Goal: Task Accomplishment & Management: Manage account settings

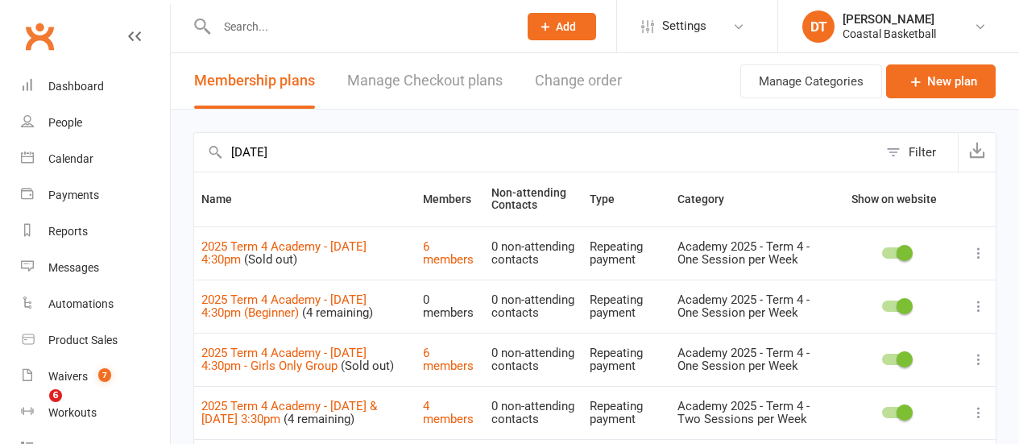
select select "100"
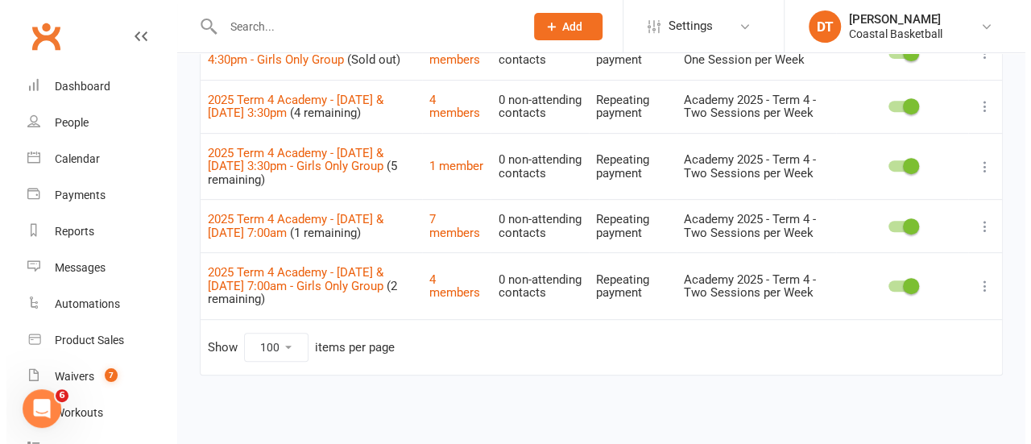
scroll to position [301, 0]
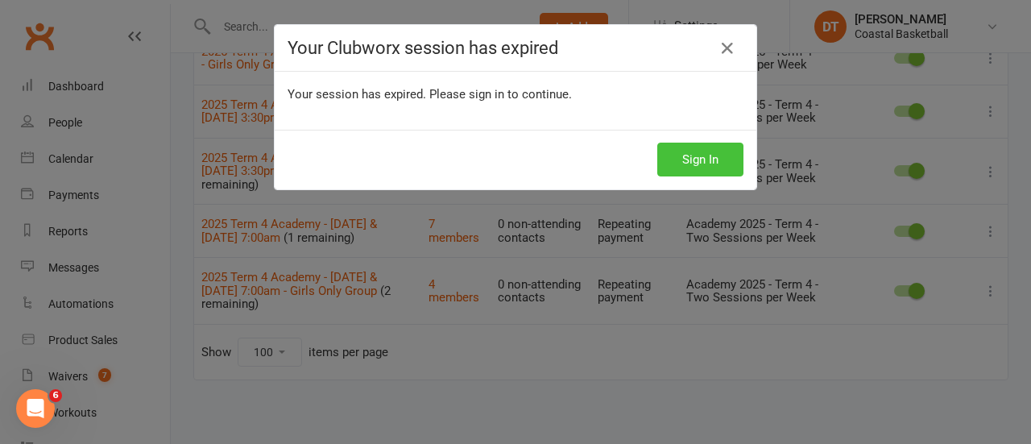
click at [728, 159] on button "Sign In" at bounding box center [700, 160] width 86 height 34
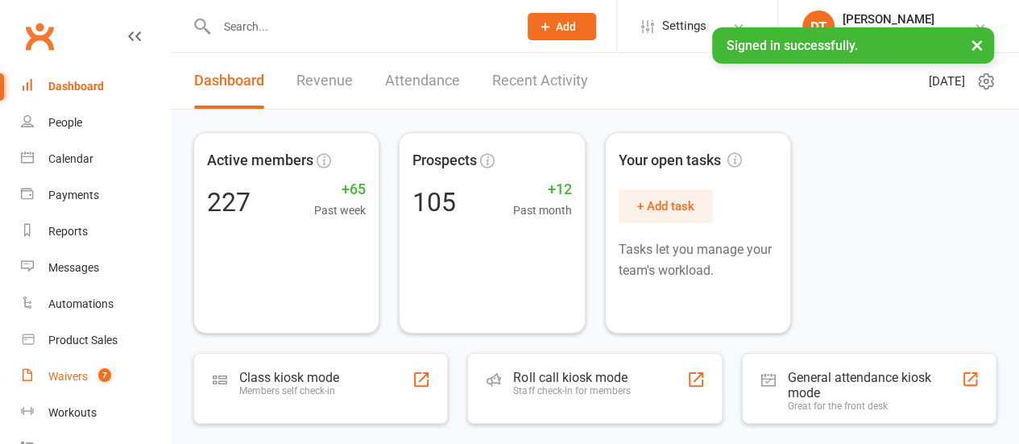
click at [68, 367] on link "Waivers 7" at bounding box center [95, 377] width 149 height 36
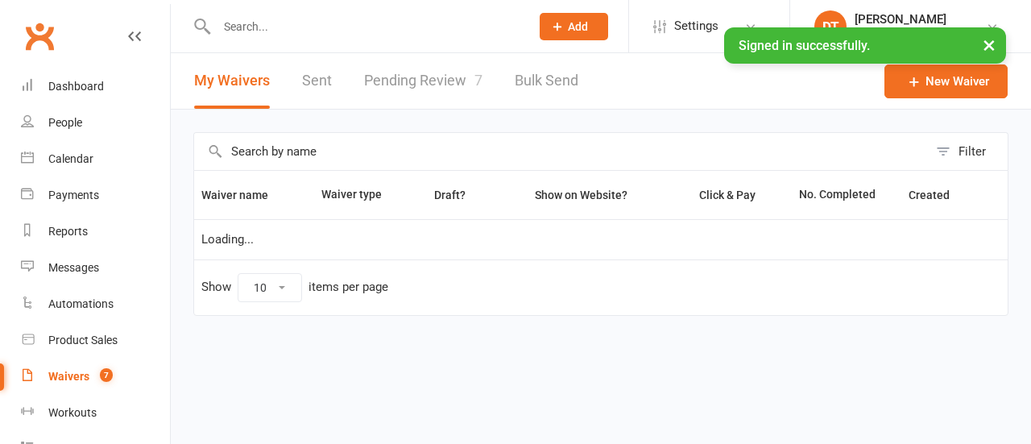
click at [396, 78] on link "Pending Review 7" at bounding box center [423, 81] width 118 height 56
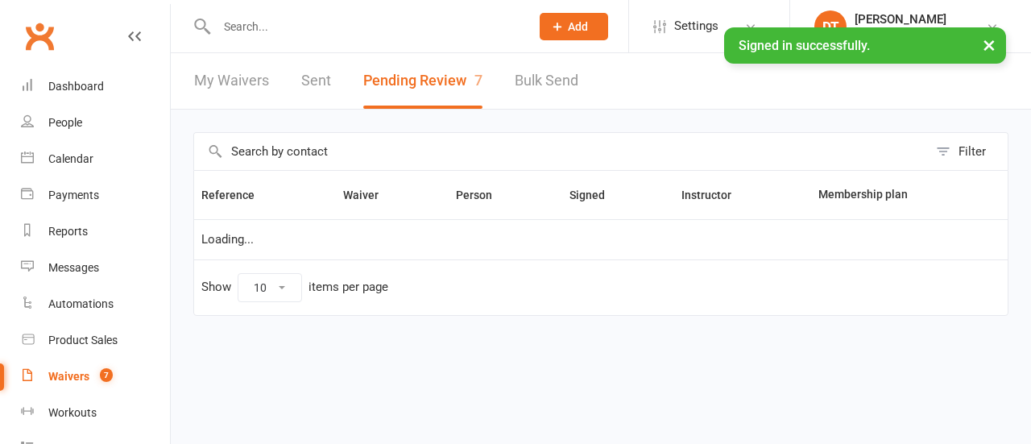
select select "50"
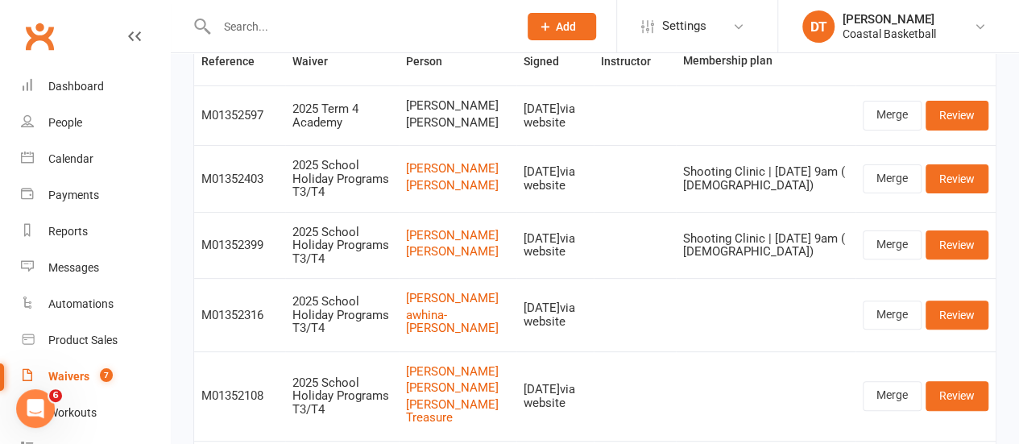
scroll to position [135, 0]
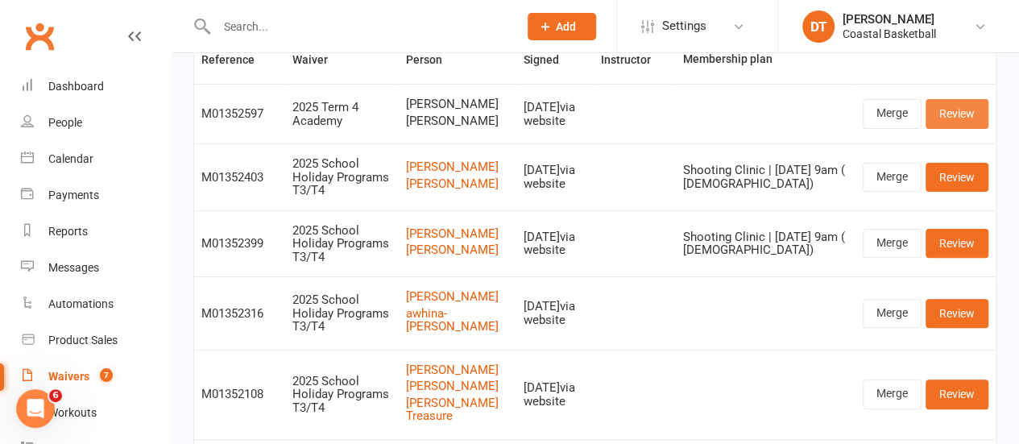
click at [972, 106] on link "Review" at bounding box center [957, 113] width 63 height 29
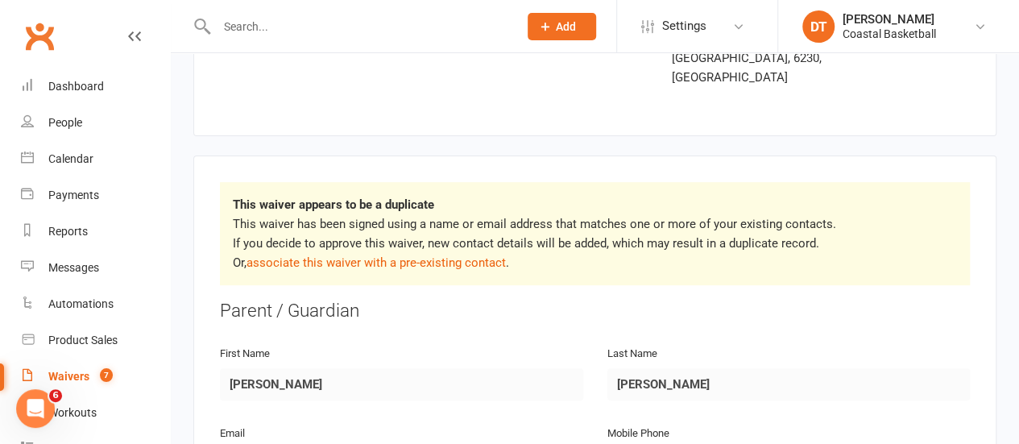
scroll to position [255, 0]
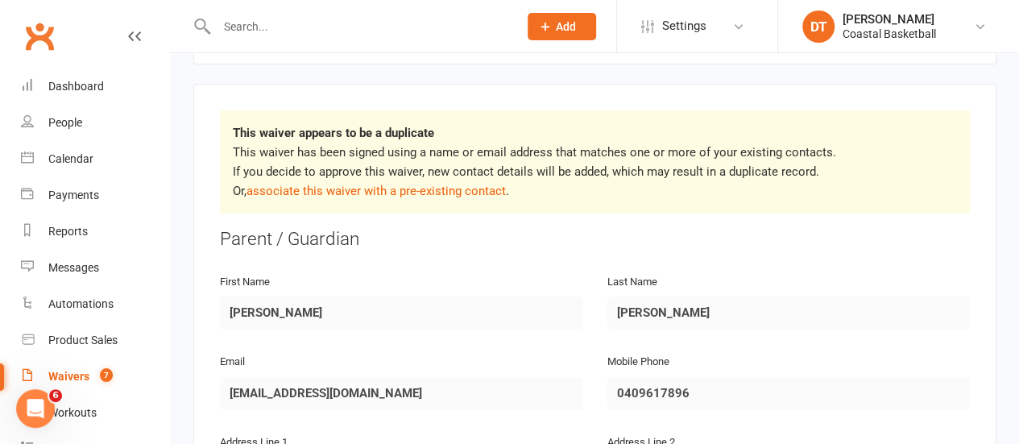
click at [466, 158] on p "This waiver has been signed using a name or email address that matches one or m…" at bounding box center [595, 172] width 724 height 58
click at [478, 184] on link "associate this waiver with a pre-existing contact" at bounding box center [376, 191] width 259 height 15
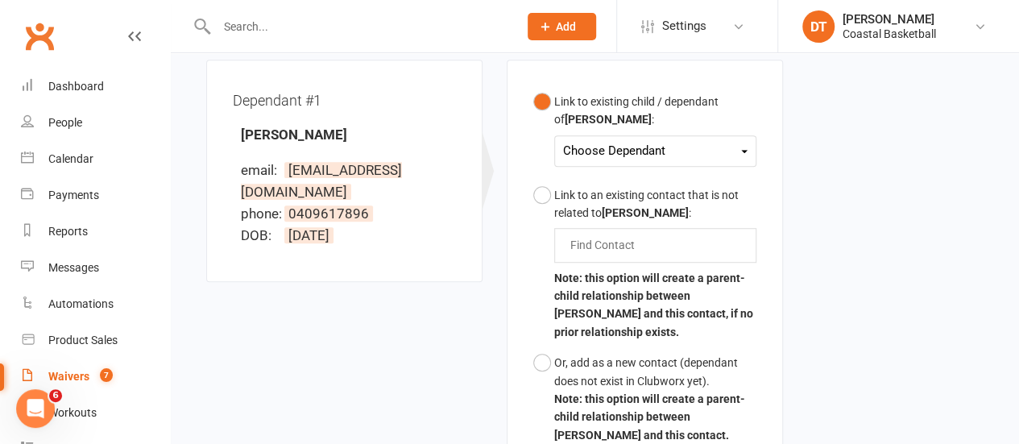
scroll to position [487, 0]
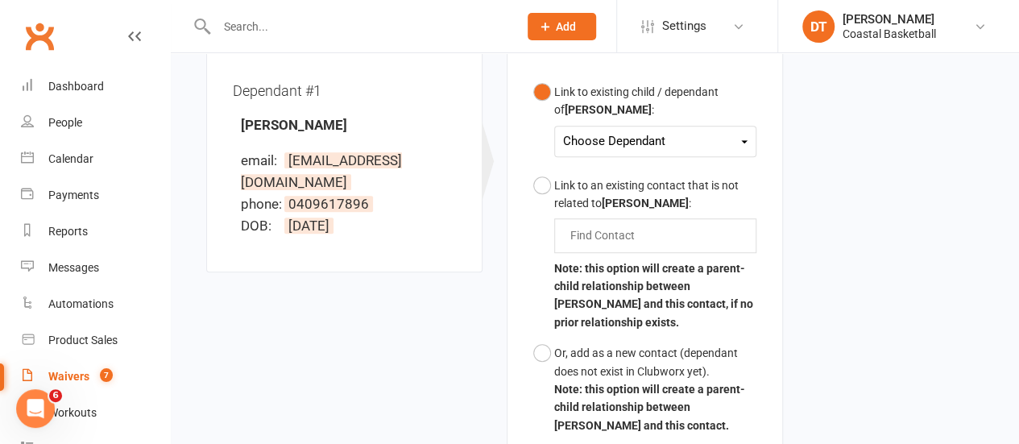
click at [625, 131] on div "Choose Dependant" at bounding box center [655, 142] width 184 height 22
click at [645, 162] on link "Harry Dybdahl" at bounding box center [644, 179] width 160 height 35
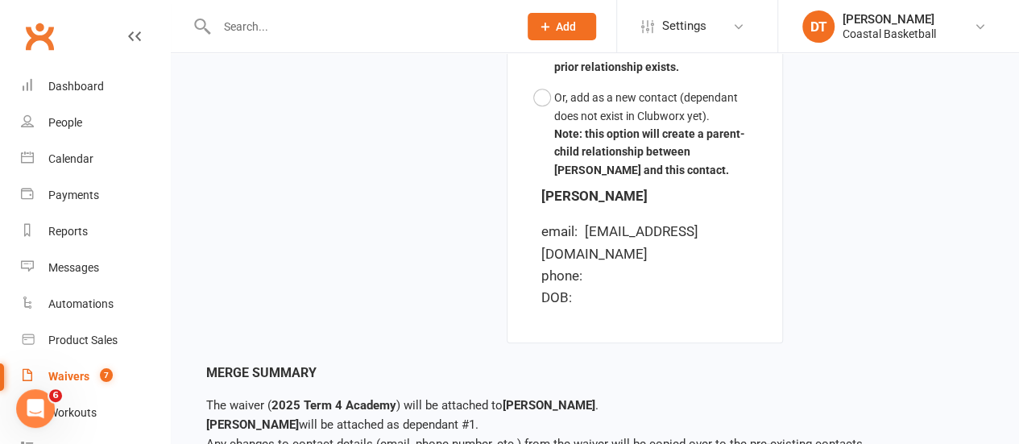
scroll to position [802, 0]
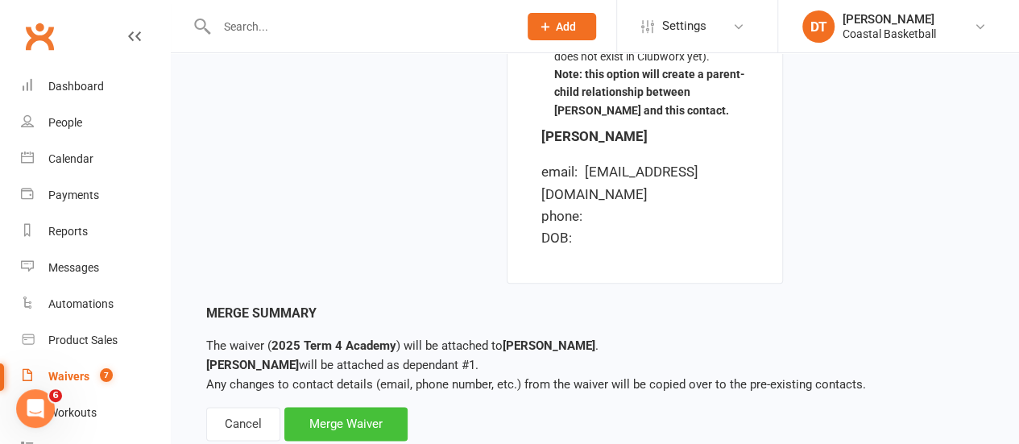
click at [349, 407] on div "Merge Waiver" at bounding box center [345, 424] width 123 height 34
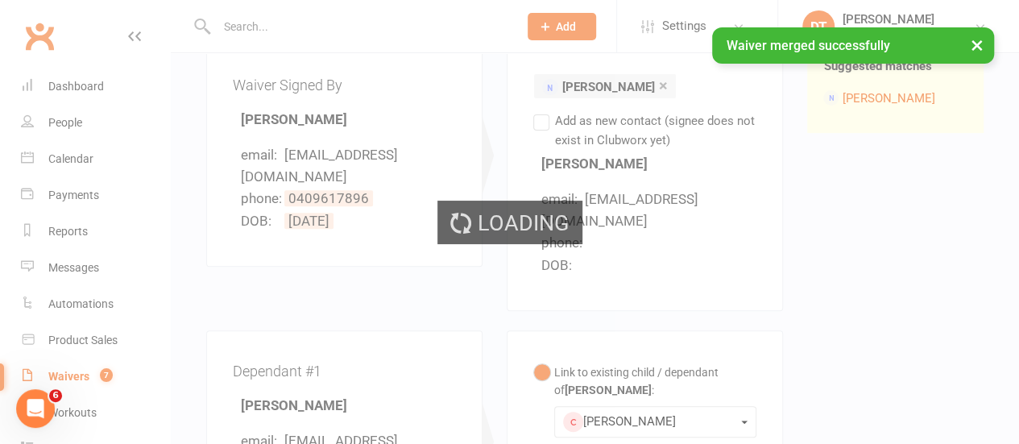
scroll to position [160, 0]
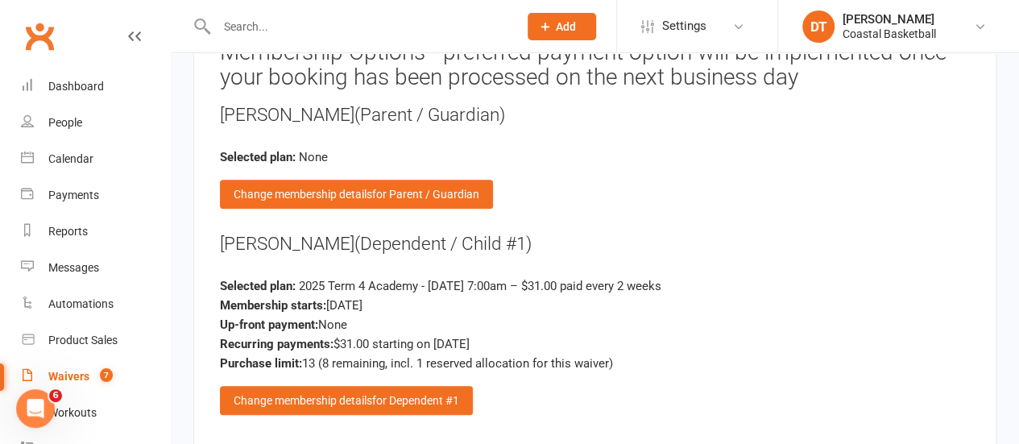
scroll to position [3528, 0]
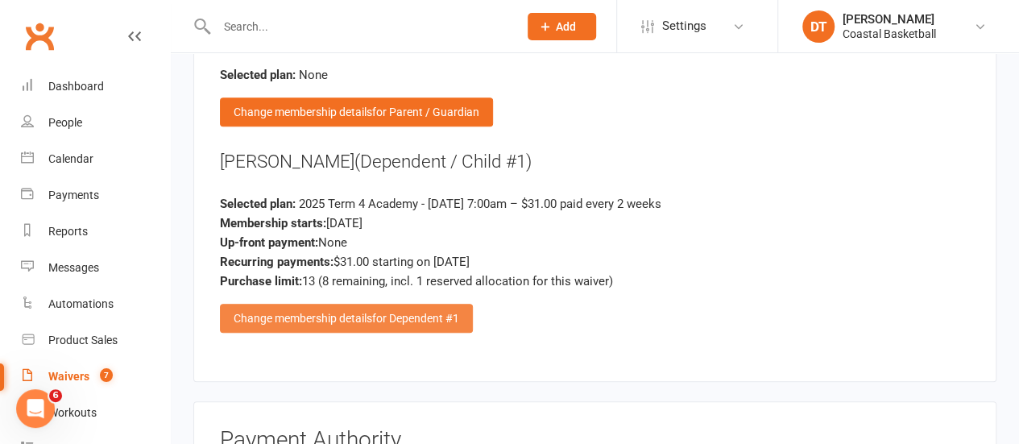
click at [429, 304] on div "Change membership details for Dependent #1" at bounding box center [346, 318] width 253 height 29
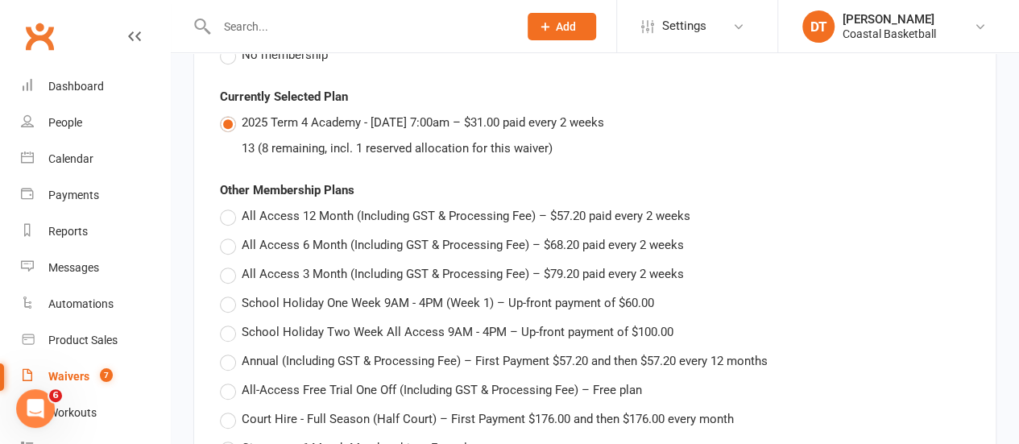
click at [947, 264] on div "All Access 3 Month (Including GST & Processing Fee) – $79.20 paid every 2 weeks" at bounding box center [595, 273] width 750 height 19
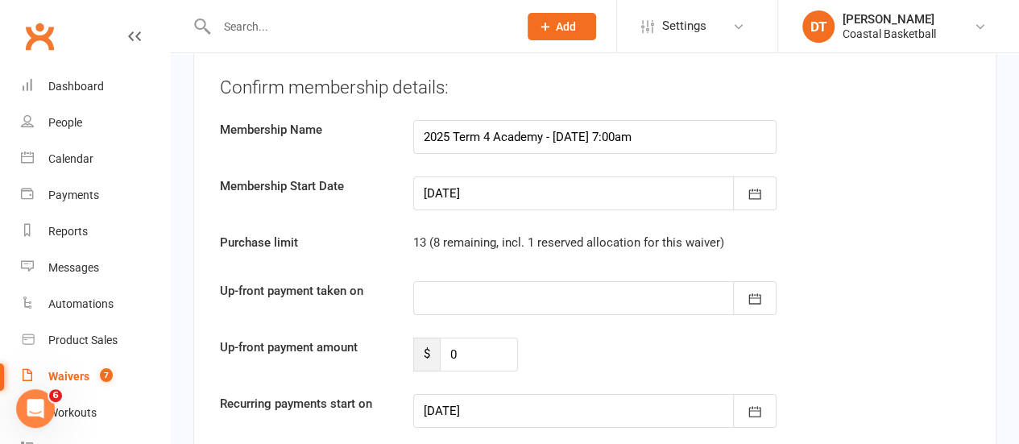
scroll to position [5759, 0]
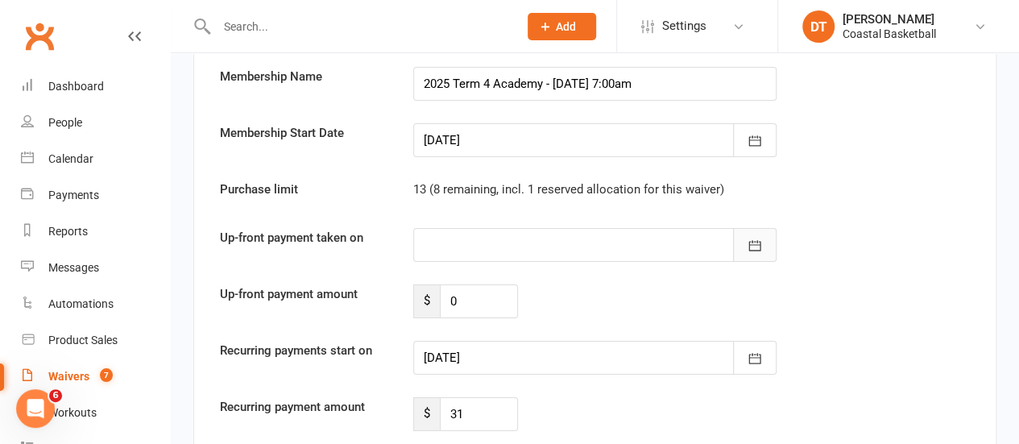
drag, startPoint x: 783, startPoint y: 189, endPoint x: 752, endPoint y: 200, distance: 32.6
click at [778, 228] on div "September 2025 Sun Mon Tue Wed Thu Fri Sat 36 31 01 02 03 04 05 06 37 07 08 09 …" at bounding box center [595, 245] width 388 height 34
click at [756, 228] on button "button" at bounding box center [755, 245] width 44 height 34
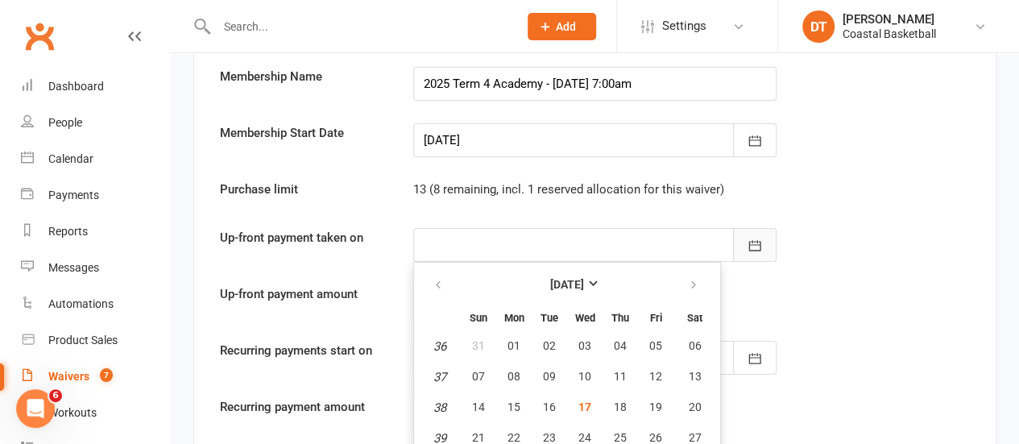
scroll to position [5773, 0]
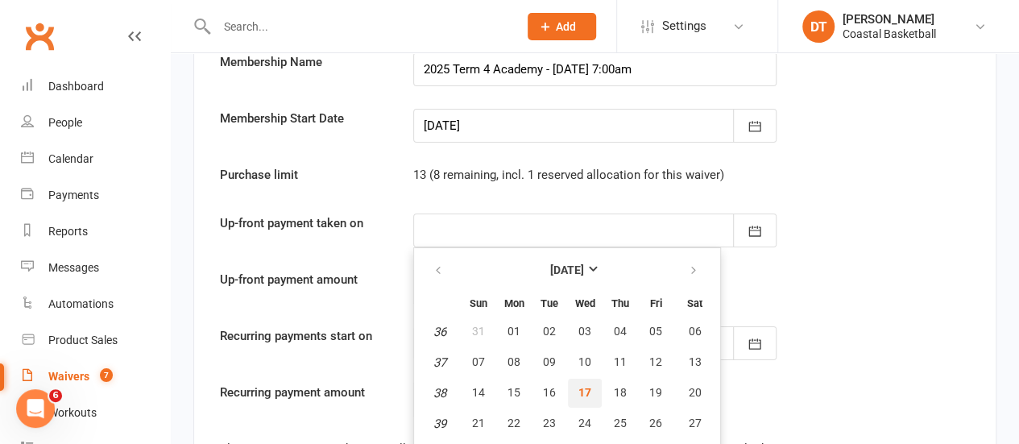
click at [587, 386] on span "17" at bounding box center [584, 392] width 13 height 13
type input "17 Sep 2025"
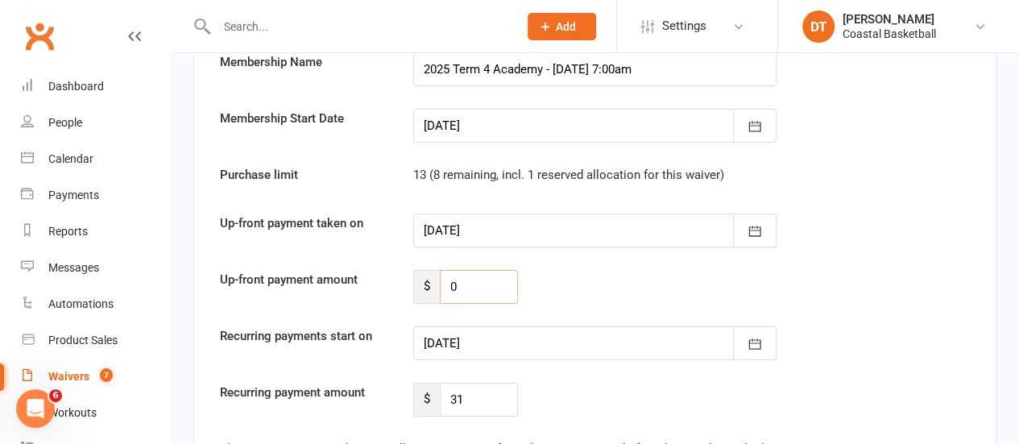
click at [482, 270] on input "0" at bounding box center [479, 287] width 78 height 34
type input "0155"
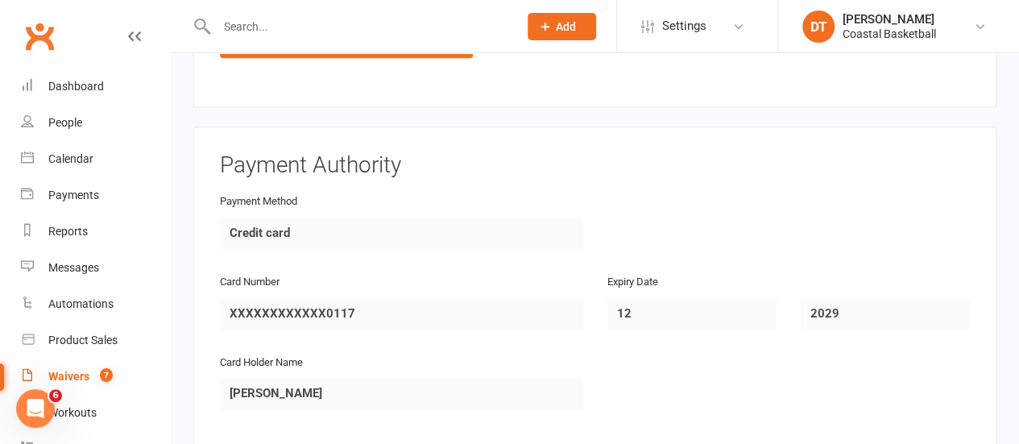
scroll to position [4081, 0]
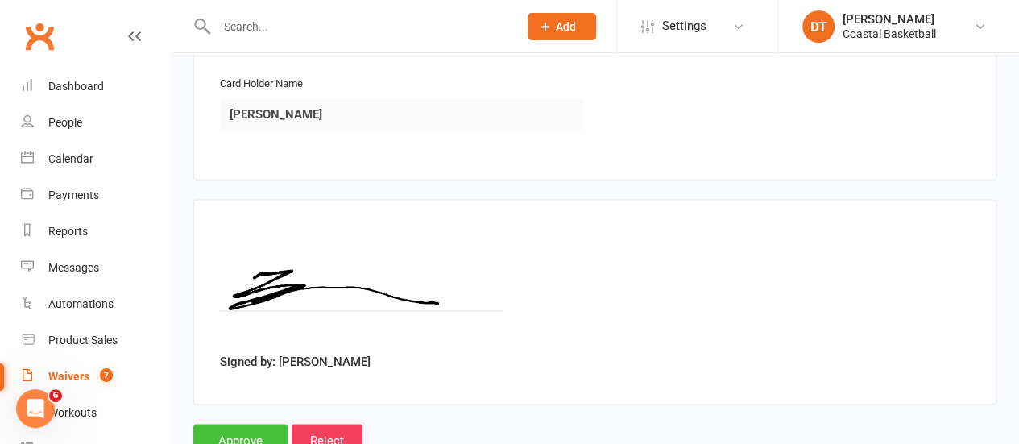
click at [238, 424] on input "Approve" at bounding box center [240, 441] width 94 height 34
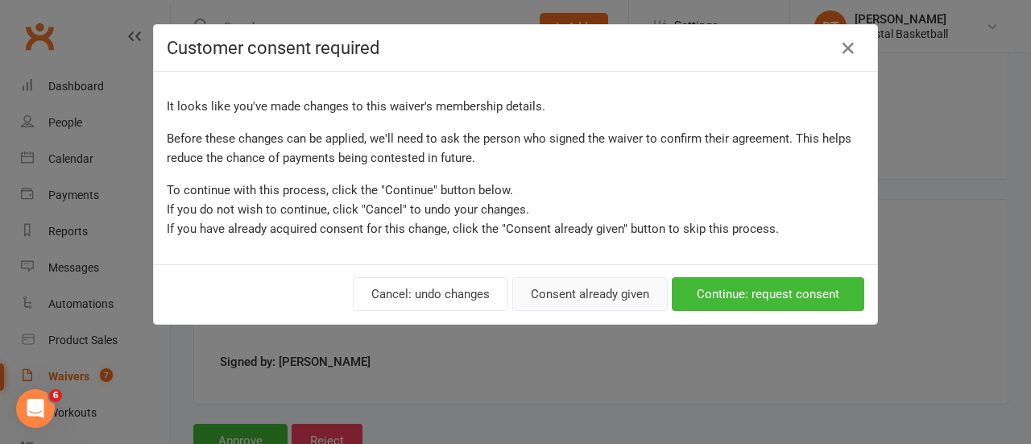
click at [624, 294] on button "Consent already given" at bounding box center [589, 294] width 155 height 34
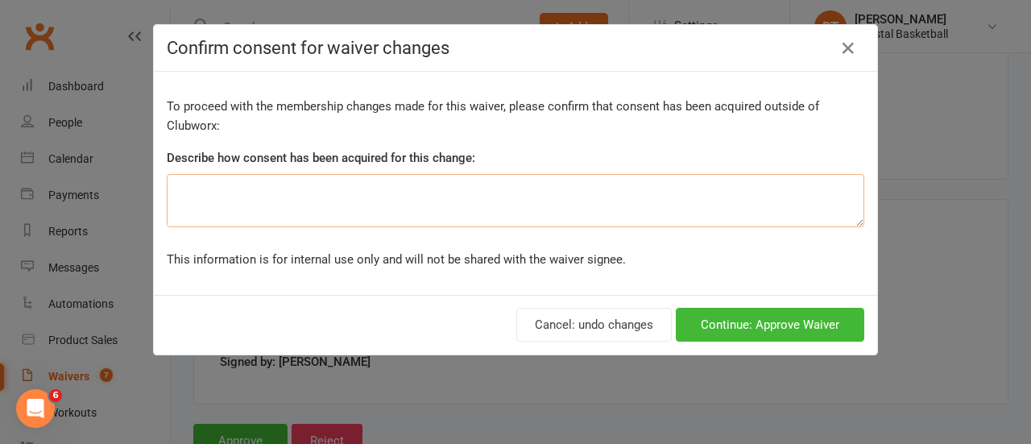
click at [505, 192] on textarea at bounding box center [516, 200] width 698 height 53
type textarea "Change of payment option"
click at [849, 315] on button "Continue: Approve Waiver" at bounding box center [770, 325] width 189 height 34
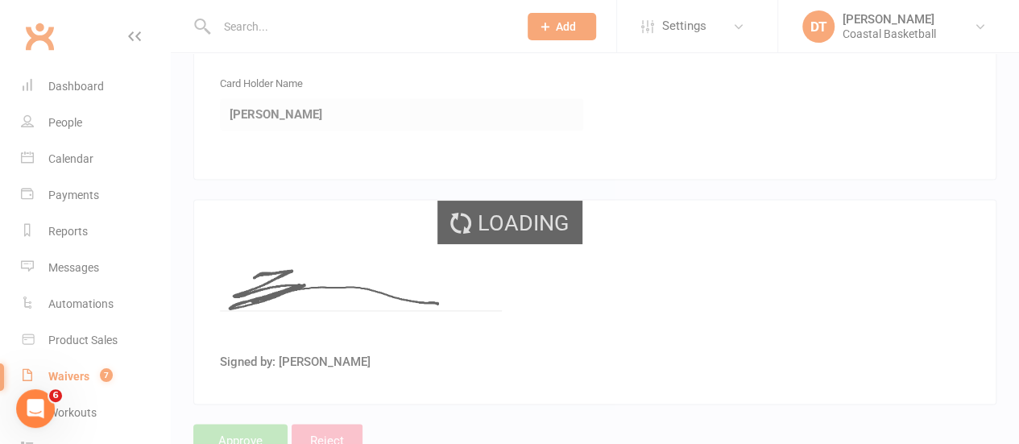
select select "50"
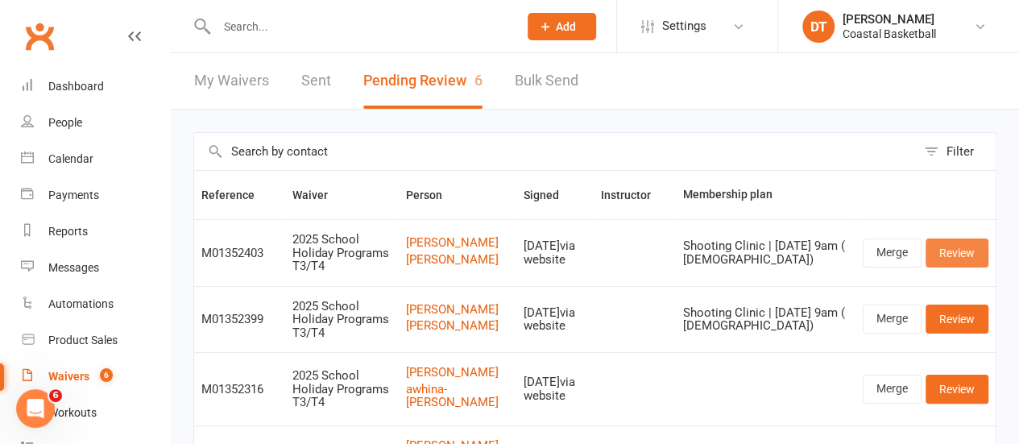
click at [986, 267] on link "Review" at bounding box center [957, 252] width 63 height 29
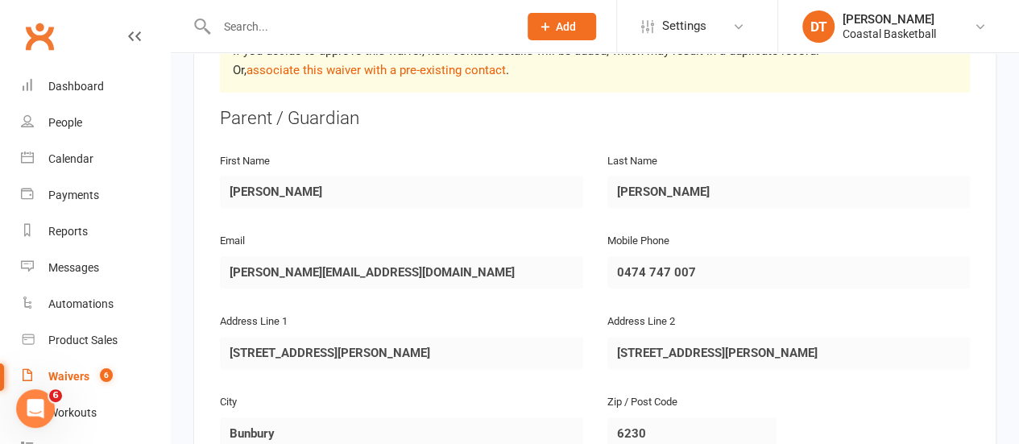
scroll to position [223, 0]
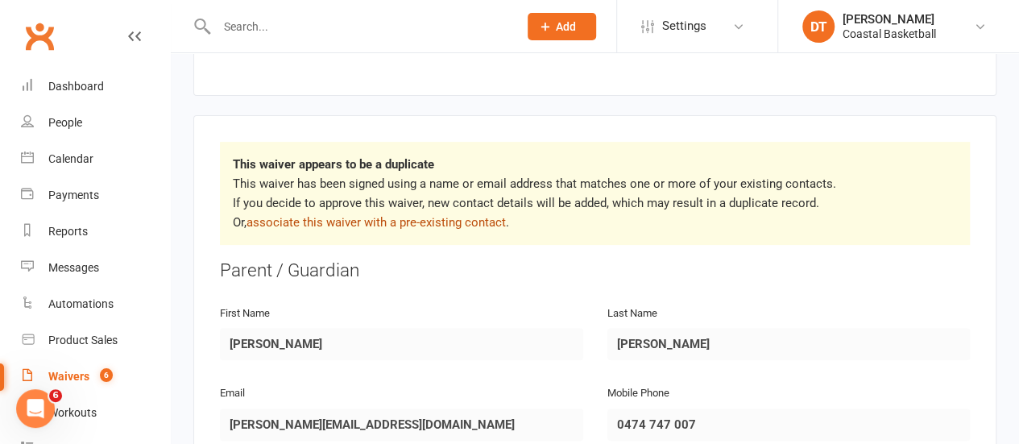
click at [333, 215] on link "associate this waiver with a pre-existing contact" at bounding box center [376, 222] width 259 height 15
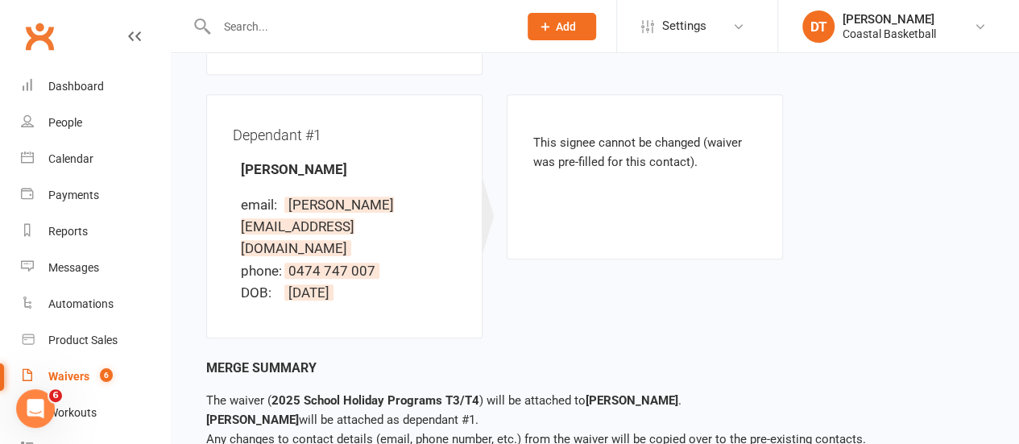
scroll to position [431, 0]
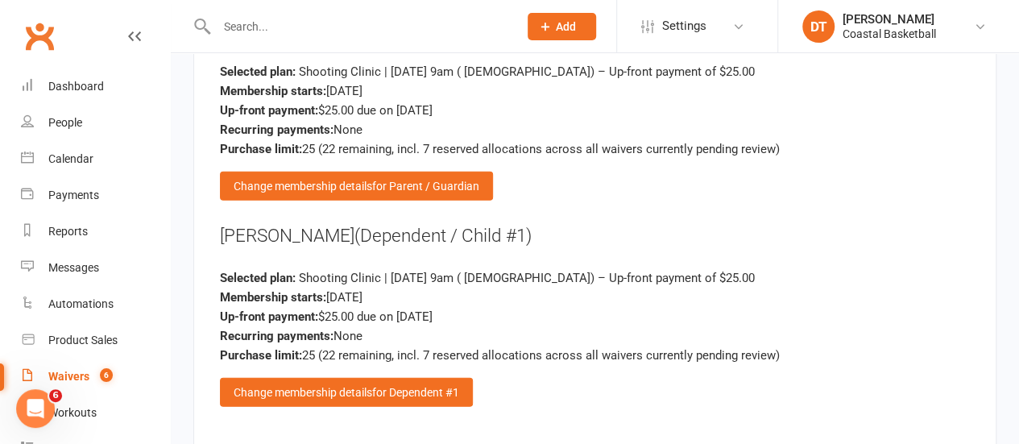
scroll to position [2079, 0]
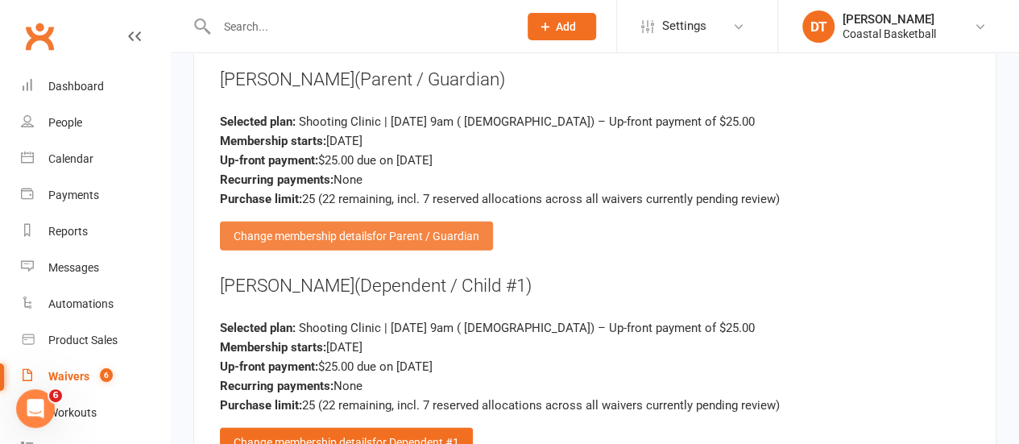
click at [475, 230] on span "for Parent / Guardian" at bounding box center [425, 236] width 107 height 13
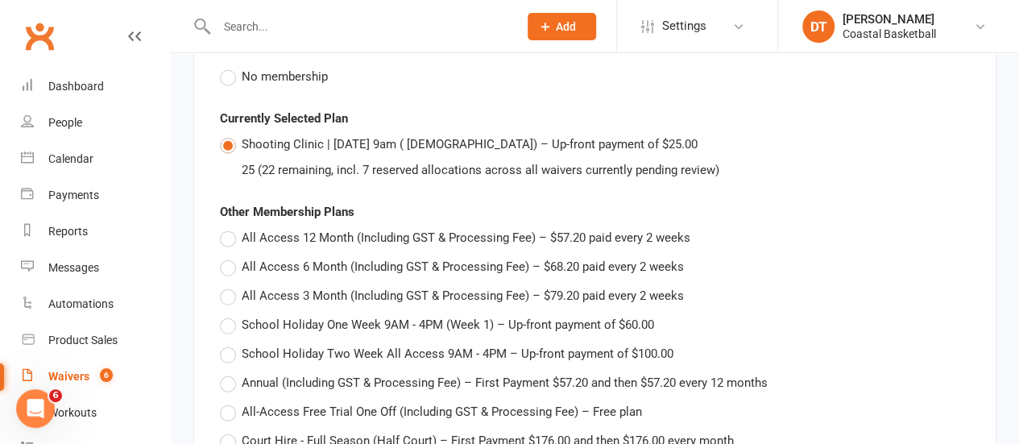
scroll to position [1872, 0]
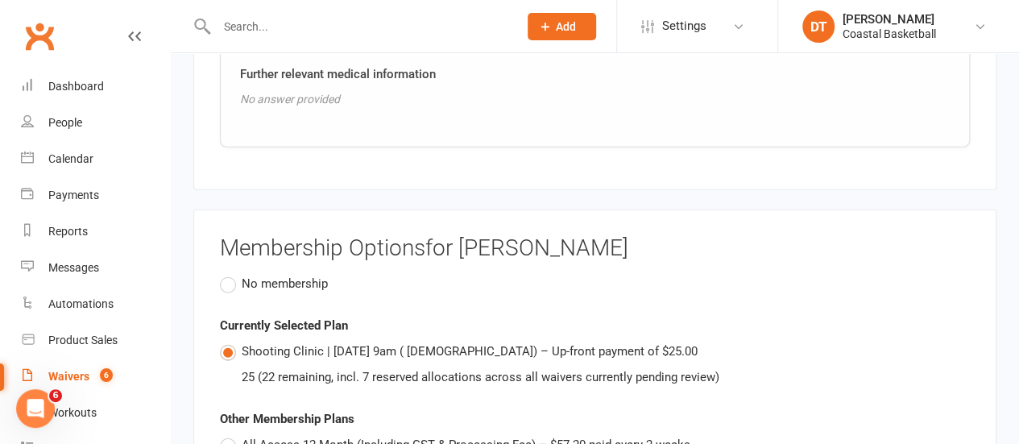
click at [276, 274] on span "No membership" at bounding box center [285, 282] width 86 height 17
click at [230, 274] on input "No membership" at bounding box center [225, 274] width 10 height 0
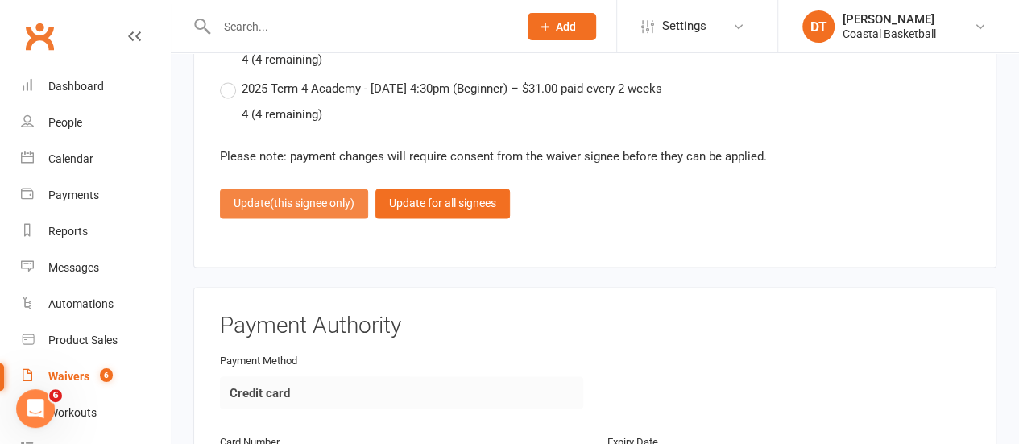
click at [254, 189] on button "Update (this signee only)" at bounding box center [294, 203] width 148 height 29
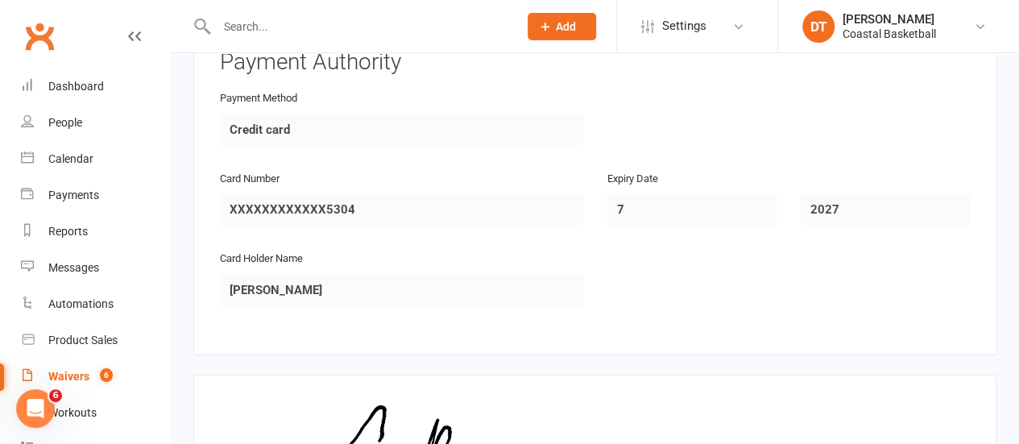
scroll to position [2683, 0]
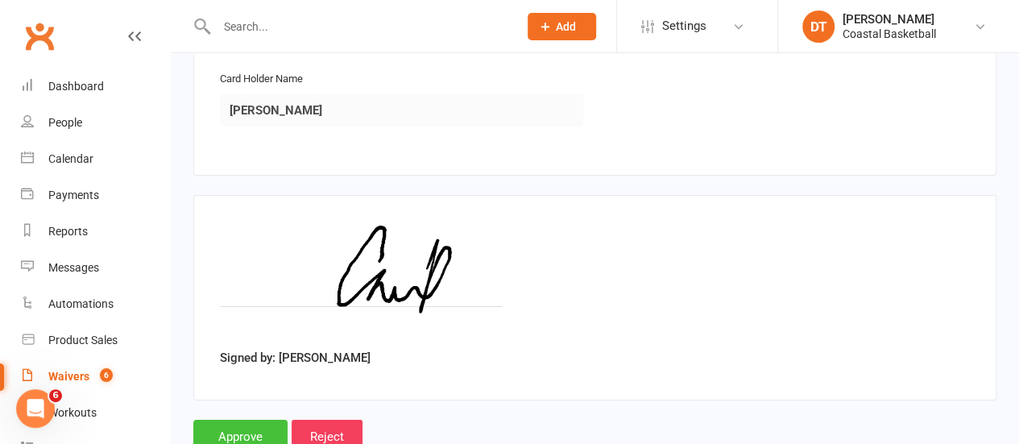
click at [263, 420] on input "Approve" at bounding box center [240, 437] width 94 height 34
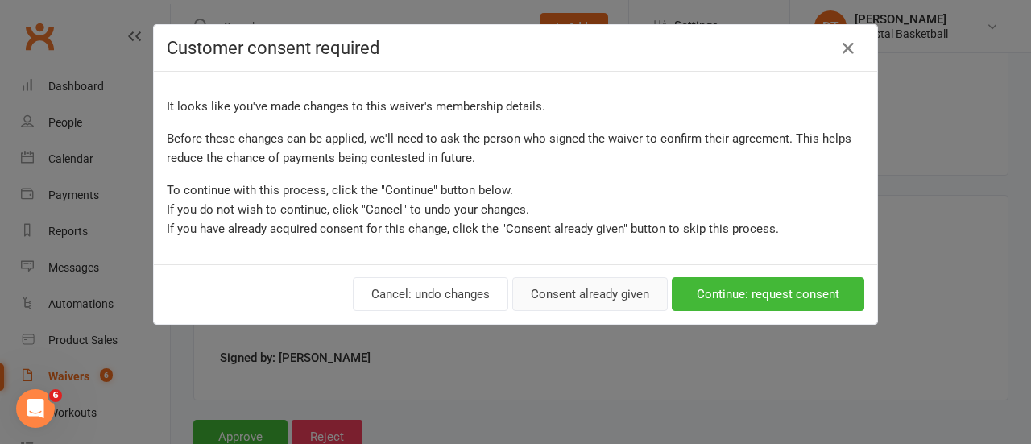
click at [632, 305] on button "Consent already given" at bounding box center [589, 294] width 155 height 34
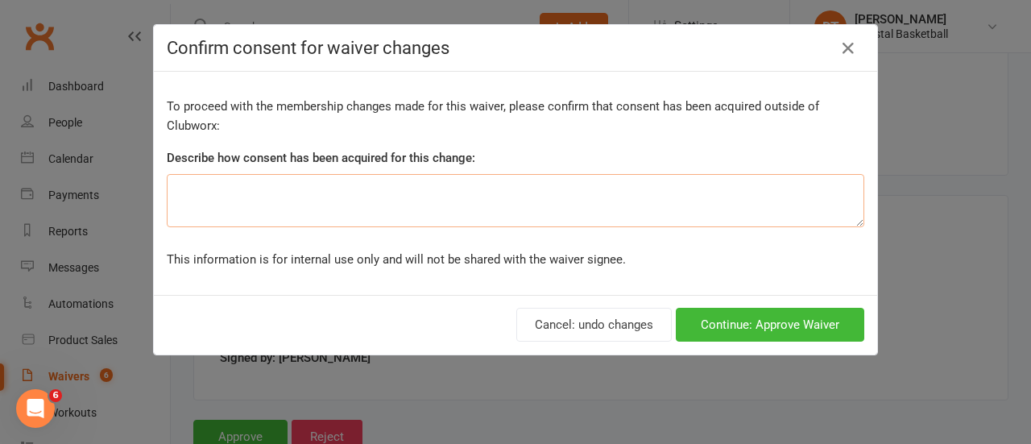
click at [372, 188] on textarea at bounding box center [516, 200] width 698 height 53
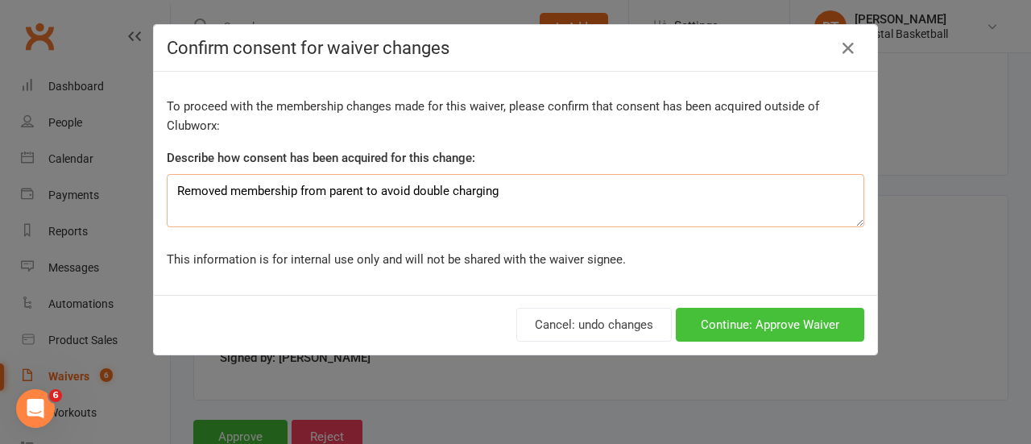
type textarea "Removed membership from parent to avoid double charging"
click at [831, 317] on button "Continue: Approve Waiver" at bounding box center [770, 325] width 189 height 34
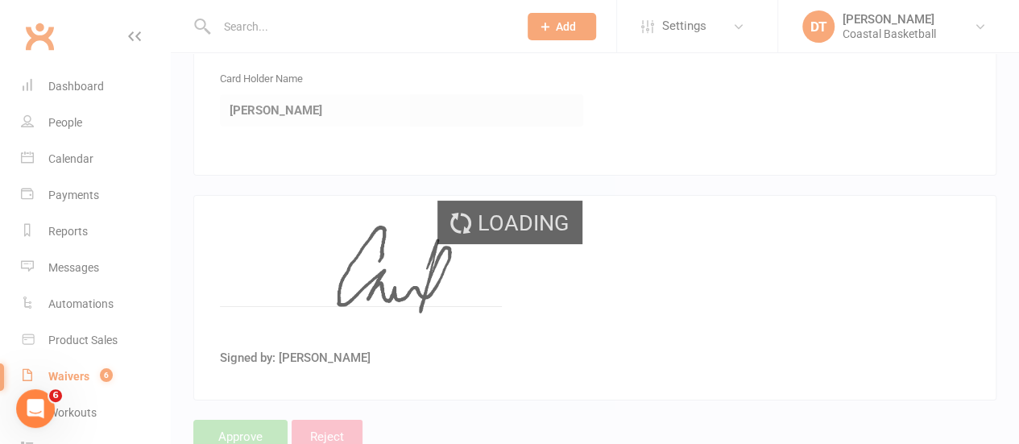
select select "50"
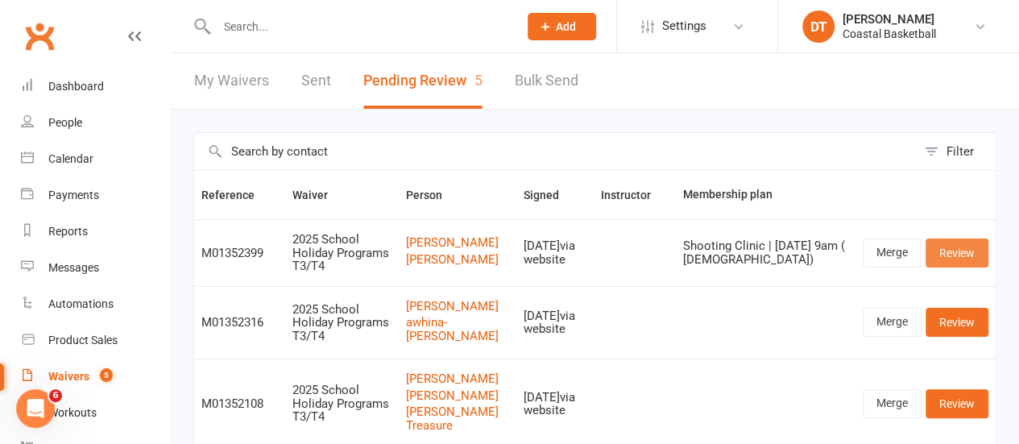
click at [958, 266] on link "Review" at bounding box center [957, 252] width 63 height 29
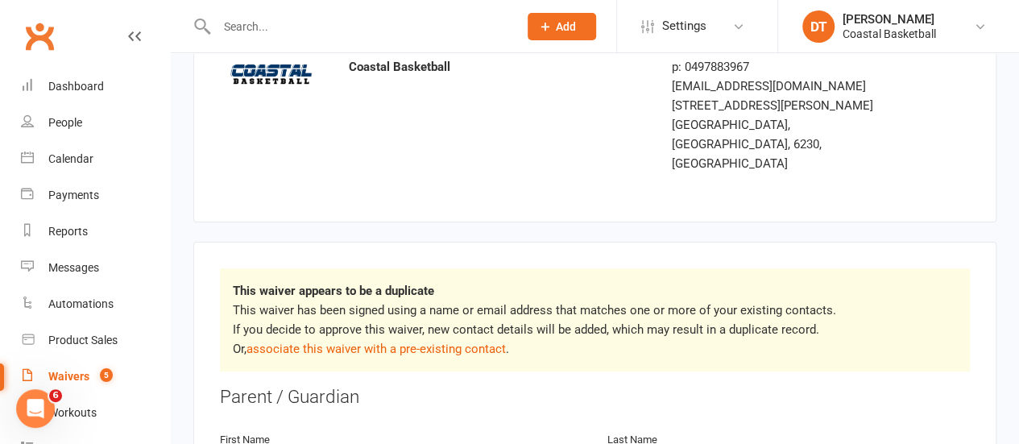
scroll to position [213, 0]
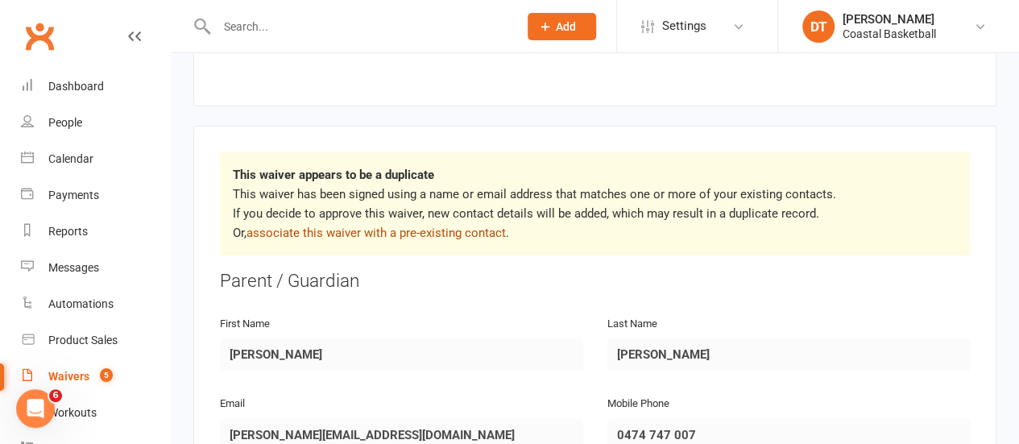
click at [471, 226] on link "associate this waiver with a pre-existing contact" at bounding box center [376, 233] width 259 height 15
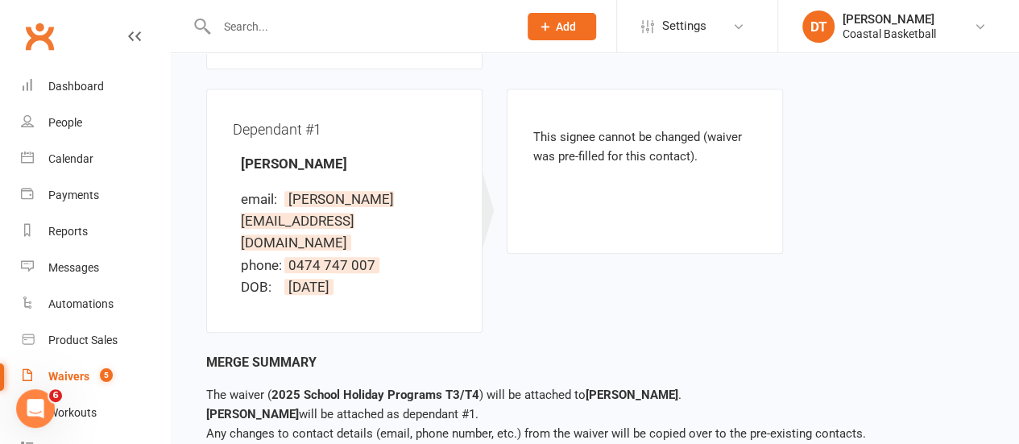
scroll to position [431, 0]
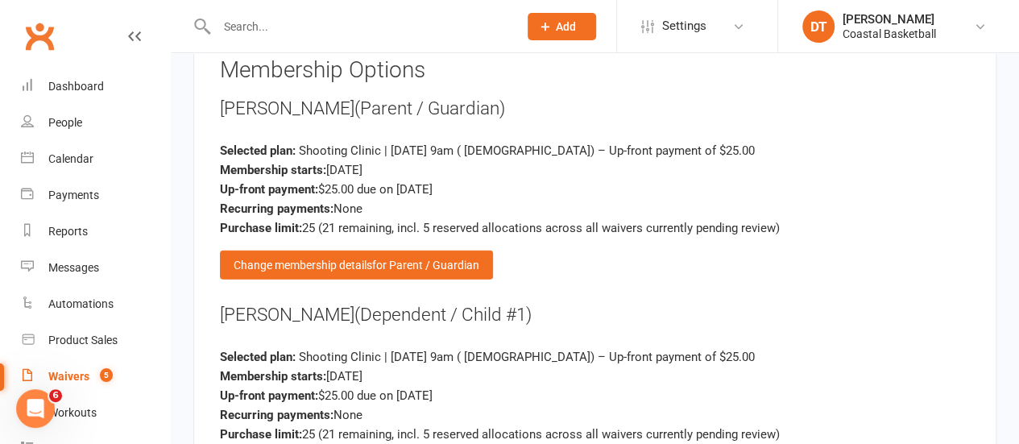
scroll to position [2091, 0]
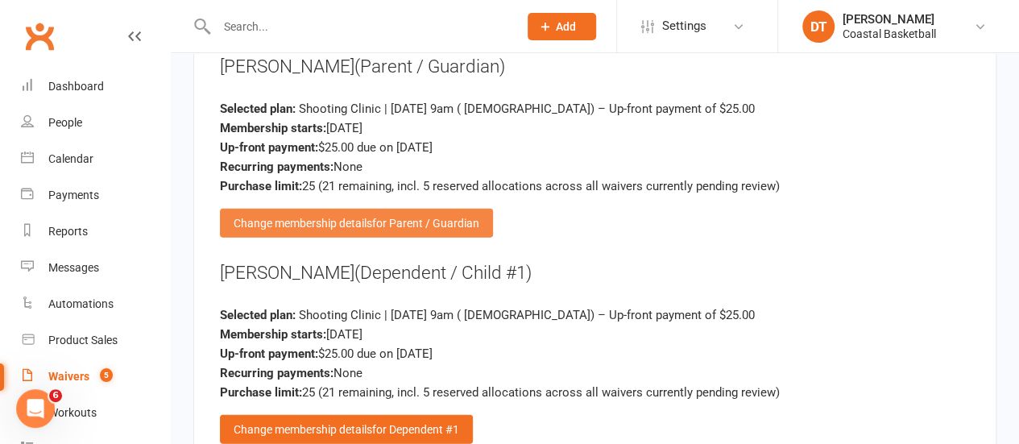
click at [474, 217] on span "for Parent / Guardian" at bounding box center [425, 223] width 107 height 13
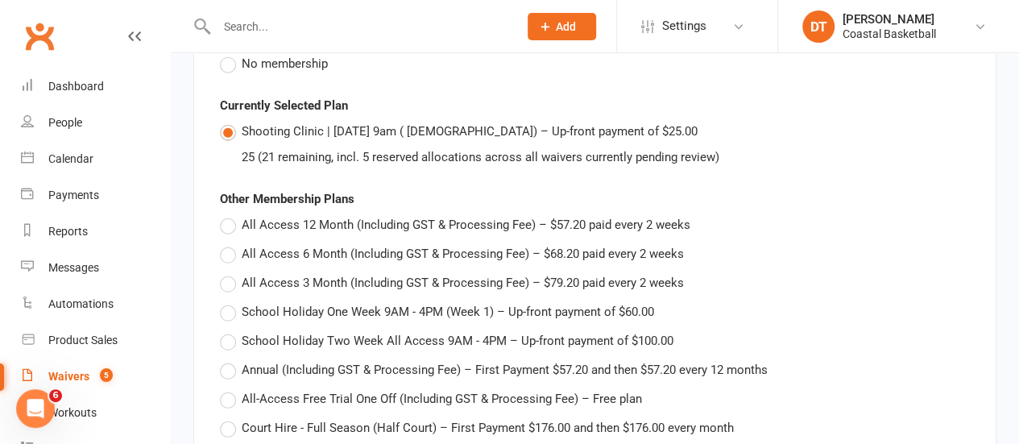
scroll to position [1934, 0]
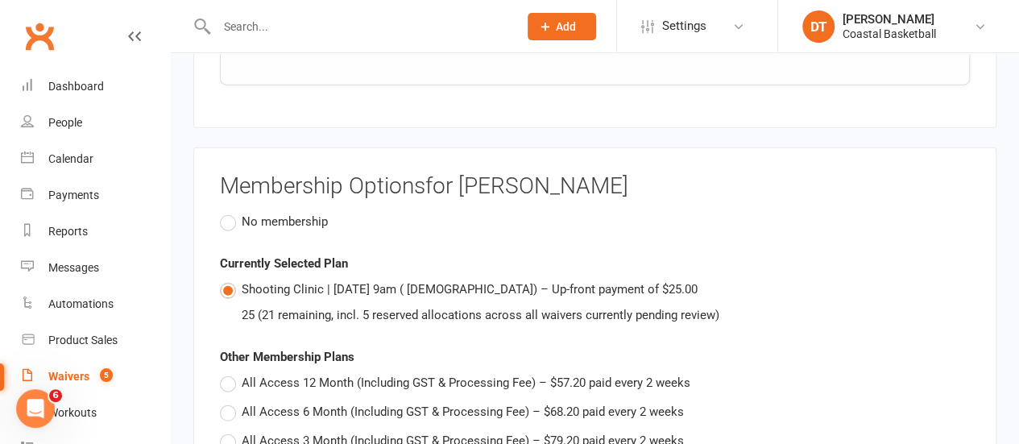
click at [304, 212] on span "No membership" at bounding box center [285, 220] width 86 height 17
click at [230, 212] on input "No membership" at bounding box center [225, 212] width 10 height 0
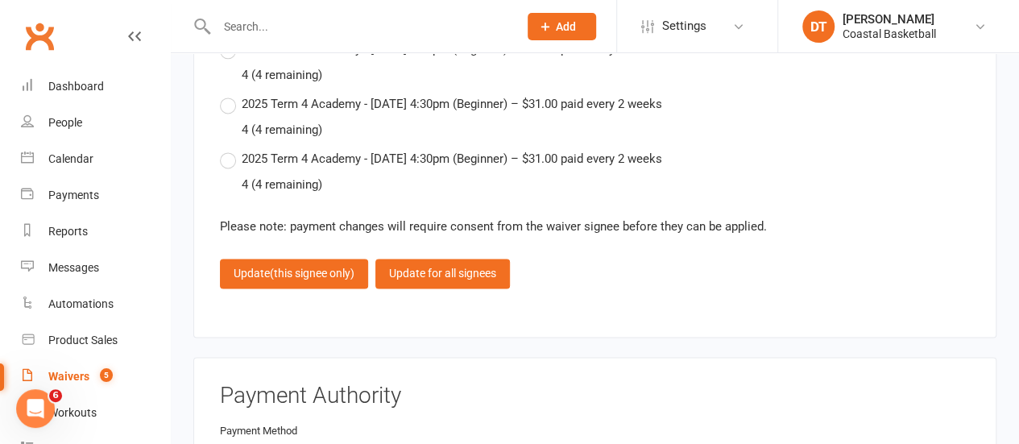
scroll to position [4255, 0]
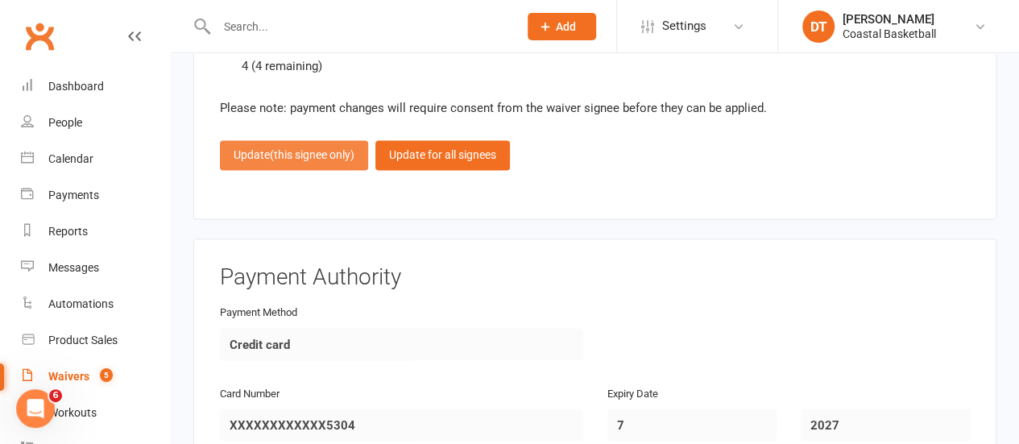
click at [255, 140] on button "Update (this signee only)" at bounding box center [294, 154] width 148 height 29
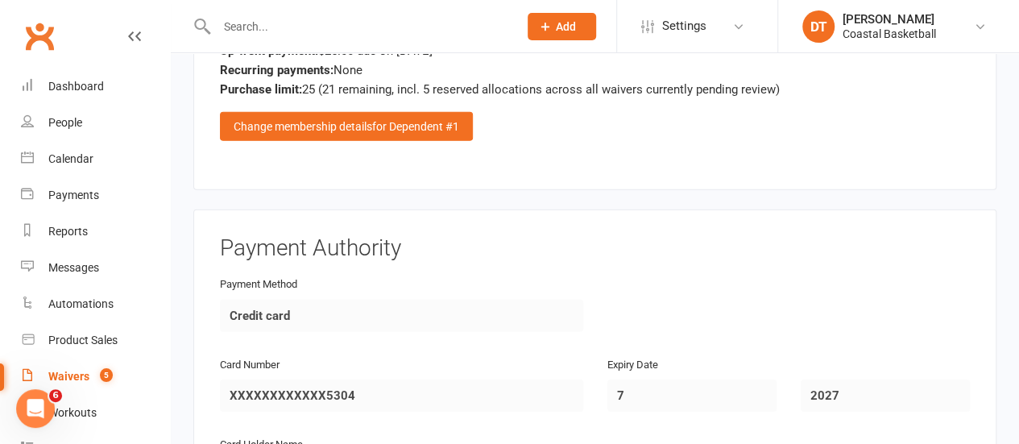
scroll to position [2683, 0]
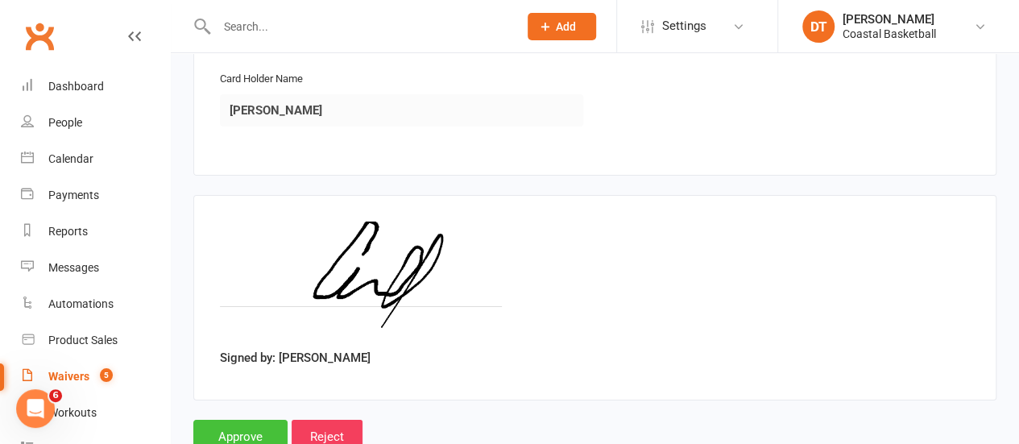
click at [238, 420] on input "Approve" at bounding box center [240, 437] width 94 height 34
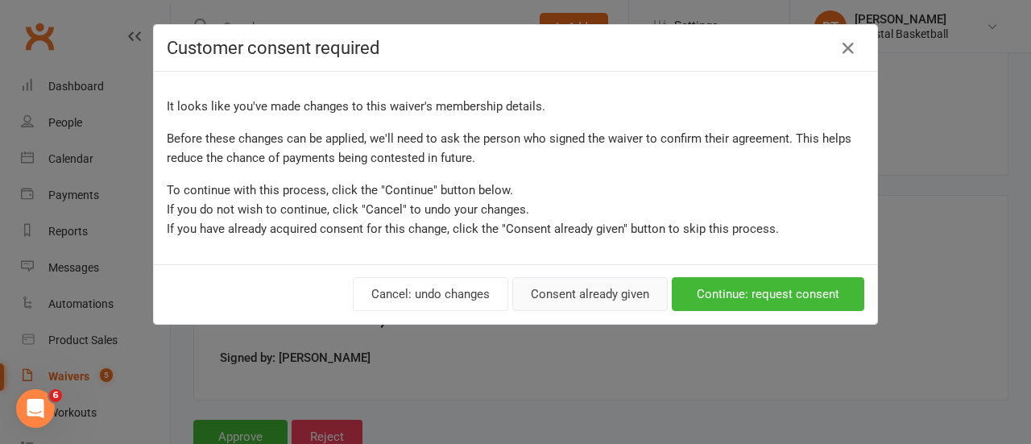
click at [585, 292] on button "Consent already given" at bounding box center [589, 294] width 155 height 34
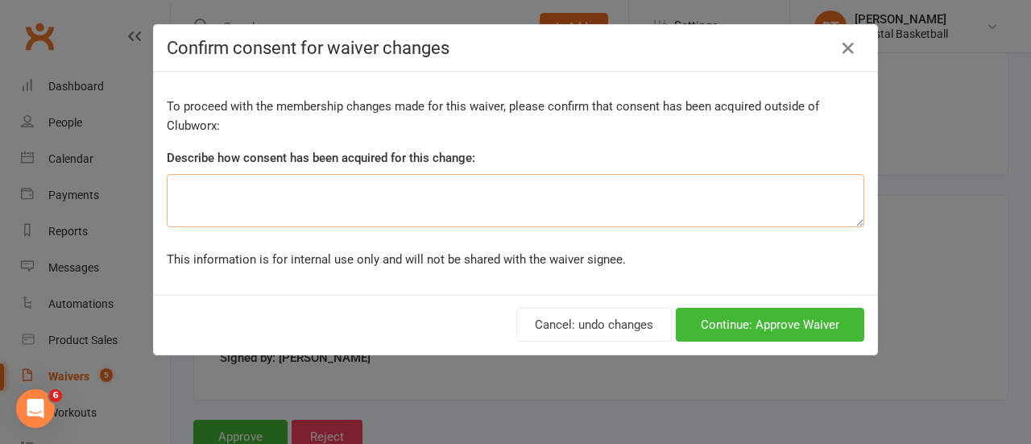
click at [304, 210] on textarea at bounding box center [516, 200] width 698 height 53
type textarea "Membership removed from parent so not double charged"
click at [808, 324] on button "Continue: Approve Waiver" at bounding box center [770, 325] width 189 height 34
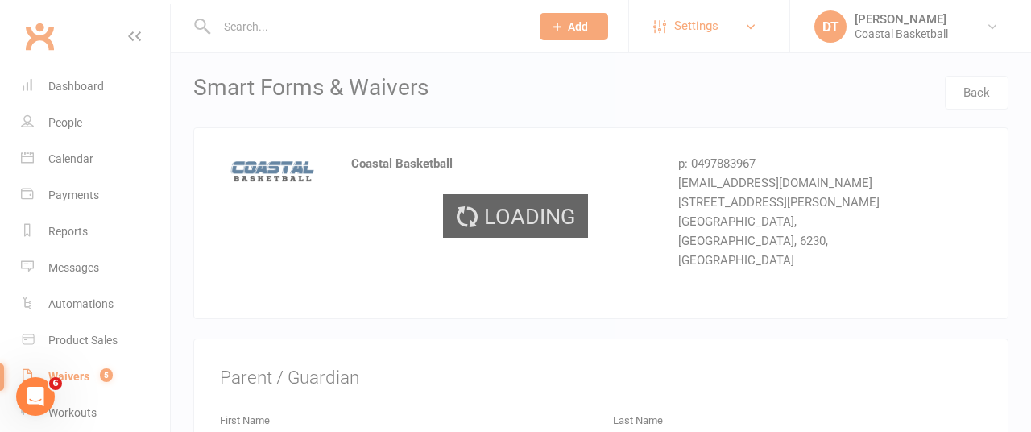
select select "50"
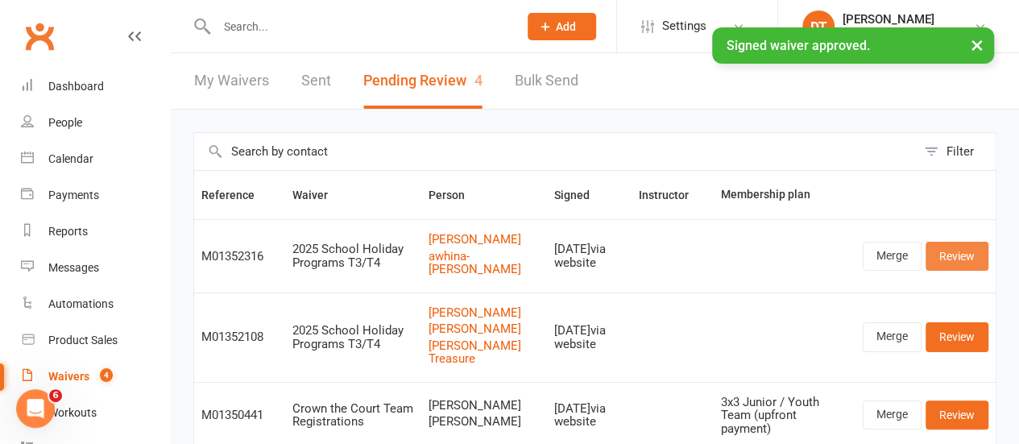
click at [975, 252] on link "Review" at bounding box center [957, 256] width 63 height 29
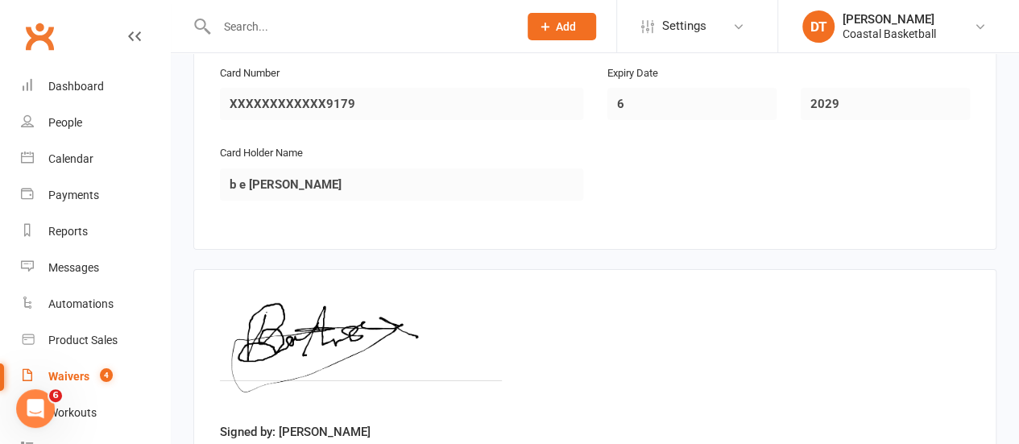
scroll to position [2683, 0]
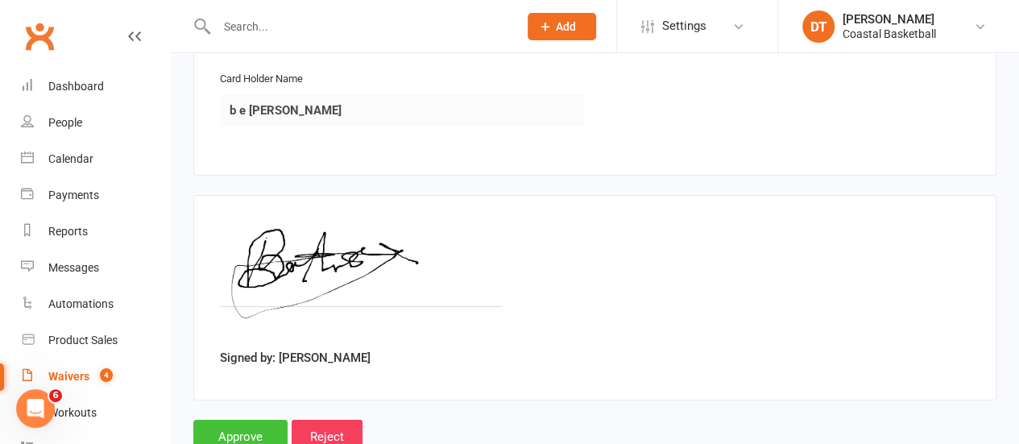
click at [264, 420] on input "Approve" at bounding box center [240, 437] width 94 height 34
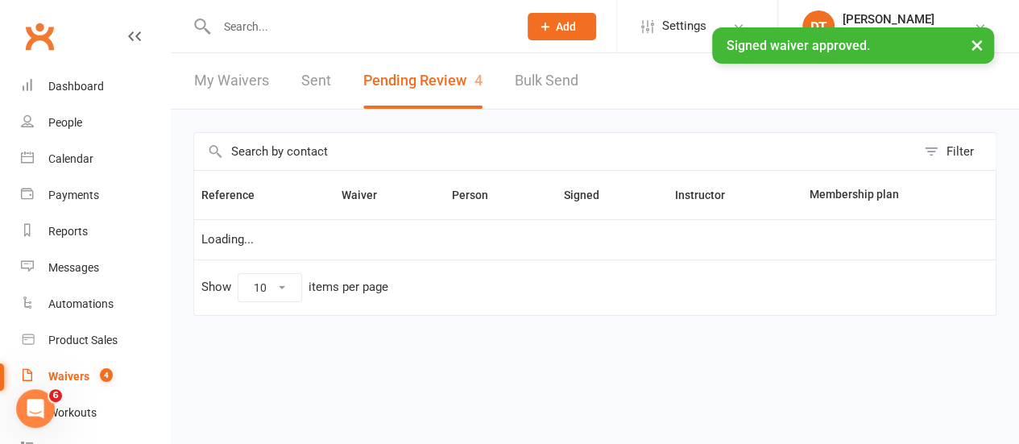
select select "50"
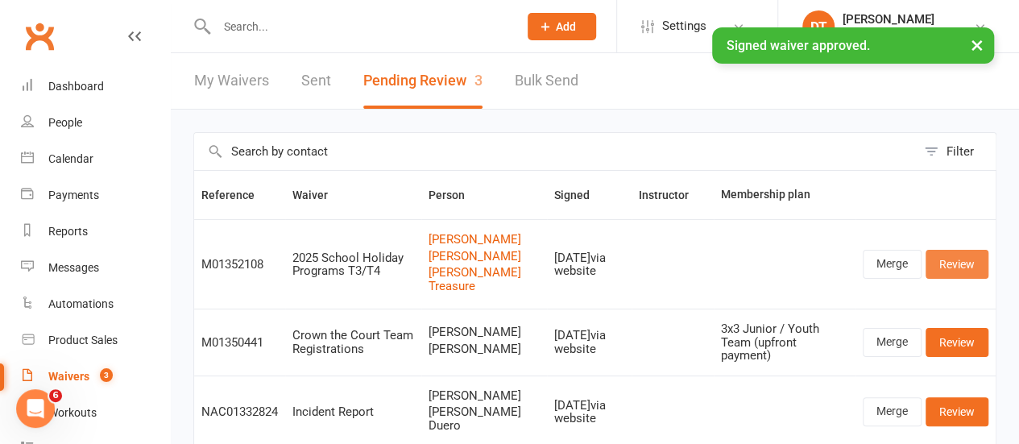
click at [975, 279] on link "Review" at bounding box center [957, 264] width 63 height 29
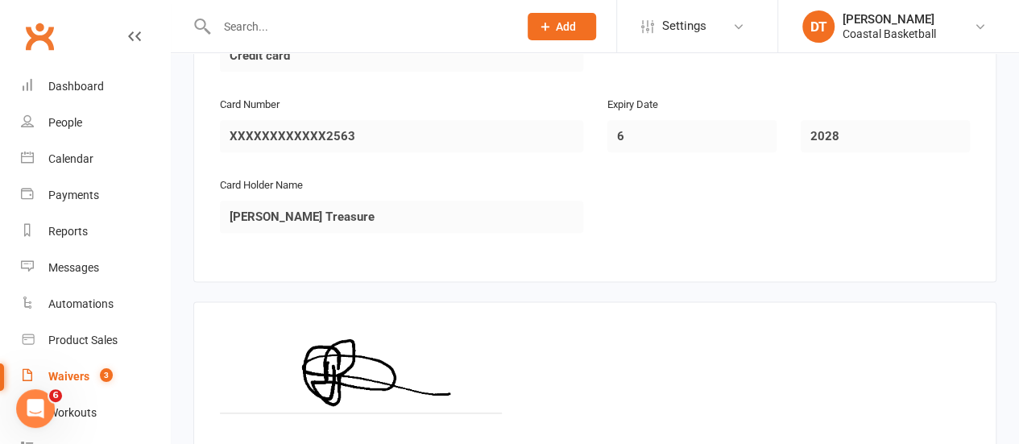
scroll to position [4025, 0]
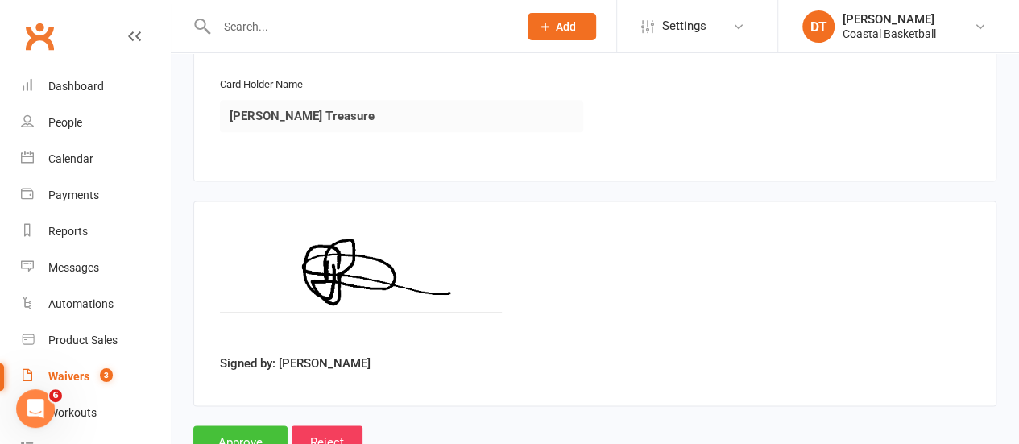
click at [251, 425] on input "Approve" at bounding box center [240, 442] width 94 height 34
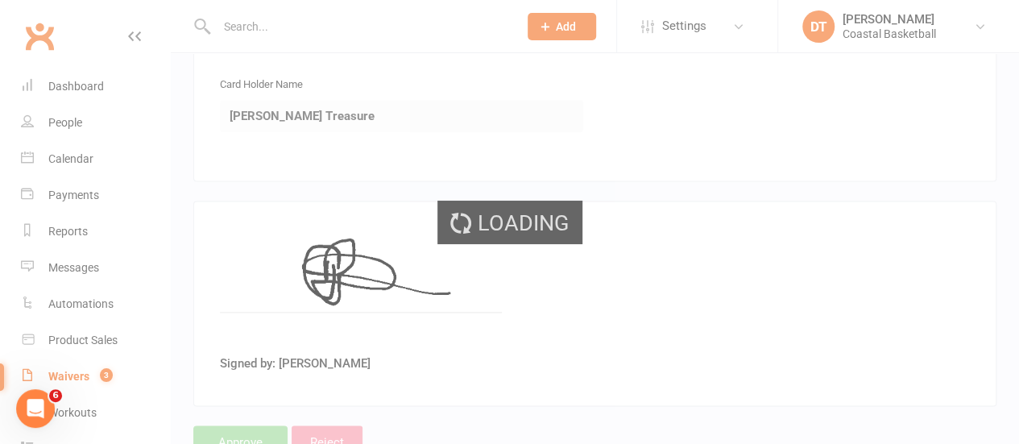
select select "50"
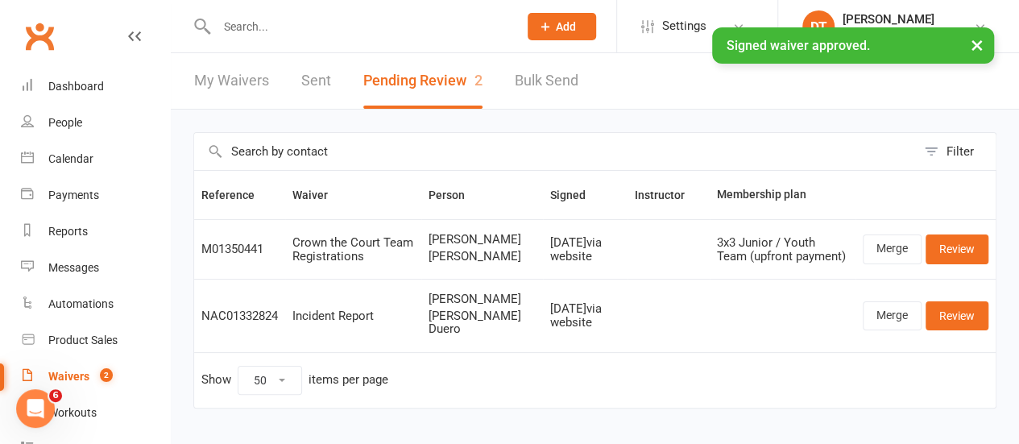
scroll to position [44, 0]
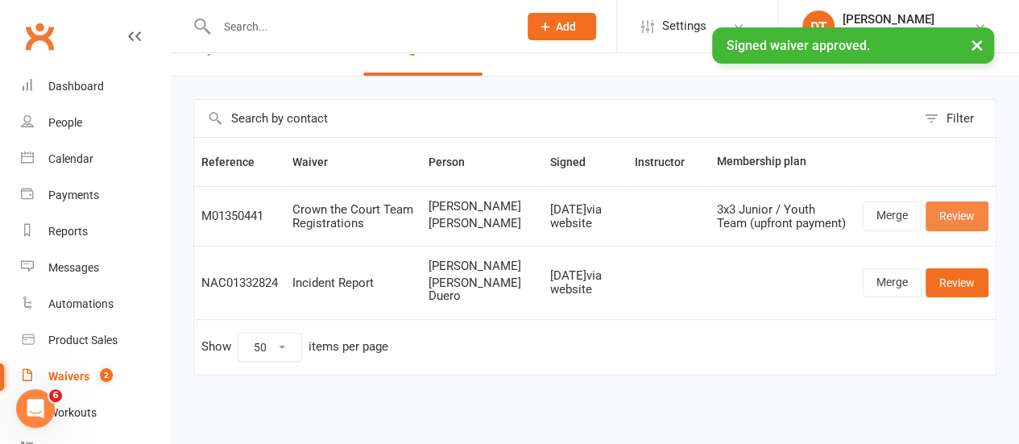
click at [964, 201] on link "Review" at bounding box center [957, 215] width 63 height 29
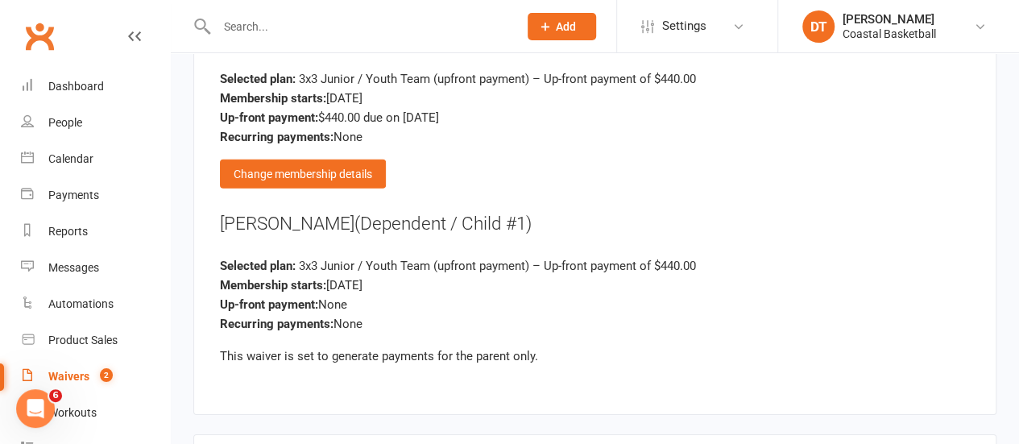
scroll to position [2558, 0]
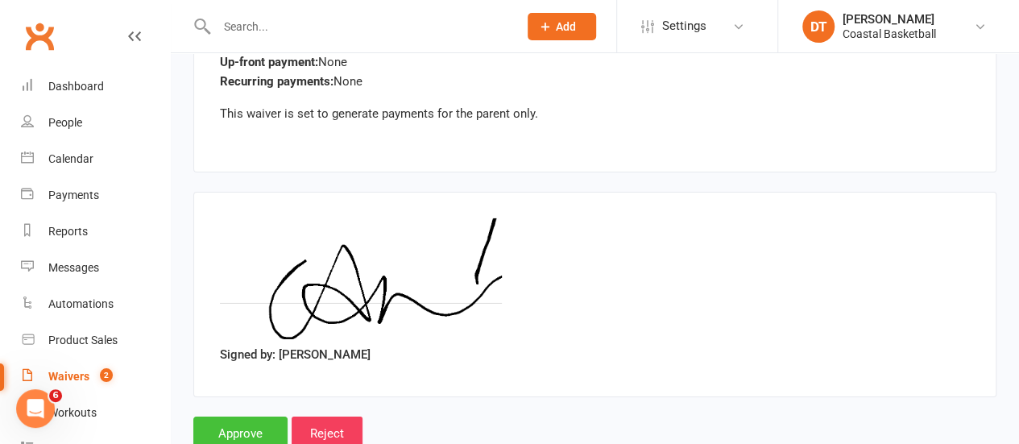
click at [217, 417] on input "Approve" at bounding box center [240, 434] width 94 height 34
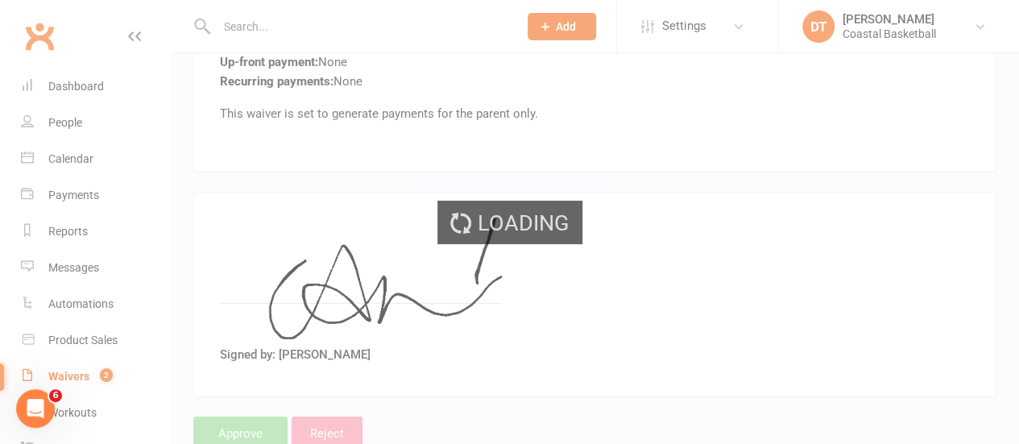
select select "50"
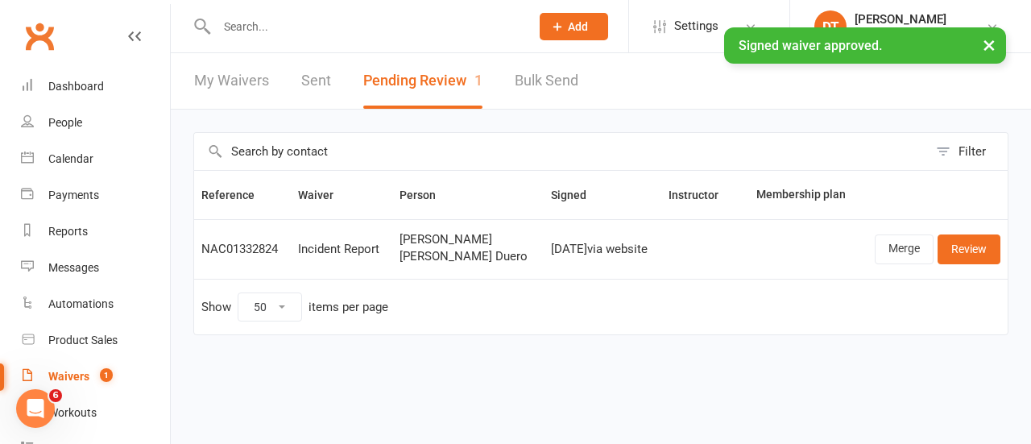
click at [217, 27] on div "× Signed waiver approved." at bounding box center [505, 27] width 1010 height 0
click at [84, 231] on div "Reports" at bounding box center [67, 231] width 39 height 13
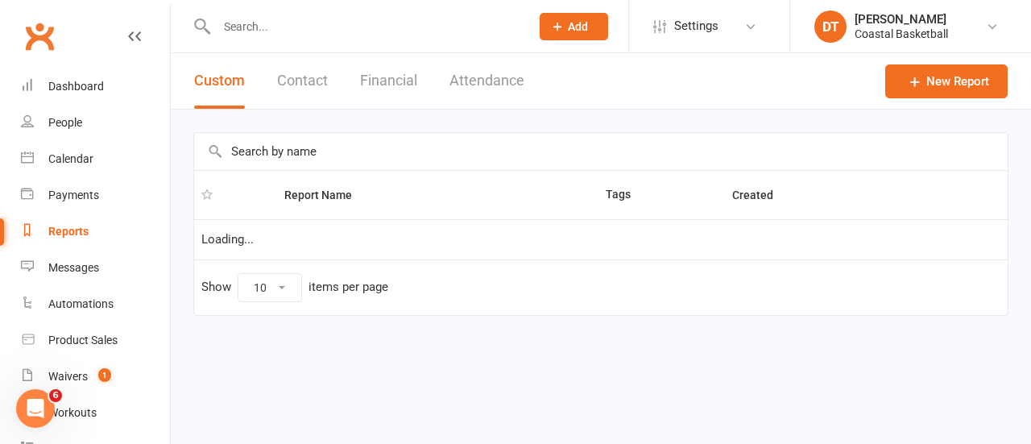
select select "100"
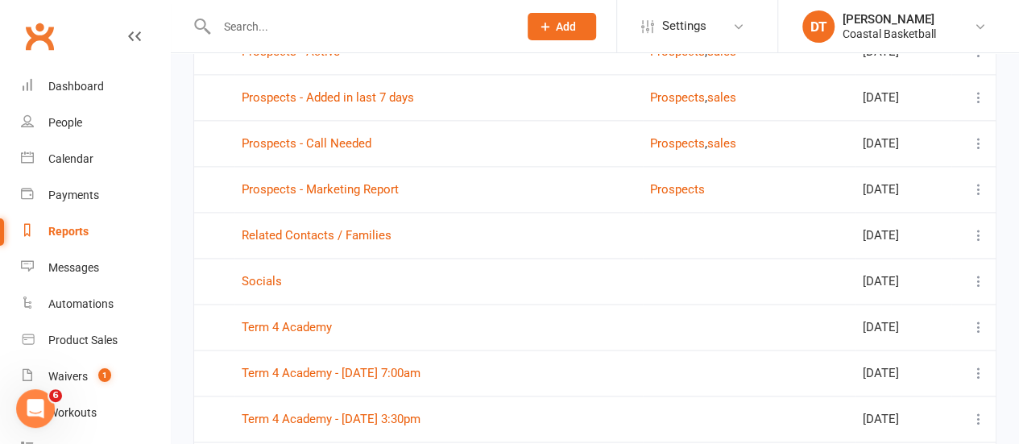
scroll to position [1115, 0]
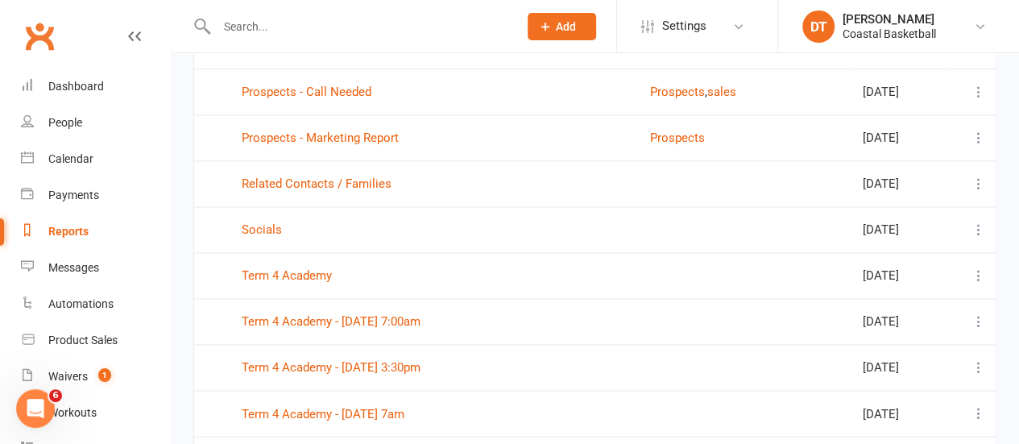
click at [303, 276] on td "Term 4 Academy" at bounding box center [438, 275] width 408 height 46
click at [306, 268] on link "Term 4 Academy" at bounding box center [287, 275] width 90 height 15
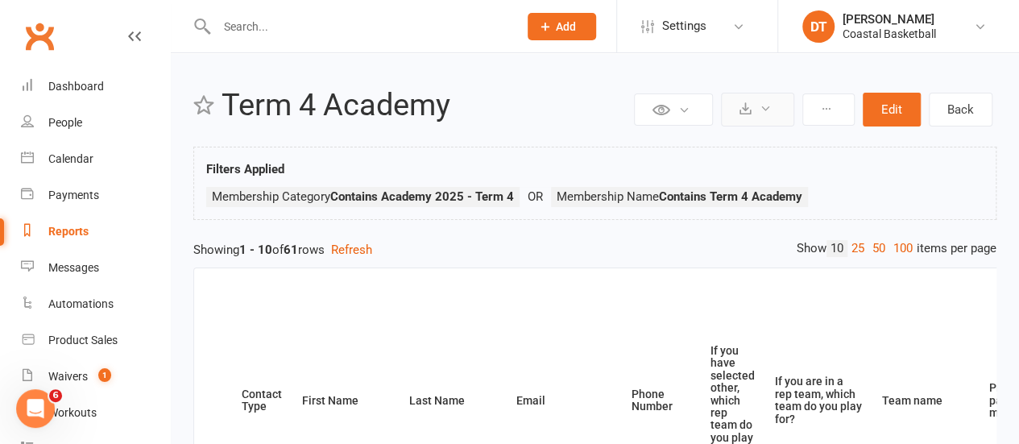
click at [735, 107] on button at bounding box center [757, 110] width 73 height 34
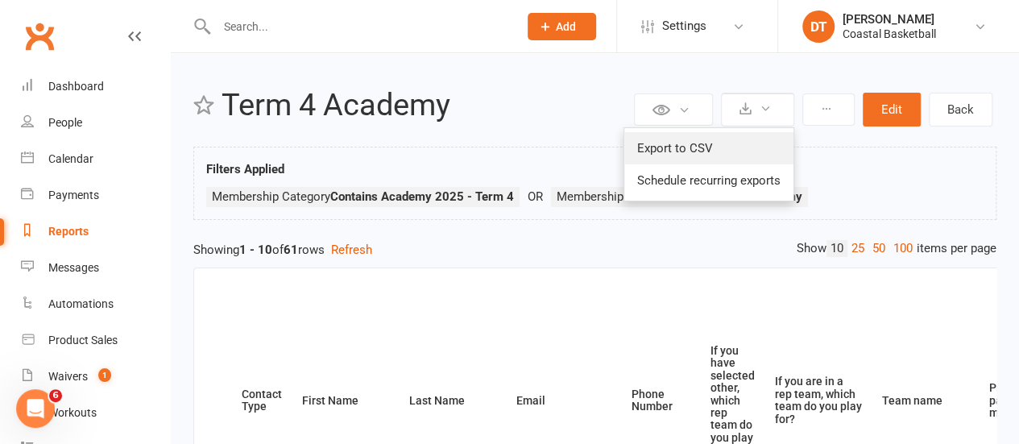
click at [655, 147] on link "Export to CSV" at bounding box center [708, 148] width 169 height 32
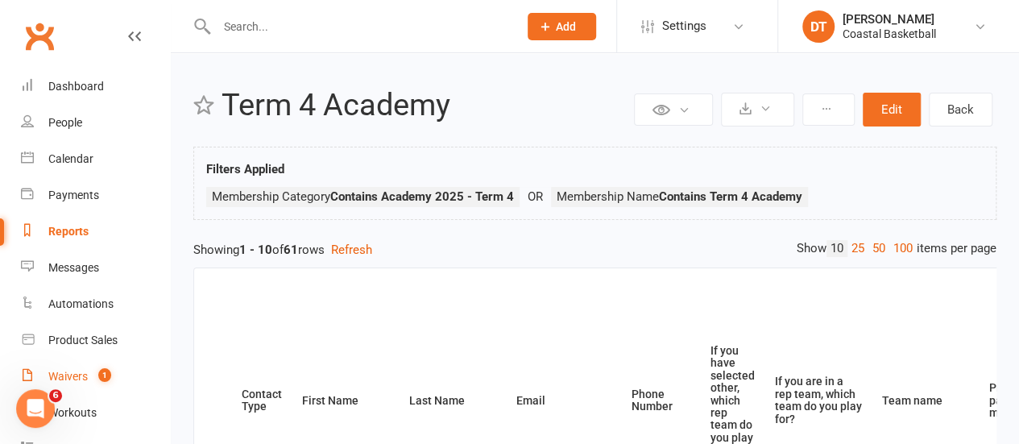
drag, startPoint x: 85, startPoint y: 380, endPoint x: 168, endPoint y: 352, distance: 87.6
click at [85, 380] on div "Waivers" at bounding box center [67, 376] width 39 height 13
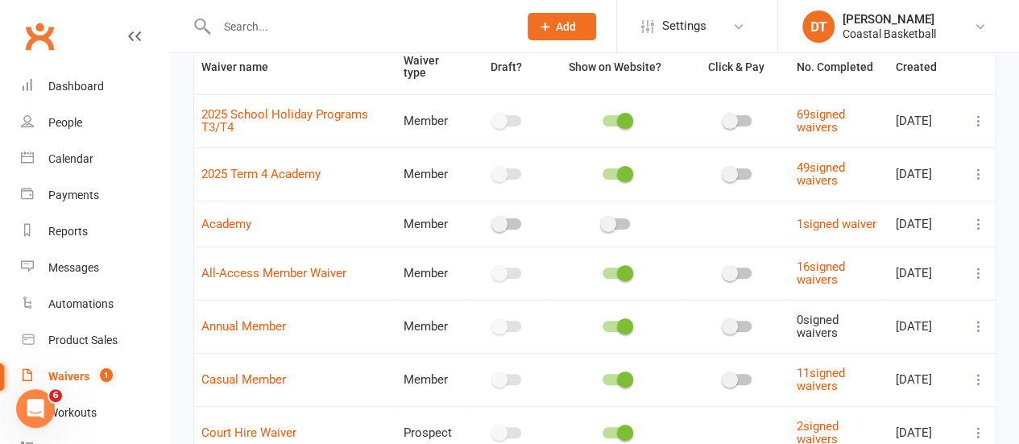
scroll to position [433, 0]
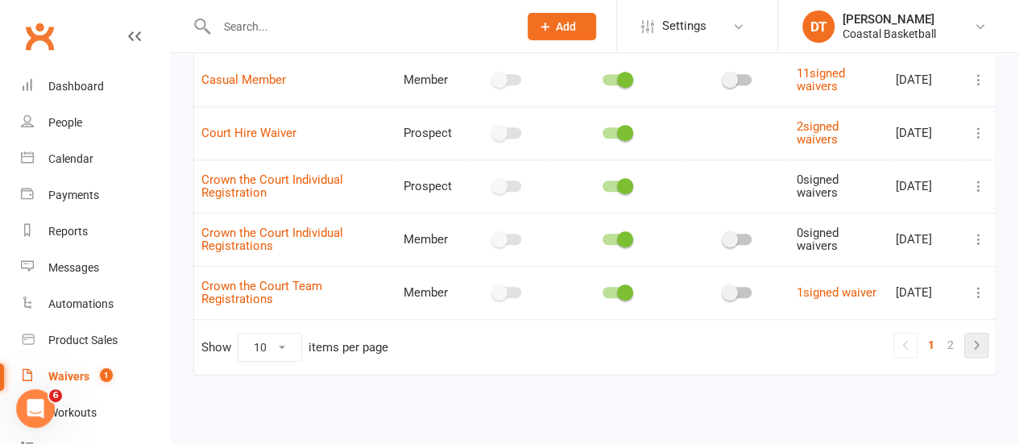
click at [968, 344] on icon at bounding box center [976, 344] width 19 height 19
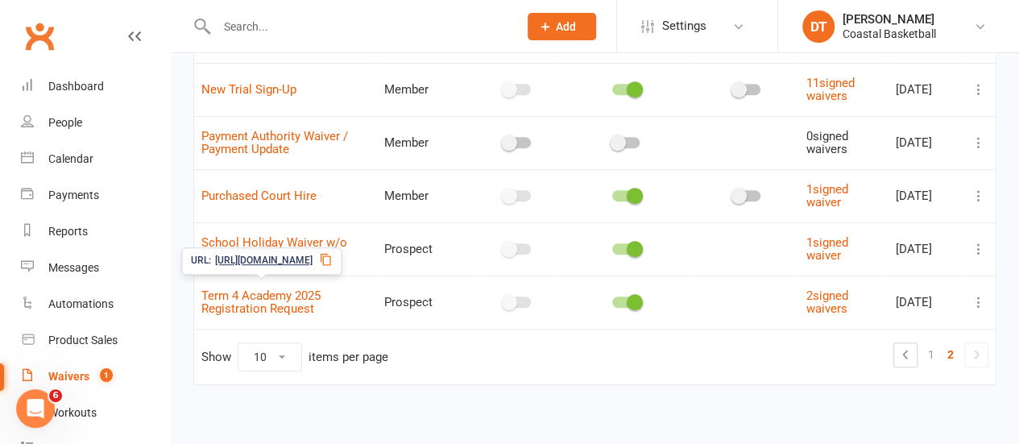
click at [288, 263] on span "https://app.clubworx.com/s/xw5FOk5v" at bounding box center [263, 260] width 97 height 15
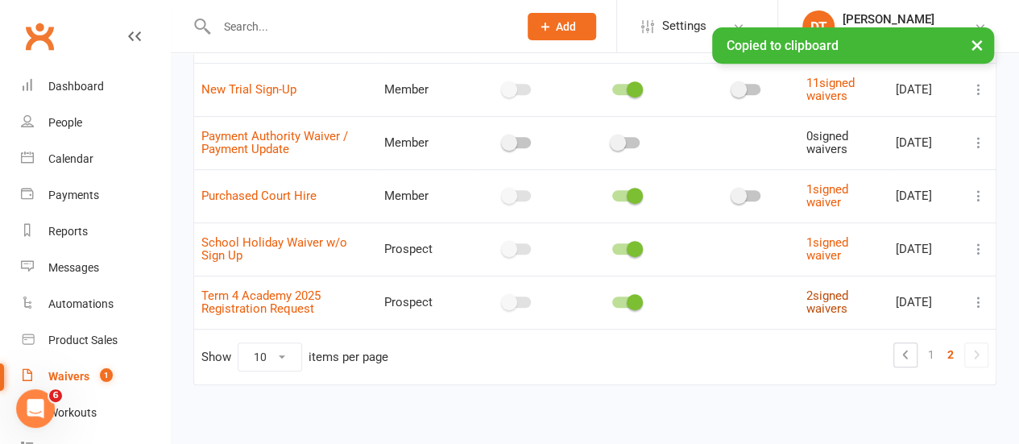
click at [821, 302] on link "2 signed waivers" at bounding box center [827, 302] width 42 height 28
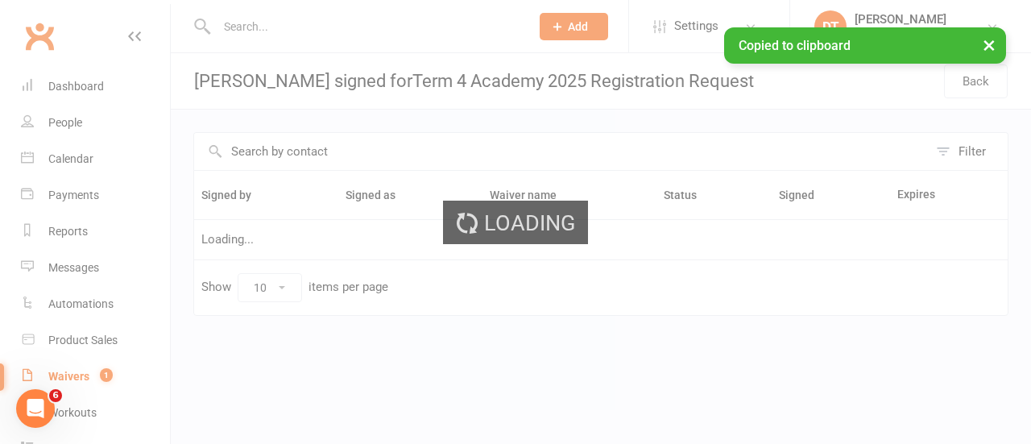
drag, startPoint x: 1030, startPoint y: 204, endPoint x: 1030, endPoint y: 263, distance: 59.6
click at [1018, 263] on ui-view "Prospect Member Non-attending contact Class / event Appointment Task Membership…" at bounding box center [515, 182] width 1031 height 357
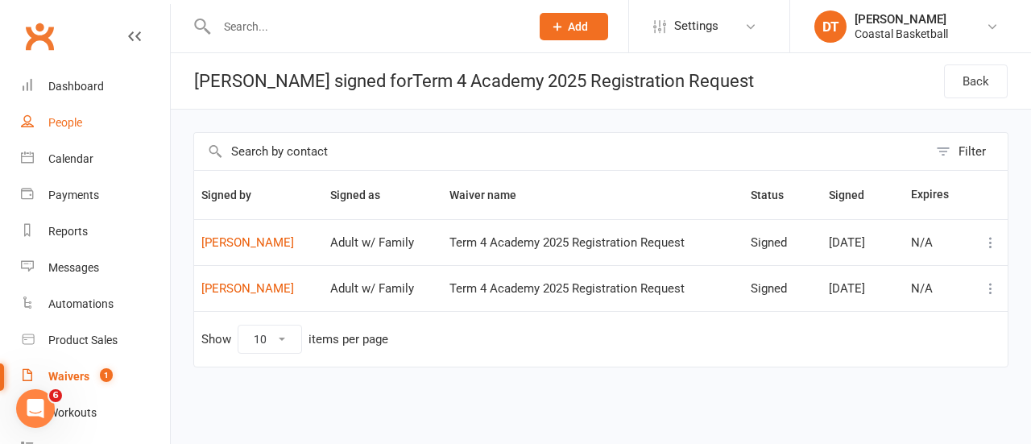
click at [78, 119] on div "People" at bounding box center [65, 122] width 34 height 13
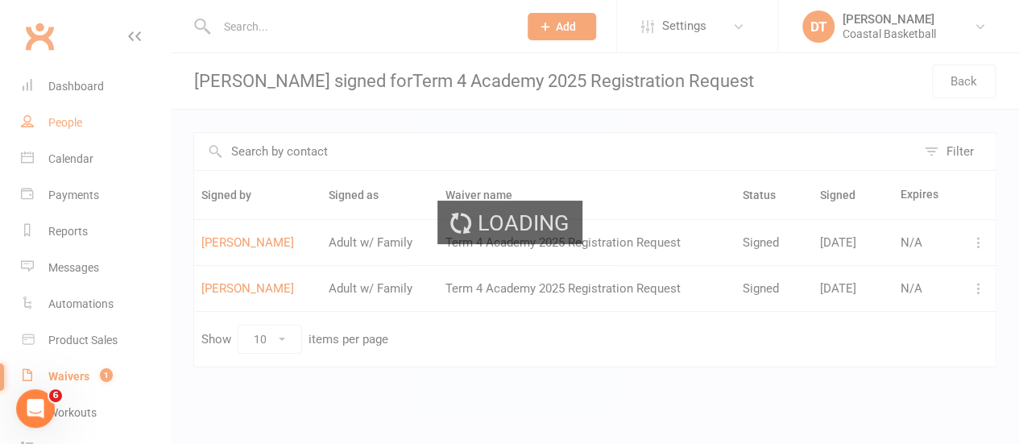
select select "100"
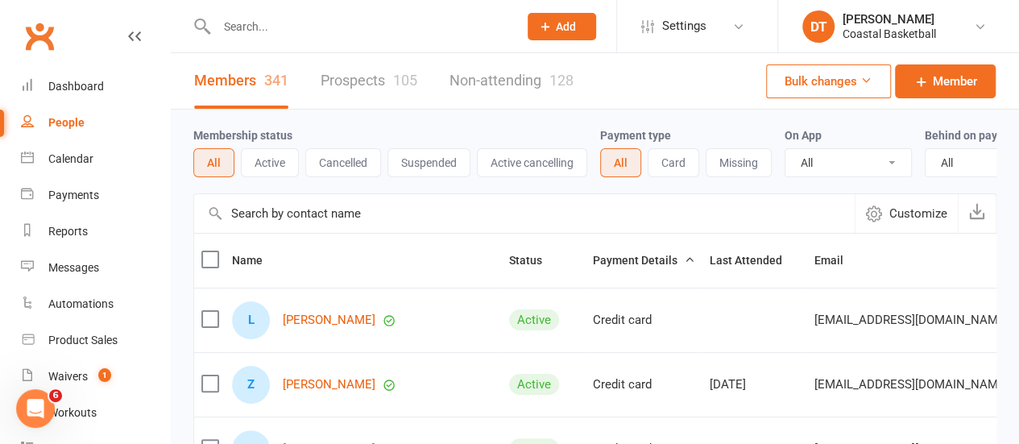
click at [325, 31] on input "text" at bounding box center [360, 26] width 296 height 23
type input "phoenix"
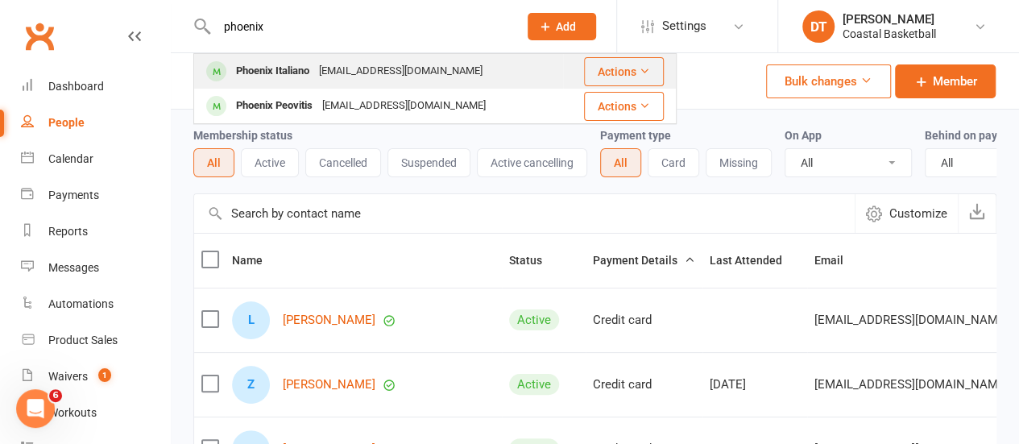
click at [339, 83] on div "Phoenix Italiano Tegan.italiano@gmail.com" at bounding box center [378, 71] width 367 height 33
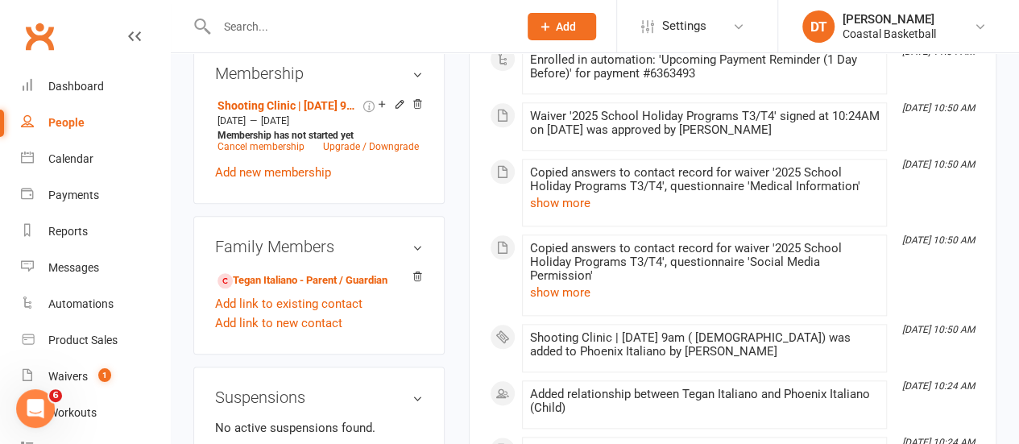
scroll to position [756, 0]
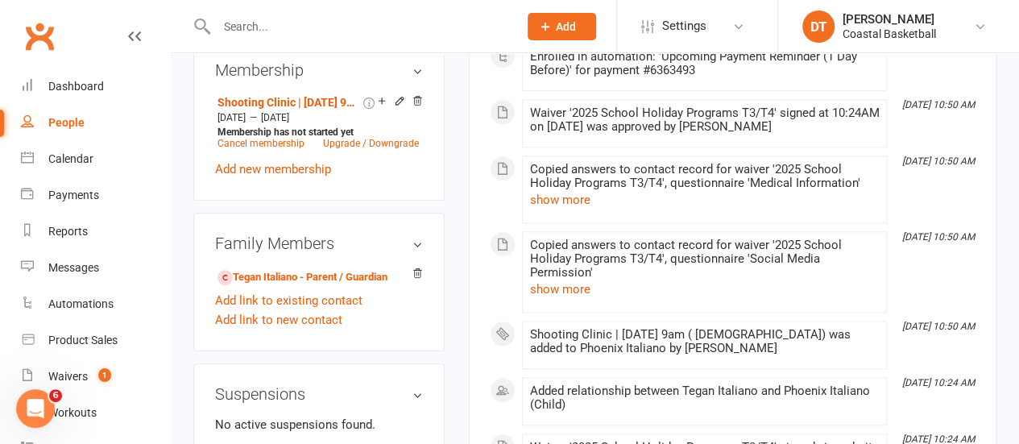
drag, startPoint x: 682, startPoint y: 23, endPoint x: 680, endPoint y: 68, distance: 44.3
click at [682, 23] on span "Settings" at bounding box center [684, 26] width 44 height 36
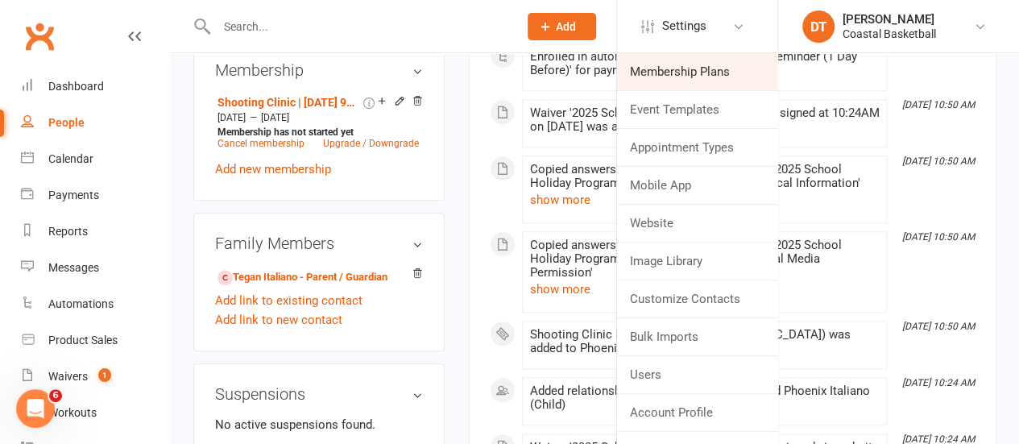
click at [678, 79] on link "Membership Plans" at bounding box center [697, 71] width 160 height 37
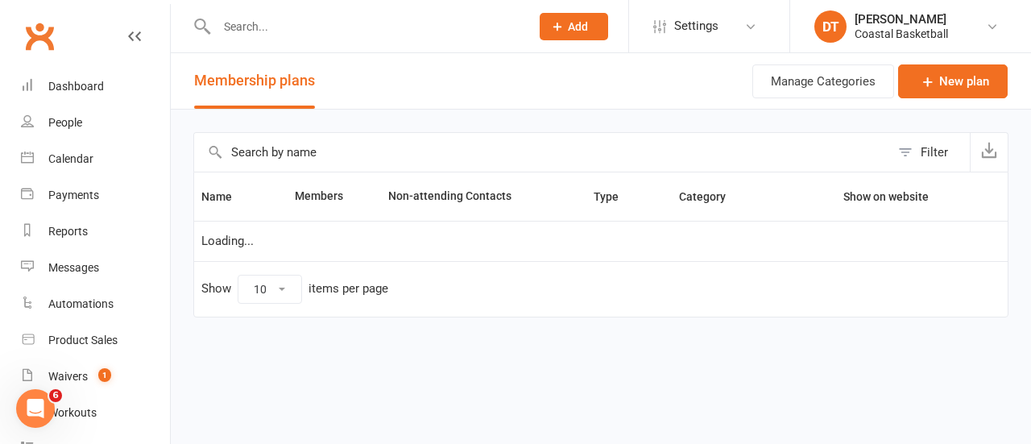
select select "100"
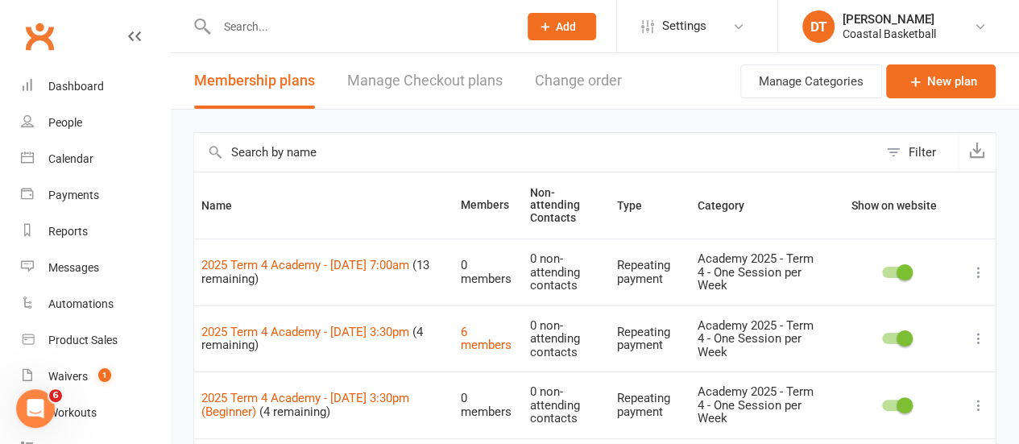
click at [432, 159] on input "text" at bounding box center [536, 152] width 684 height 39
type input "shooting clinic"
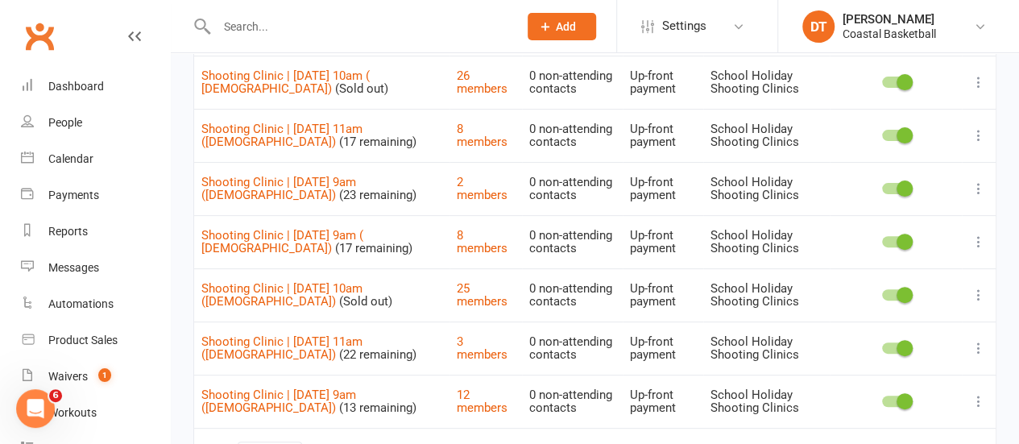
scroll to position [151, 0]
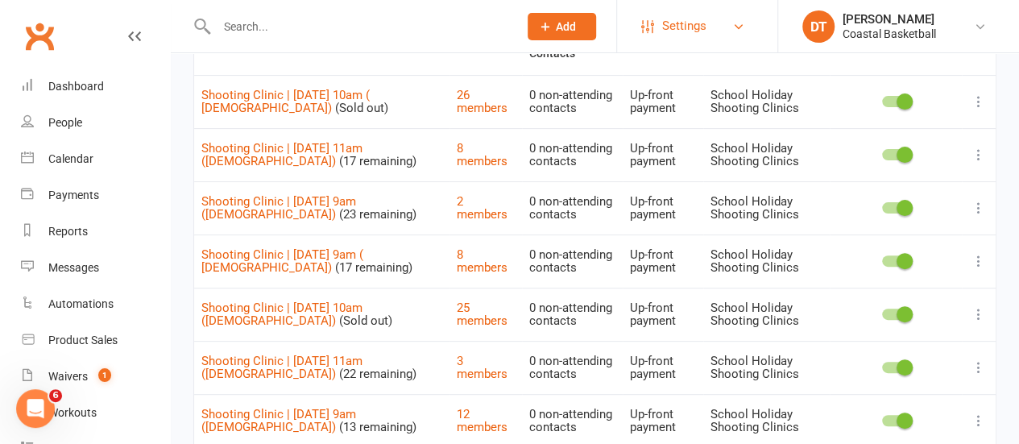
click at [720, 27] on link "Settings" at bounding box center [697, 26] width 112 height 36
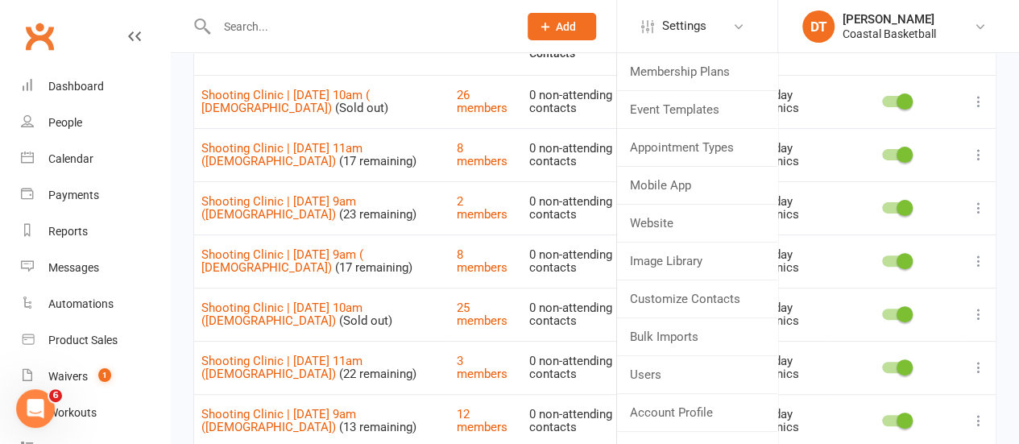
click at [375, 22] on input "text" at bounding box center [360, 26] width 296 height 23
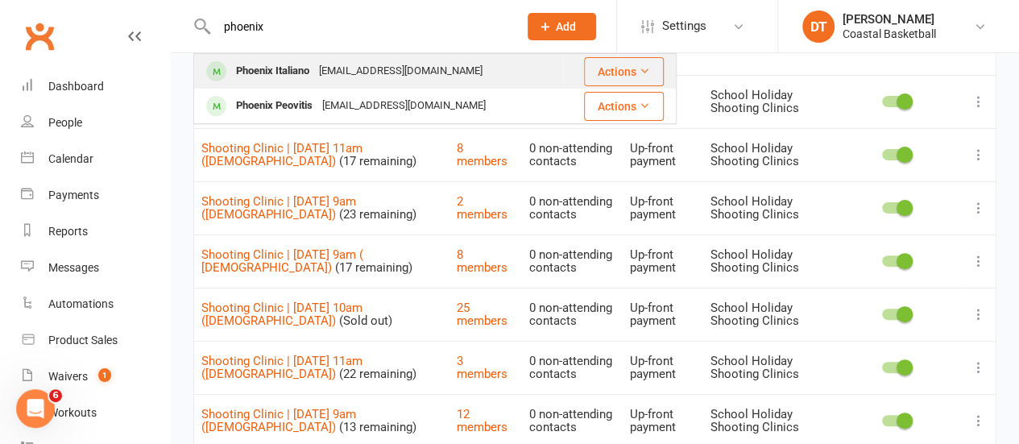
type input "phoenix"
click at [264, 82] on div "Phoenix Italiano" at bounding box center [272, 71] width 83 height 23
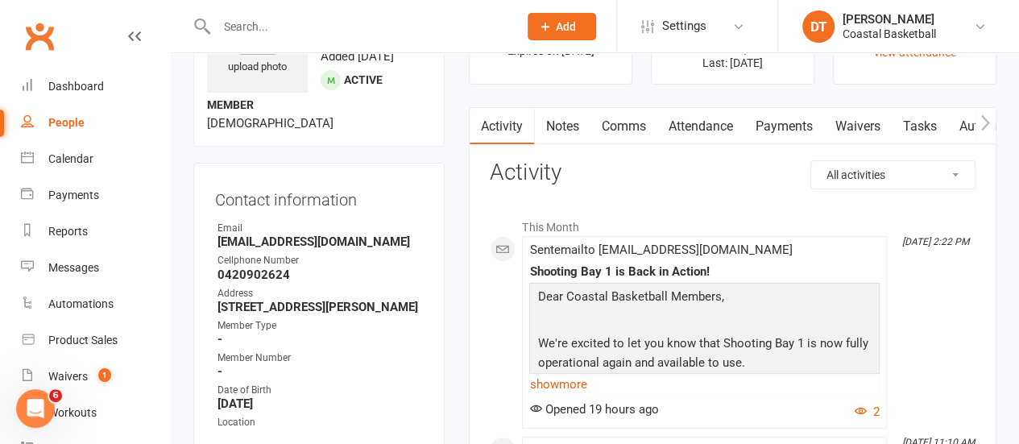
scroll to position [103, 0]
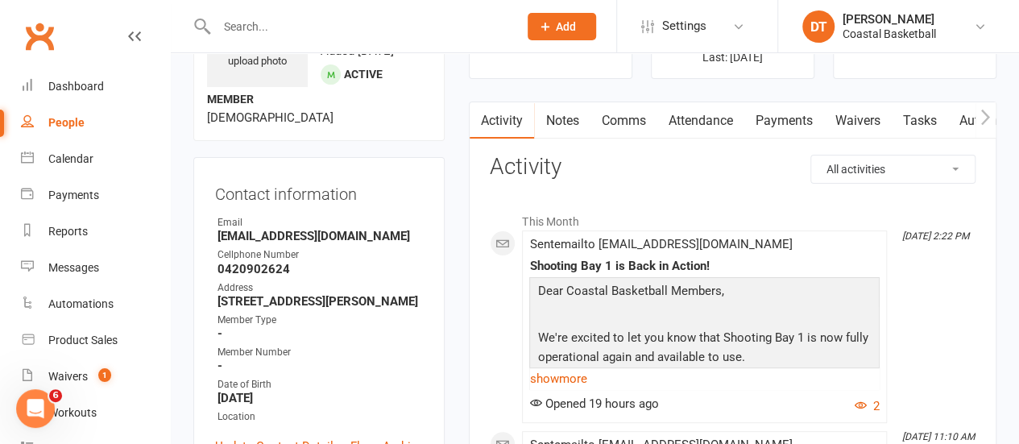
click at [865, 114] on link "Waivers" at bounding box center [857, 120] width 68 height 37
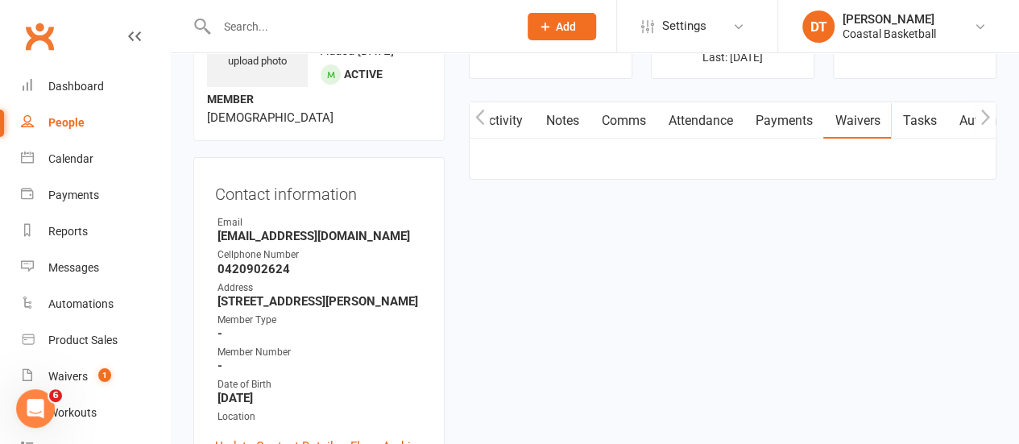
scroll to position [0, 1]
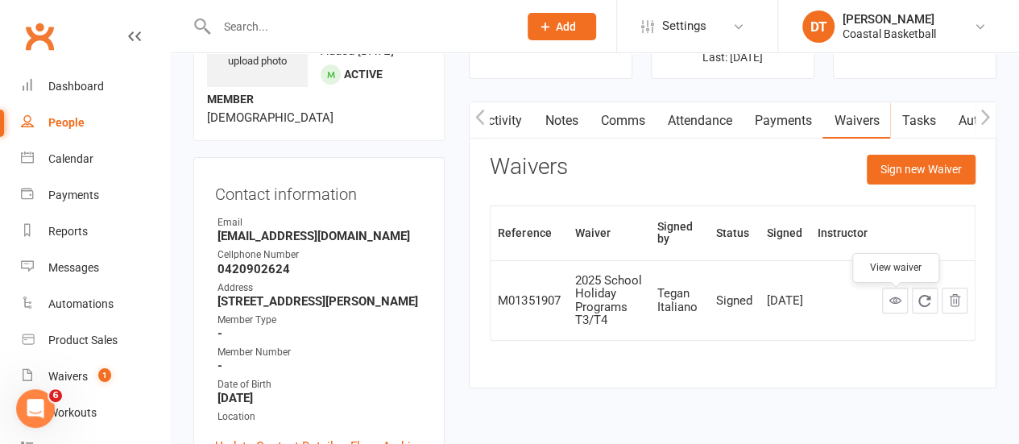
click at [901, 299] on icon at bounding box center [895, 300] width 12 height 12
click at [363, 33] on input "text" at bounding box center [360, 26] width 296 height 23
type input "jack burton"
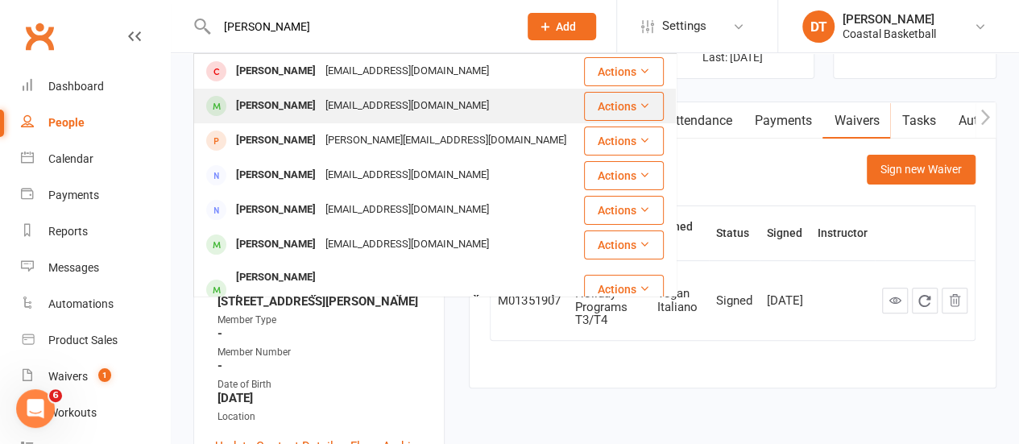
click at [266, 96] on div "Jack Burton" at bounding box center [275, 105] width 89 height 23
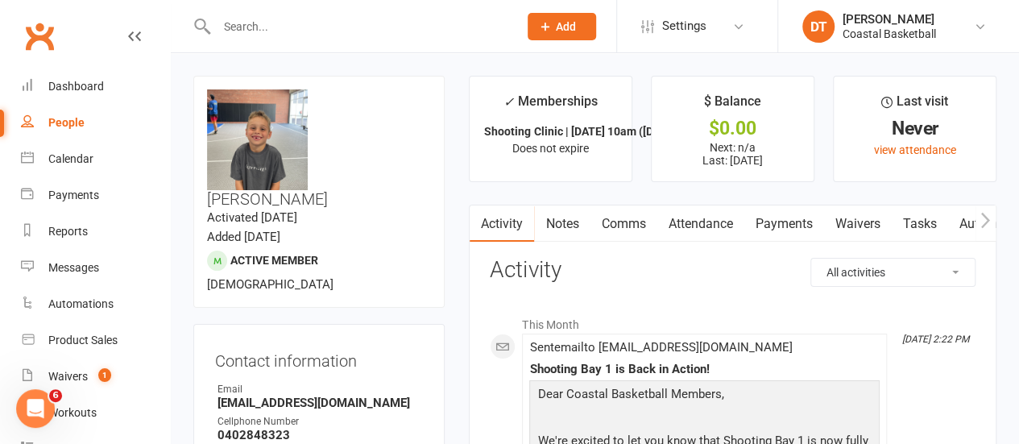
click at [313, 22] on input "text" at bounding box center [360, 26] width 296 height 23
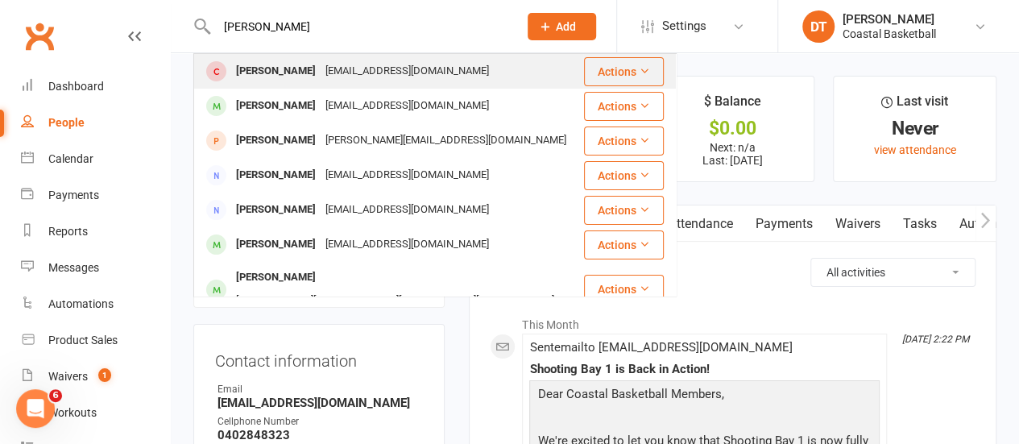
type input "jack burton"
click at [284, 75] on div "Jack Burton" at bounding box center [275, 71] width 89 height 23
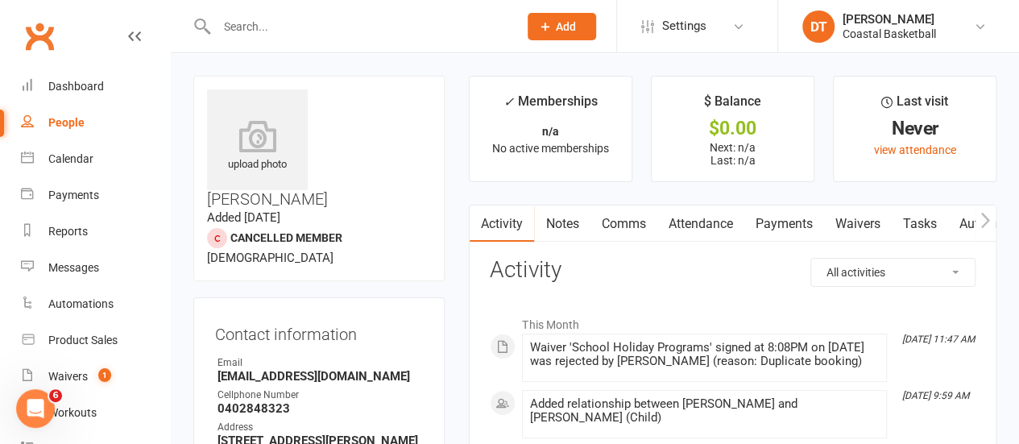
click at [350, 19] on input "text" at bounding box center [360, 26] width 296 height 23
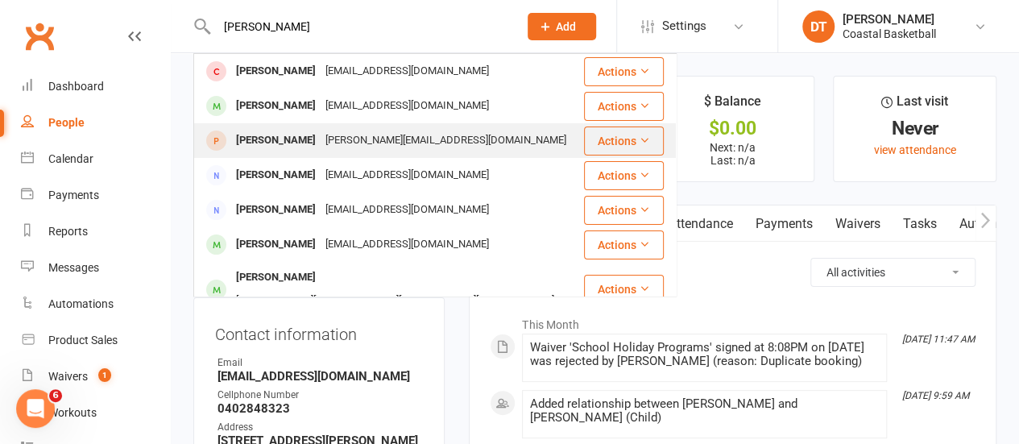
type input "jack burton"
click at [342, 139] on div "laura.rusconi6@hotmail.com" at bounding box center [446, 140] width 251 height 23
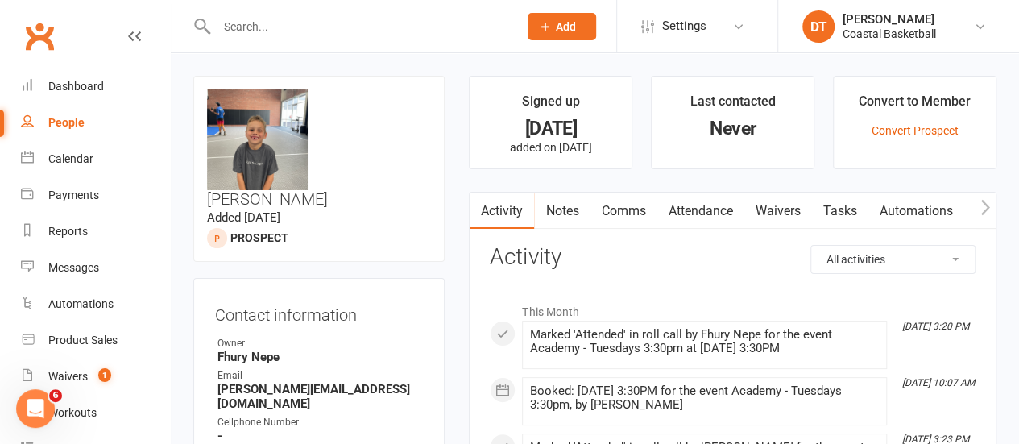
click at [378, 41] on div at bounding box center [349, 26] width 313 height 52
click at [385, 7] on div at bounding box center [349, 26] width 313 height 52
click at [383, 25] on input "text" at bounding box center [360, 26] width 296 height 23
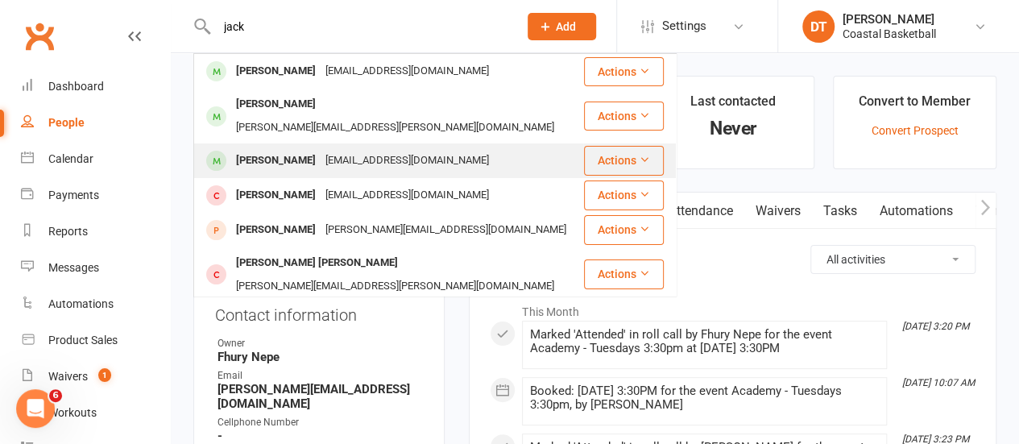
type input "jack"
click at [359, 149] on div "Caz_lobos@hotmail.com" at bounding box center [407, 160] width 173 height 23
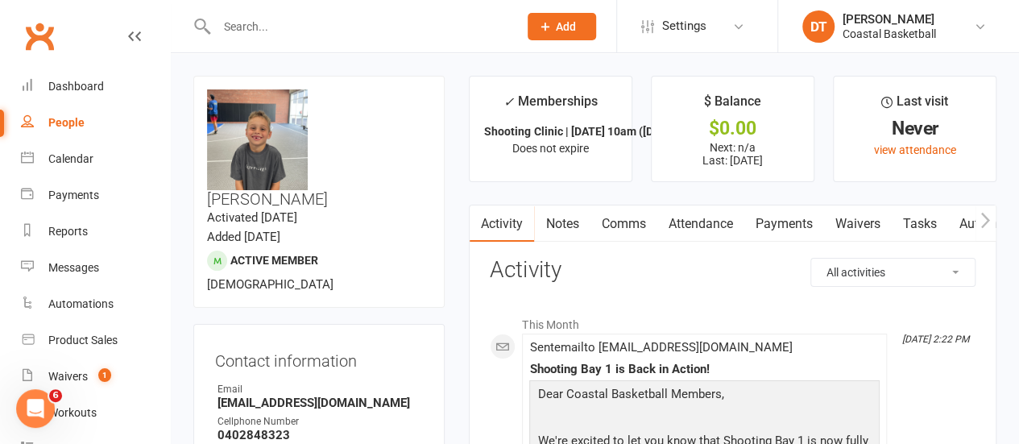
click at [319, 30] on input "text" at bounding box center [360, 26] width 296 height 23
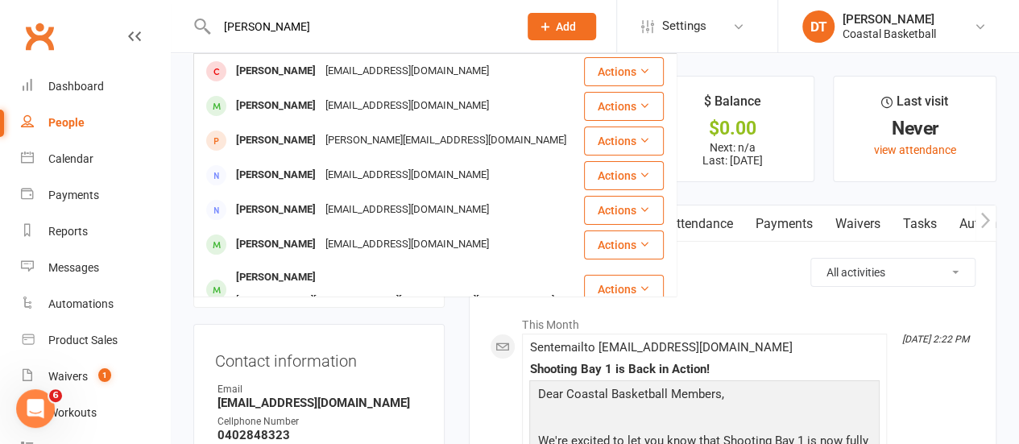
click at [284, 24] on input "jack burton" at bounding box center [360, 26] width 296 height 23
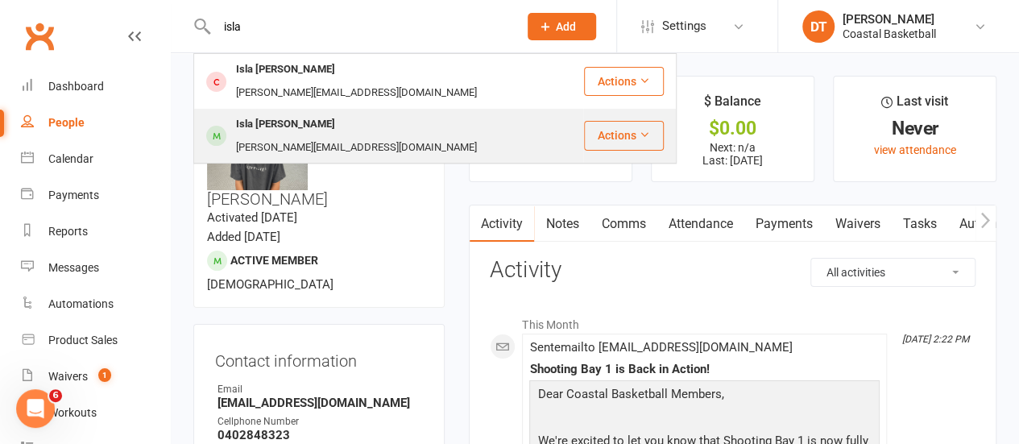
type input "isla"
click at [276, 113] on div "Isla Rusconi" at bounding box center [285, 124] width 109 height 23
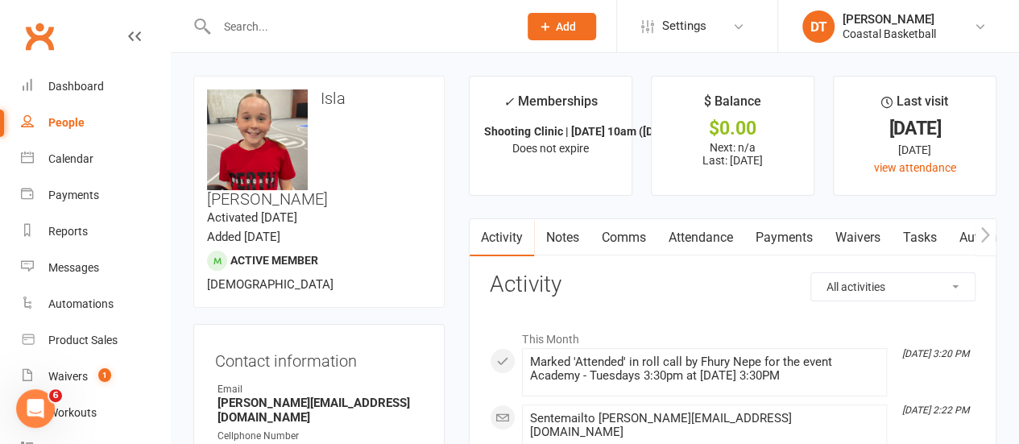
click at [404, 28] on input "text" at bounding box center [360, 26] width 296 height 23
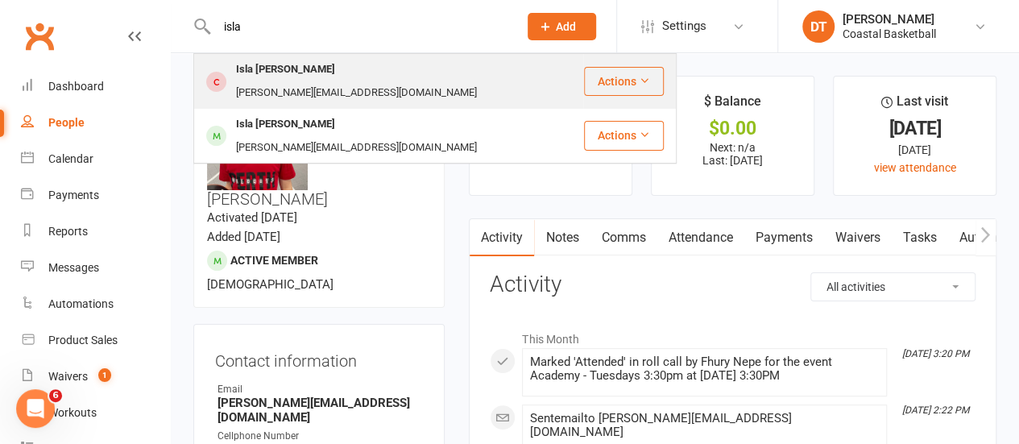
type input "isla"
click at [398, 81] on div "laura.rusconi6@hotmail.com" at bounding box center [356, 92] width 251 height 23
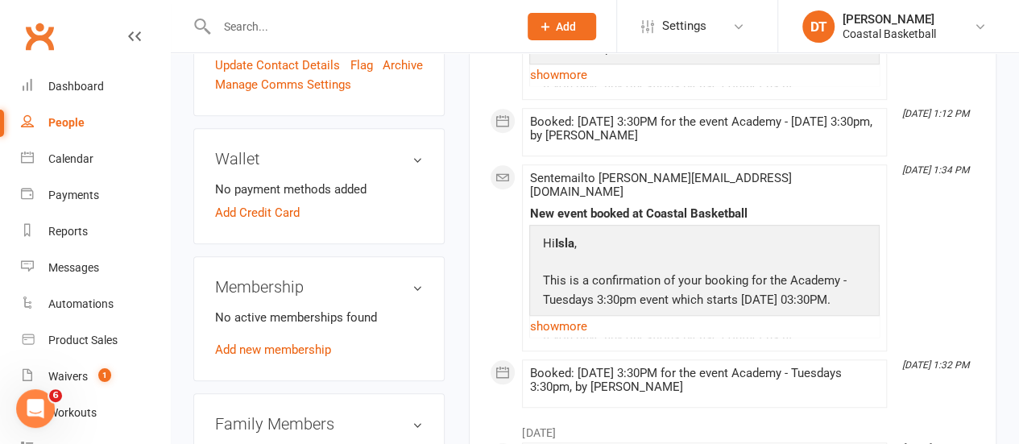
scroll to position [545, 0]
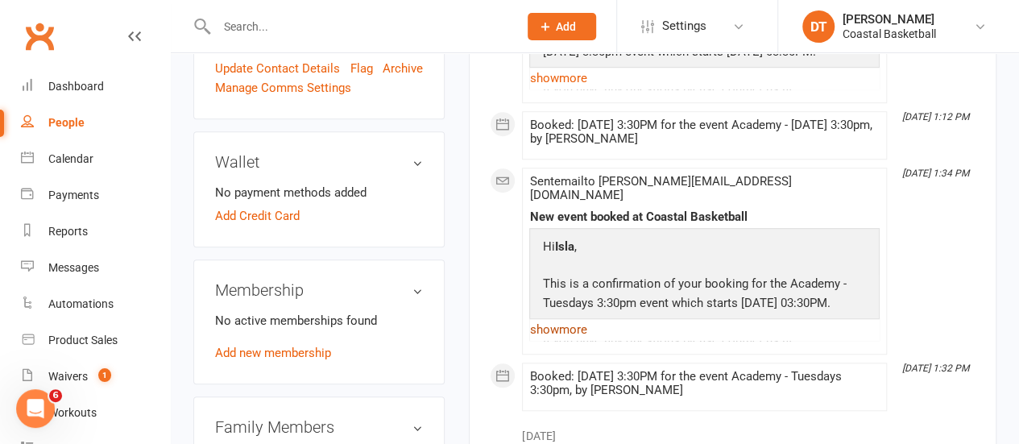
click at [553, 318] on link "show more" at bounding box center [704, 329] width 350 height 23
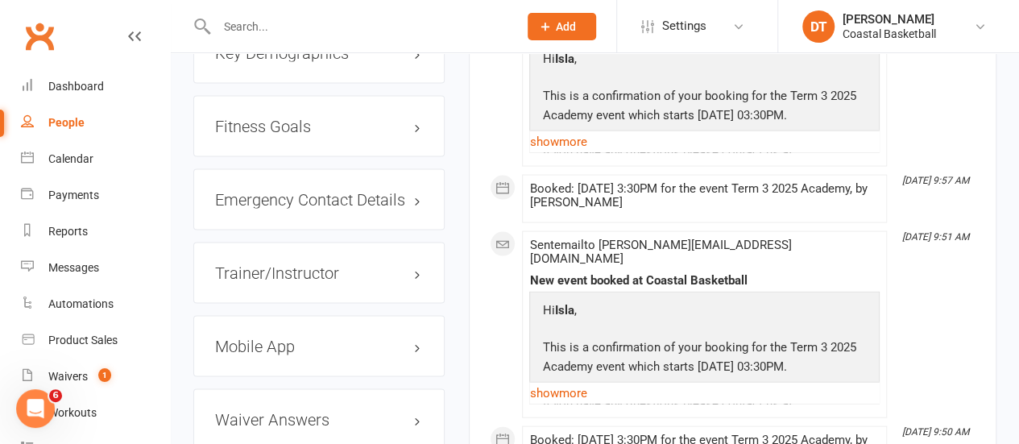
scroll to position [0, 0]
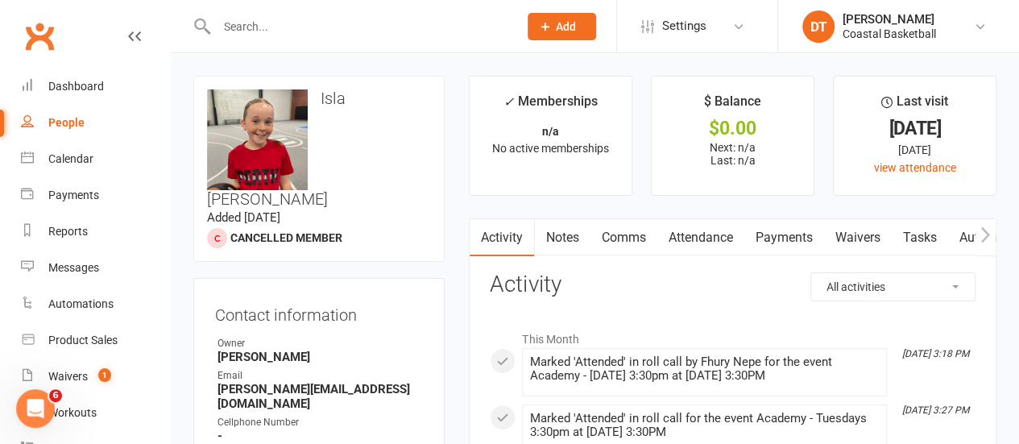
click at [305, 18] on input "text" at bounding box center [360, 26] width 296 height 23
type input "jack burton"
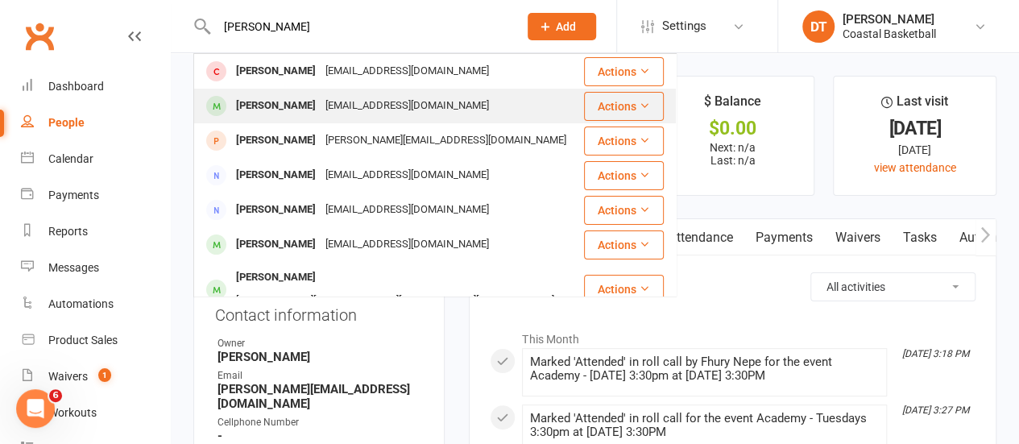
click at [334, 97] on div "Caz_lobos@hotmail.com" at bounding box center [407, 105] width 173 height 23
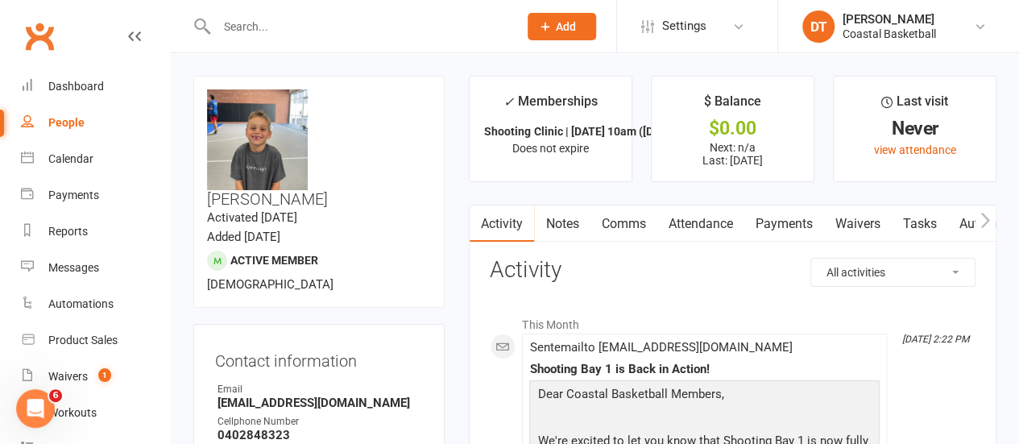
click at [400, 42] on div at bounding box center [349, 26] width 313 height 52
click at [381, 23] on input "text" at bounding box center [360, 26] width 296 height 23
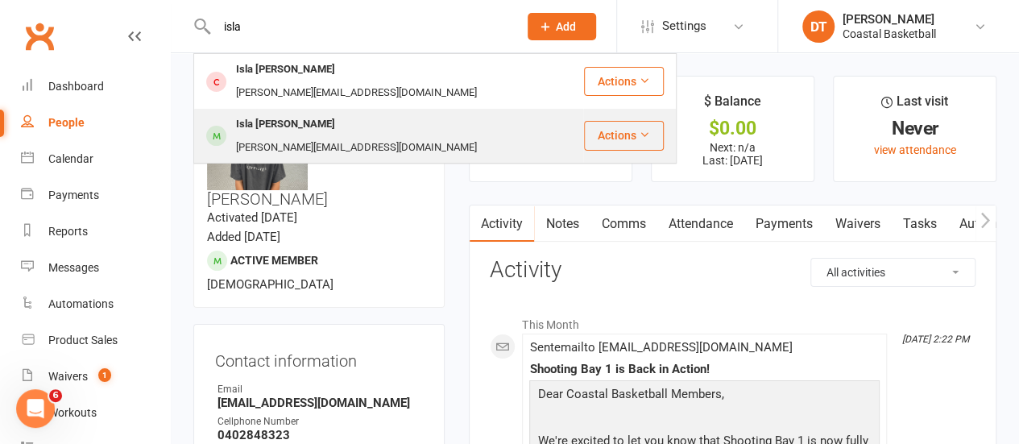
type input "isla"
click at [301, 136] on div "laura.rusconi6@hotmail.com" at bounding box center [356, 147] width 251 height 23
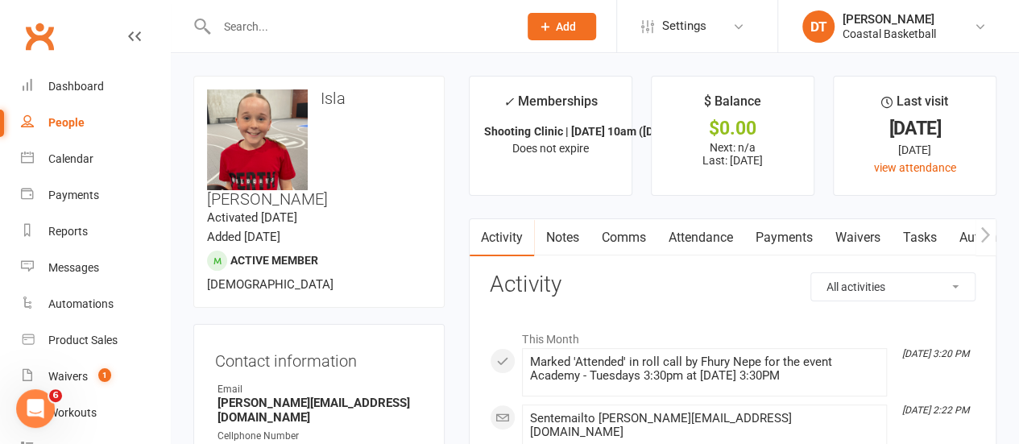
click at [314, 33] on input "text" at bounding box center [360, 26] width 296 height 23
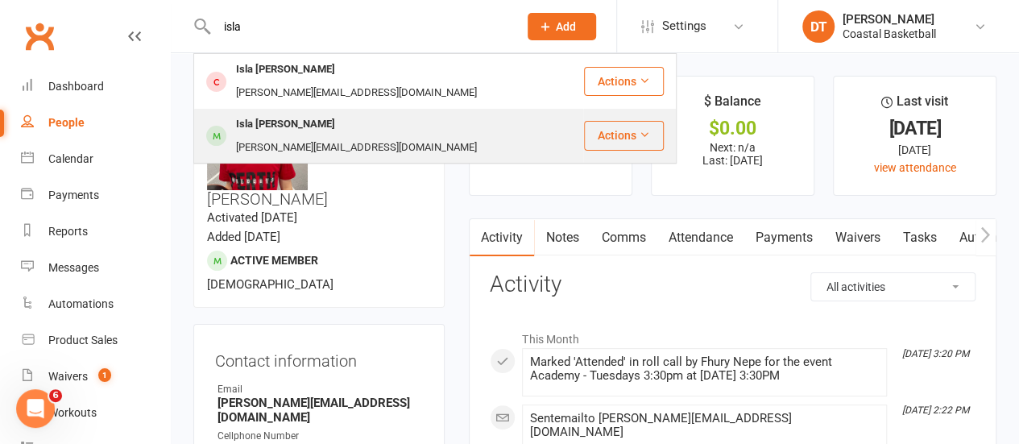
type input "isla"
click at [292, 113] on div "Isla Rusconi" at bounding box center [285, 124] width 109 height 23
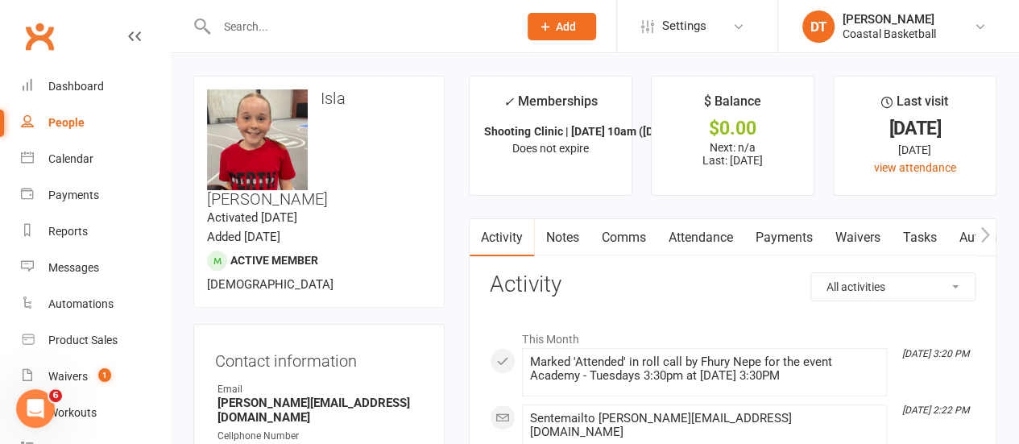
click at [364, 48] on div at bounding box center [349, 26] width 313 height 52
click at [364, 36] on input "text" at bounding box center [360, 26] width 296 height 23
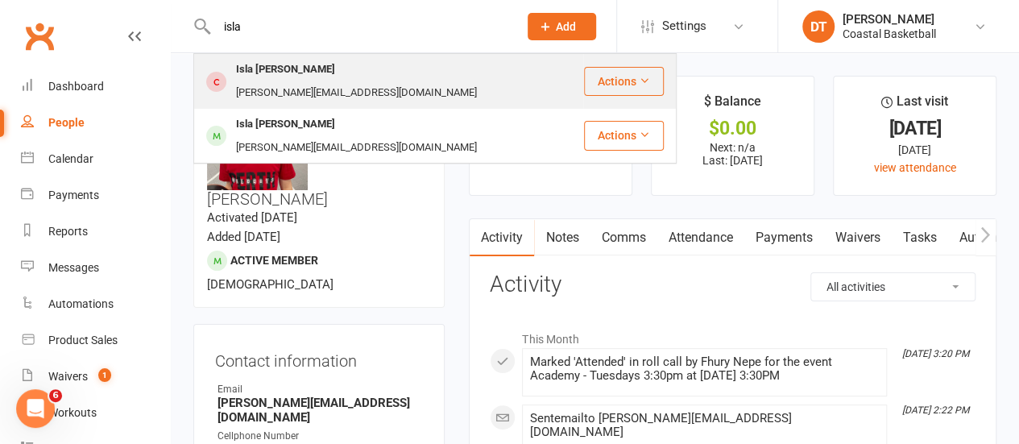
type input "isla"
click at [356, 81] on div "laura.rusconi6@hotmail.com" at bounding box center [356, 92] width 251 height 23
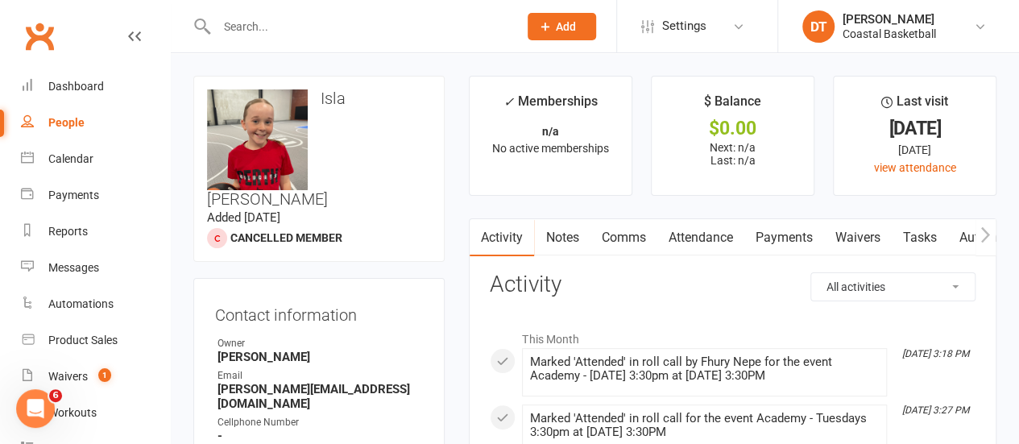
click at [269, 29] on input "text" at bounding box center [360, 26] width 296 height 23
type input "rusconi"
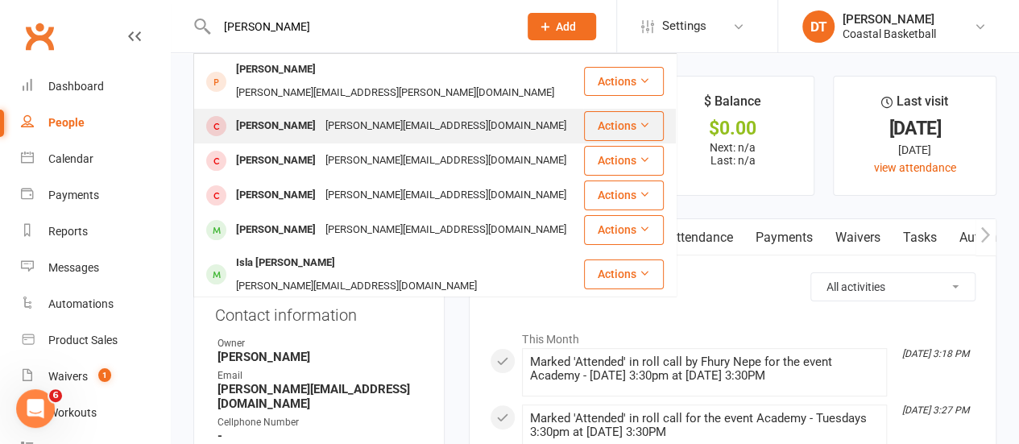
click at [352, 114] on div "laura.rusconi6@hotmail.com" at bounding box center [446, 125] width 251 height 23
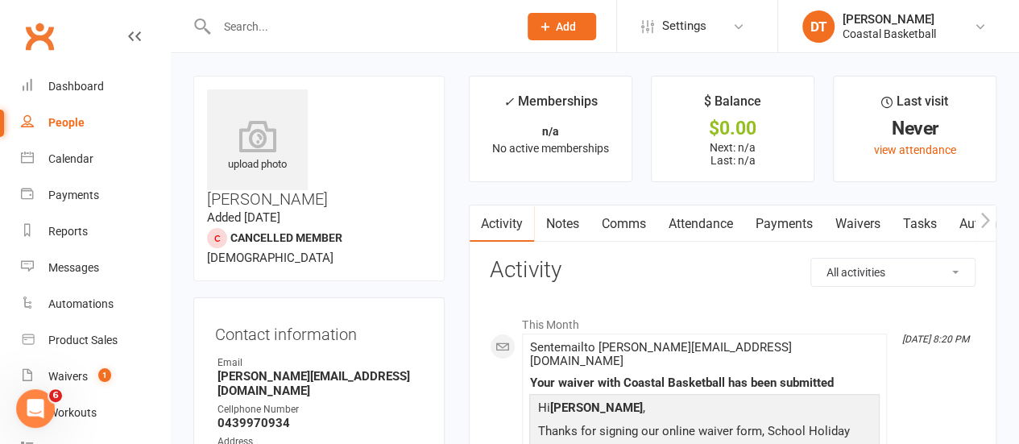
click at [232, 27] on input "text" at bounding box center [360, 26] width 296 height 23
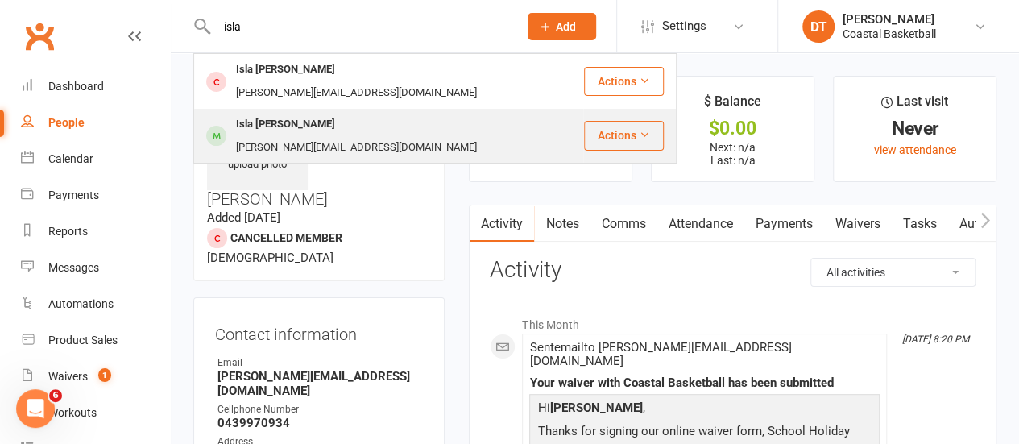
type input "isla"
click at [274, 113] on div "Isla Rusconi" at bounding box center [285, 124] width 109 height 23
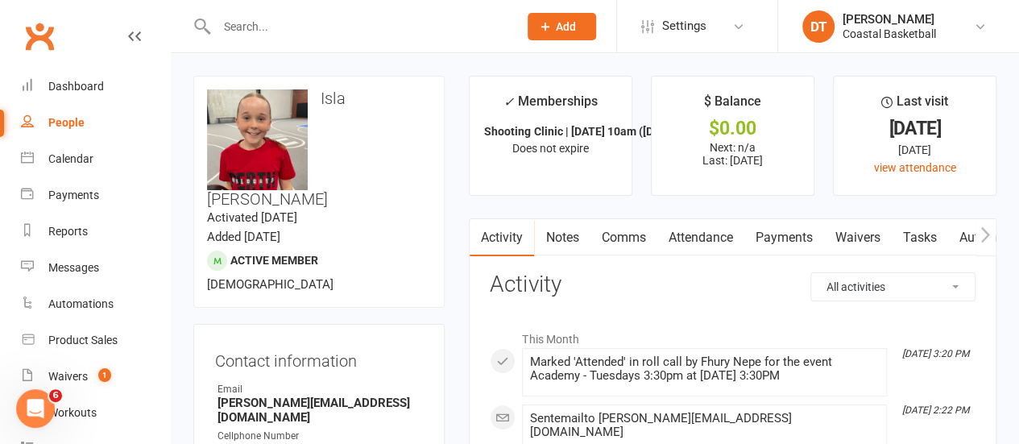
click at [373, 17] on input "text" at bounding box center [360, 26] width 296 height 23
type input "s"
type input "armani"
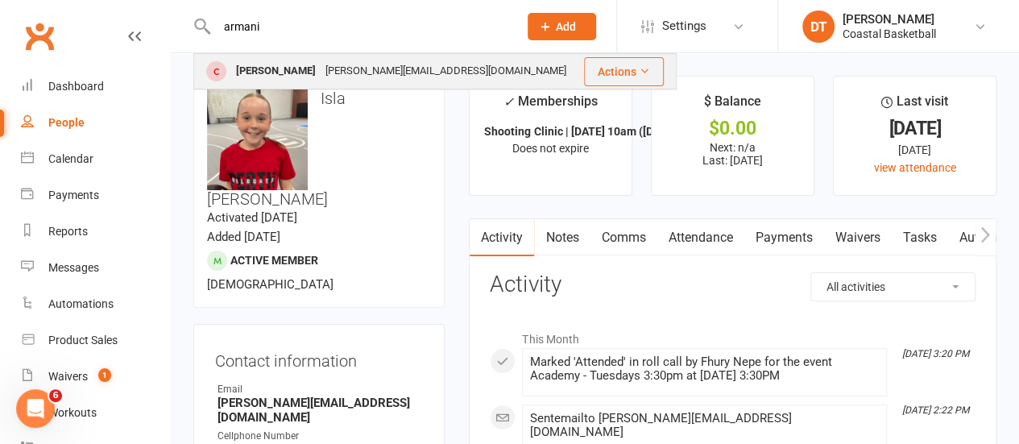
click at [311, 60] on div "Armani Panuccio" at bounding box center [275, 71] width 89 height 23
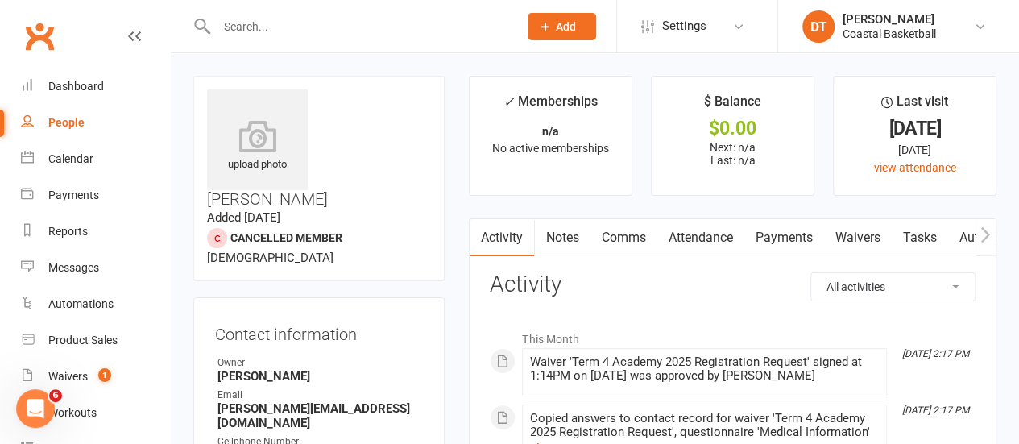
click at [689, 237] on link "Attendance" at bounding box center [700, 237] width 87 height 37
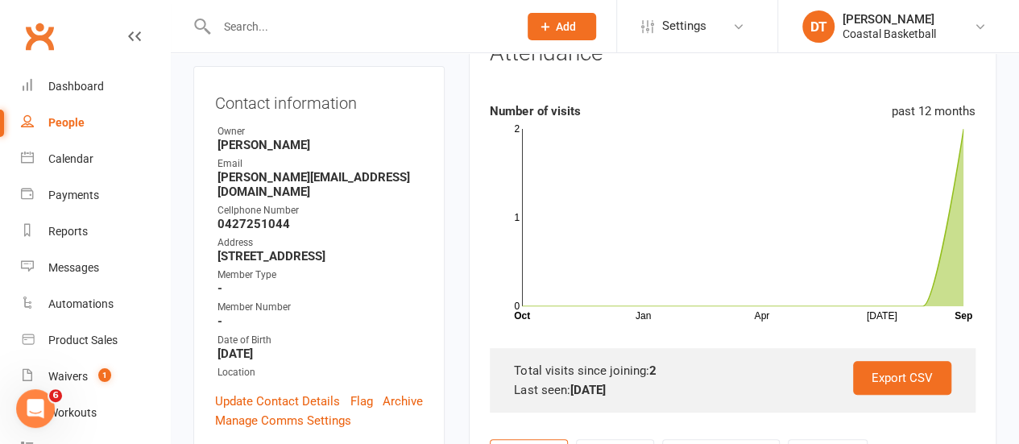
scroll to position [10, 0]
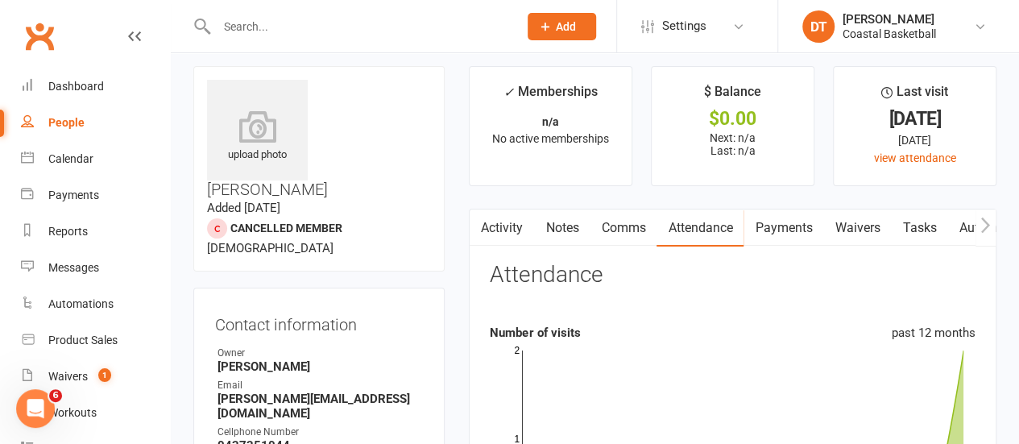
click at [519, 220] on link "Activity" at bounding box center [502, 227] width 64 height 37
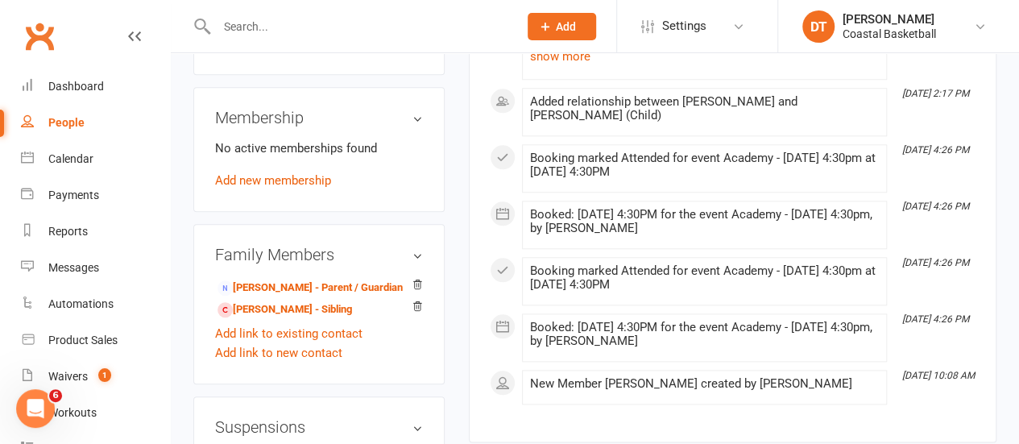
scroll to position [772, 0]
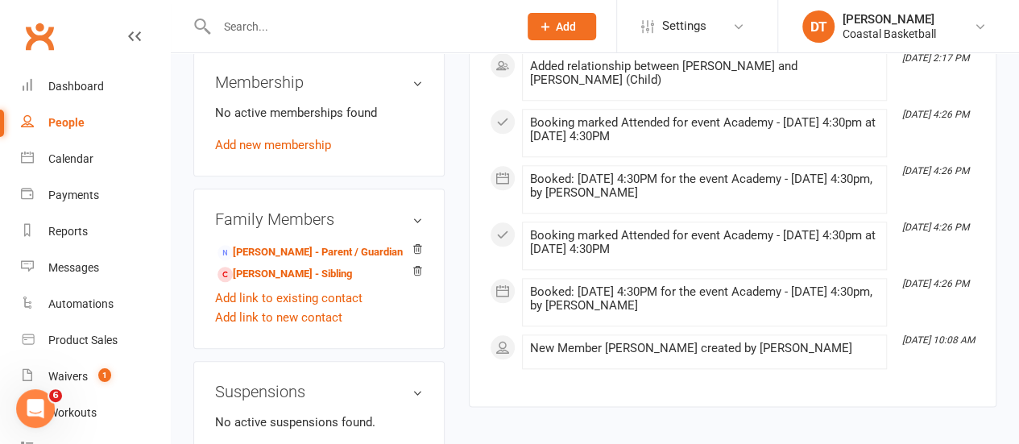
click at [358, 23] on input "text" at bounding box center [360, 26] width 296 height 23
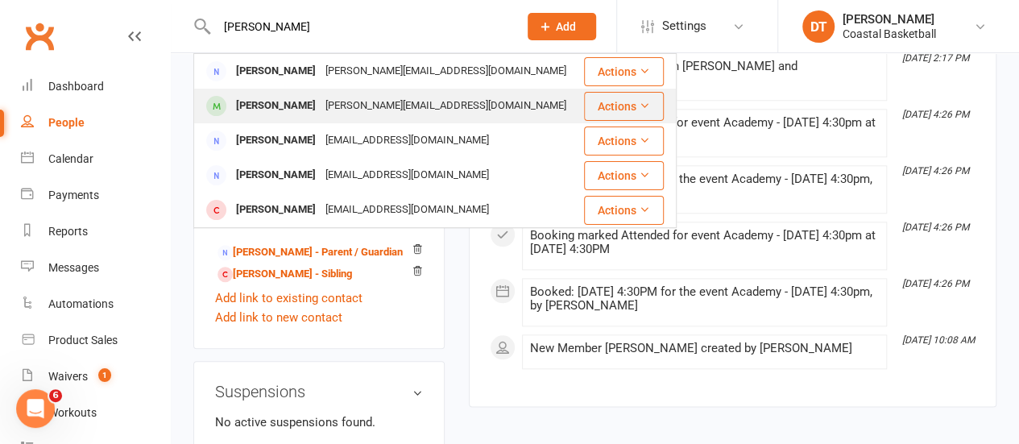
type input "kremer"
click at [287, 106] on div "Zachary Kremer" at bounding box center [275, 105] width 89 height 23
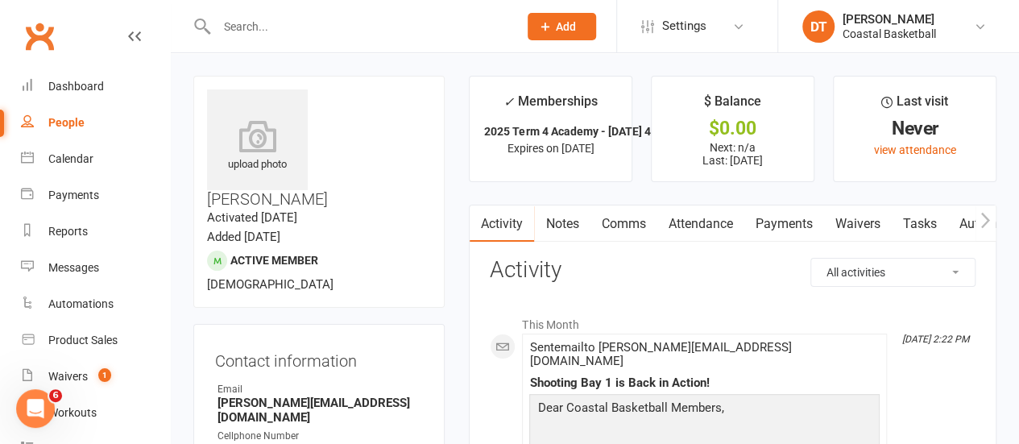
click at [435, 22] on input "text" at bounding box center [360, 26] width 296 height 23
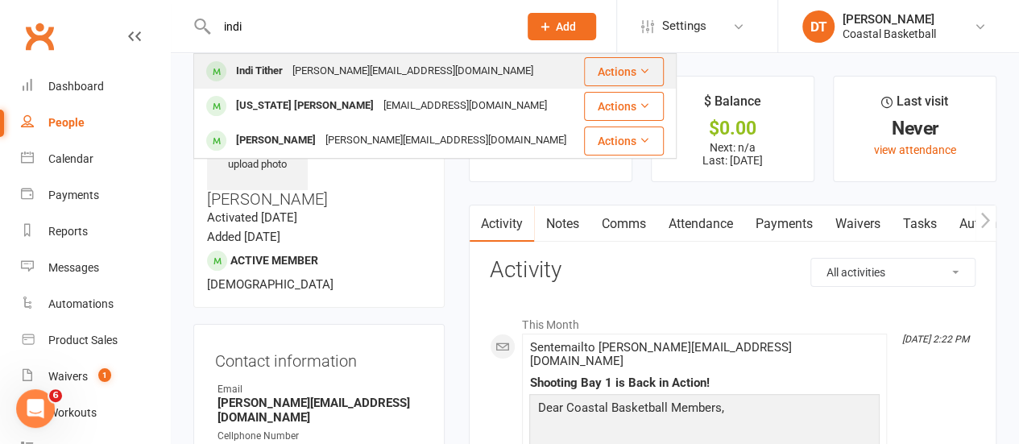
type input "indi"
click at [415, 63] on div "Indi Tither Lara.tither@hotmail.com" at bounding box center [388, 71] width 387 height 33
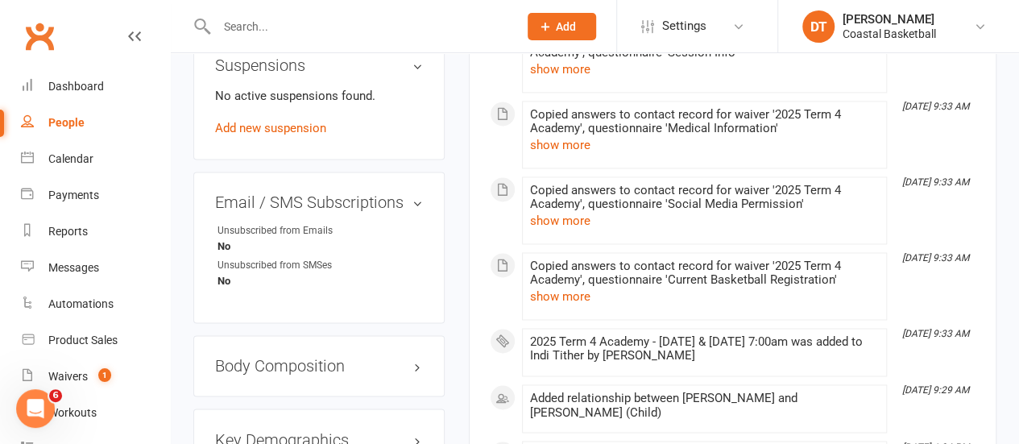
scroll to position [928, 0]
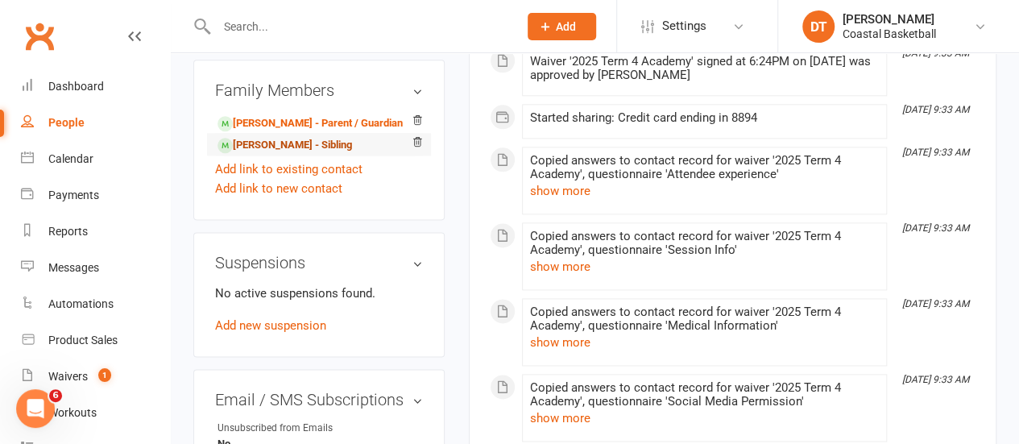
click at [322, 154] on link "Marlee Tither - Sibling" at bounding box center [285, 145] width 135 height 17
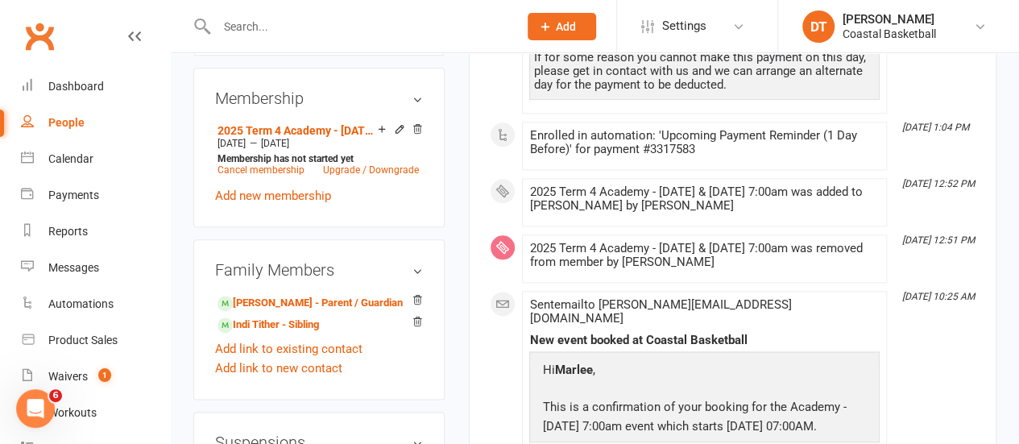
scroll to position [851, 0]
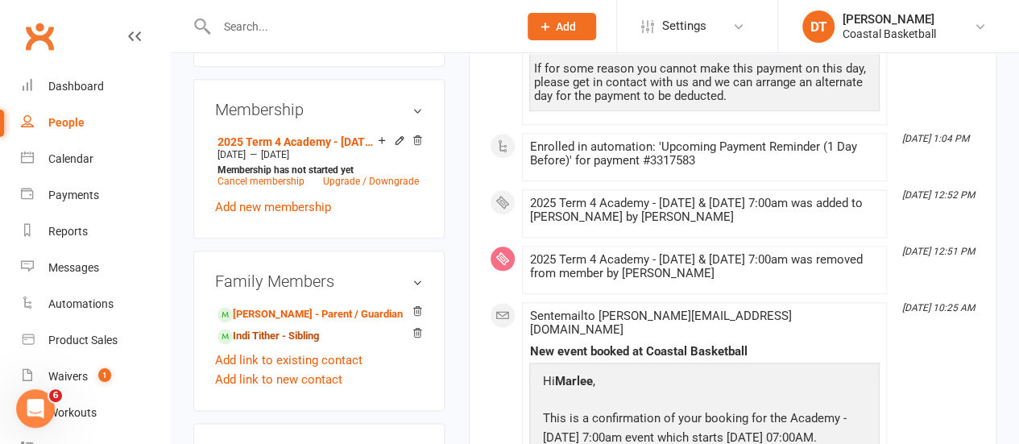
drag, startPoint x: 311, startPoint y: 265, endPoint x: 334, endPoint y: 259, distance: 23.5
click at [311, 328] on link "Indi Tither - Sibling" at bounding box center [269, 336] width 102 height 17
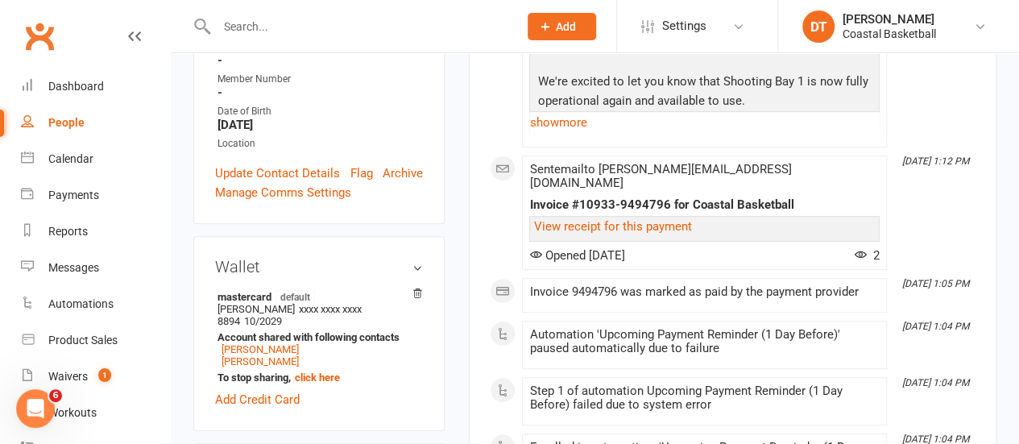
scroll to position [272, 0]
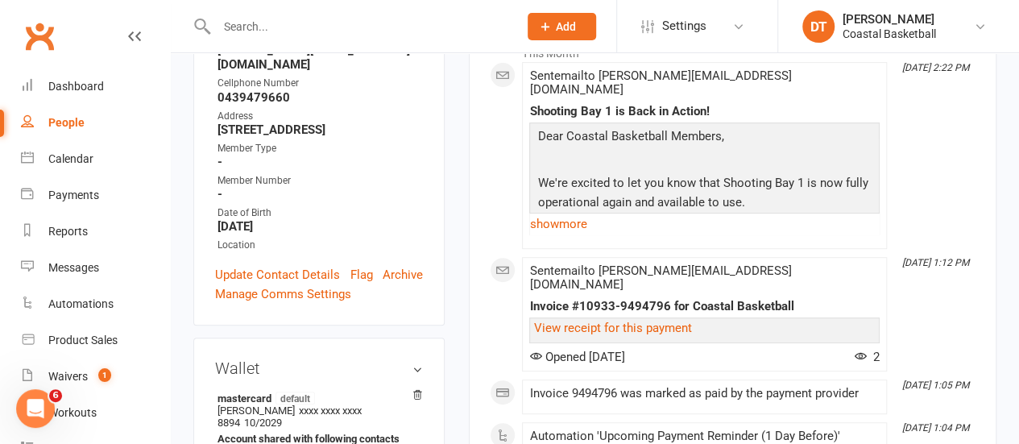
click at [478, 34] on input "text" at bounding box center [360, 26] width 296 height 23
type input "n"
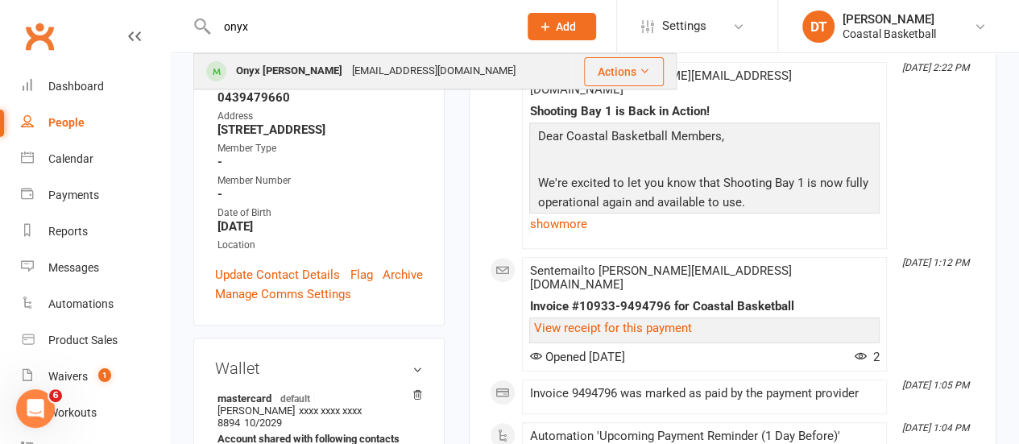
type input "onyx"
click at [347, 65] on div "cmather81@gmail.com" at bounding box center [433, 71] width 173 height 23
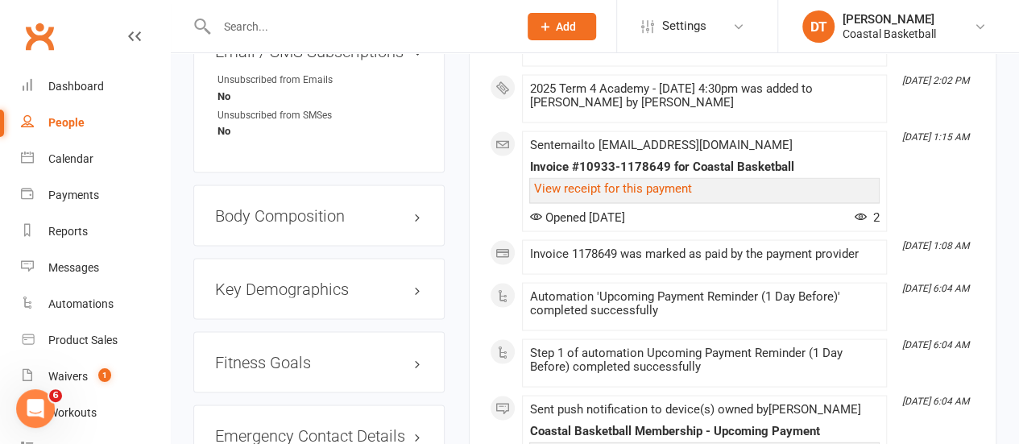
scroll to position [1364, 0]
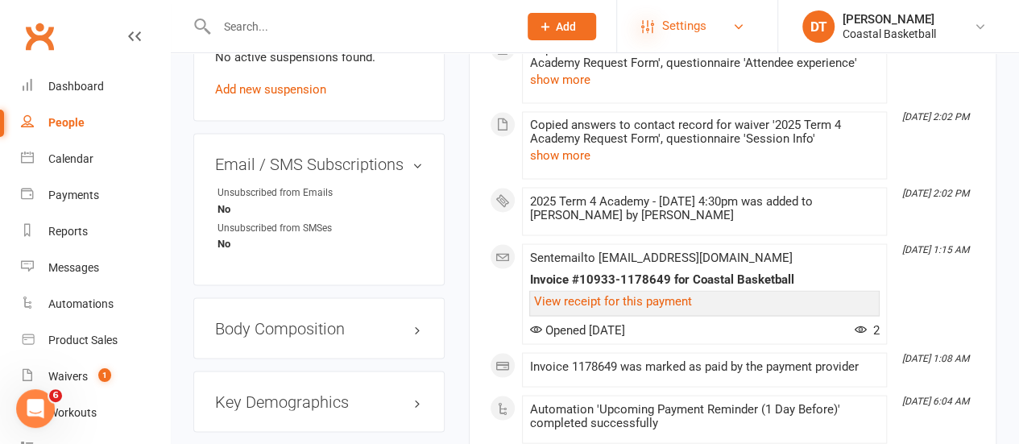
click at [652, 31] on icon at bounding box center [647, 26] width 13 height 13
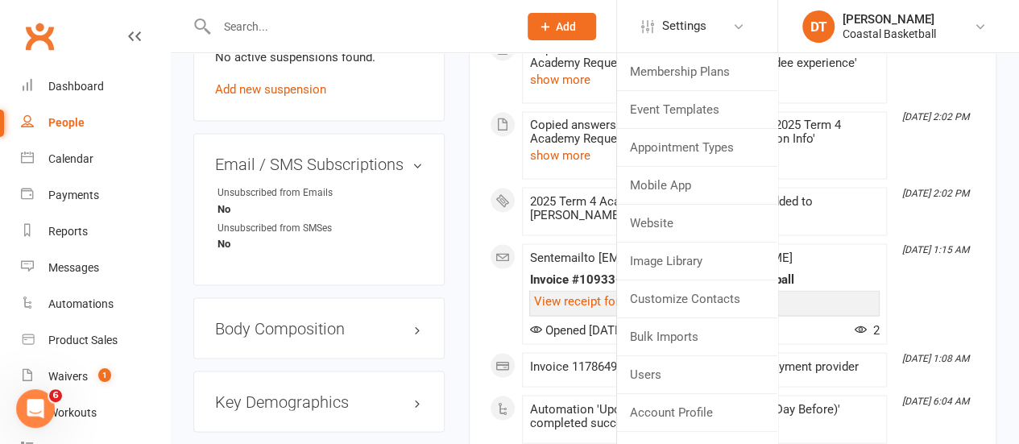
click at [43, 122] on link "People" at bounding box center [95, 123] width 149 height 36
select select "100"
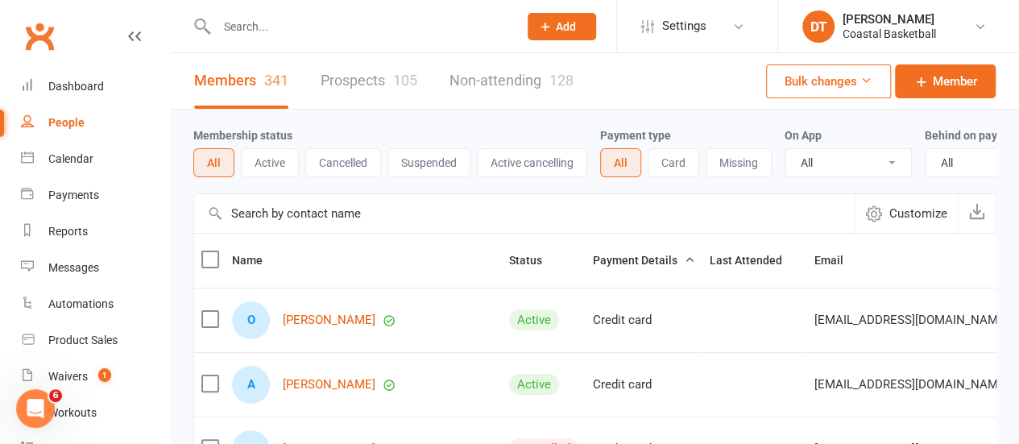
click at [868, 81] on icon at bounding box center [866, 80] width 12 height 12
click at [496, 115] on div "Membership status All Active Cancelled Suspended Active cancelling Payment type…" at bounding box center [594, 152] width 803 height 84
click at [678, 24] on span "Settings" at bounding box center [684, 26] width 44 height 36
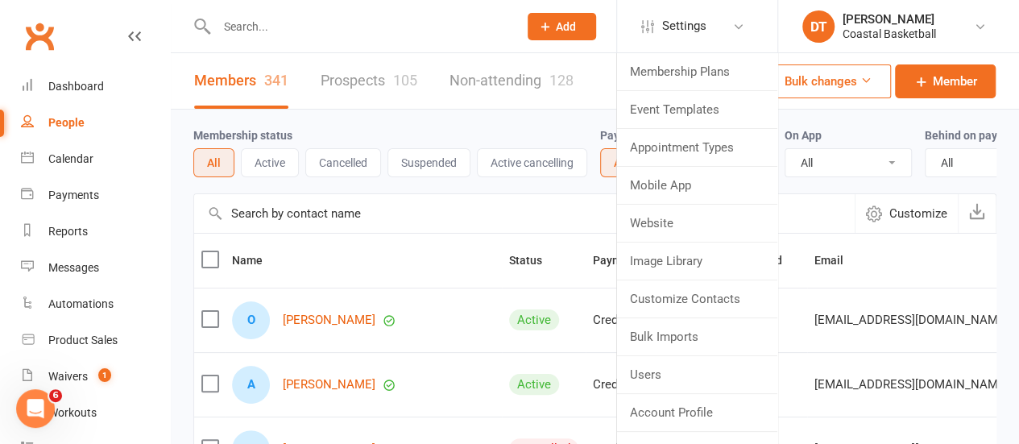
click at [376, 19] on input "text" at bounding box center [360, 26] width 296 height 23
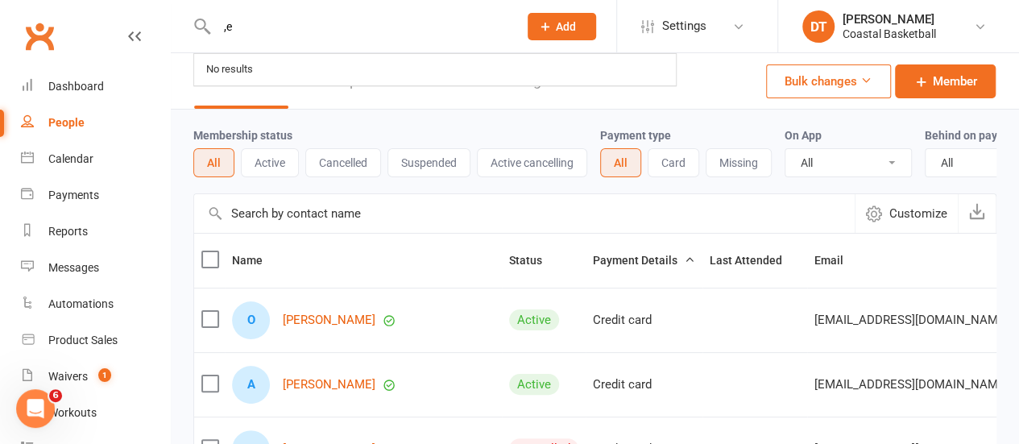
type input ","
type input "merge member"
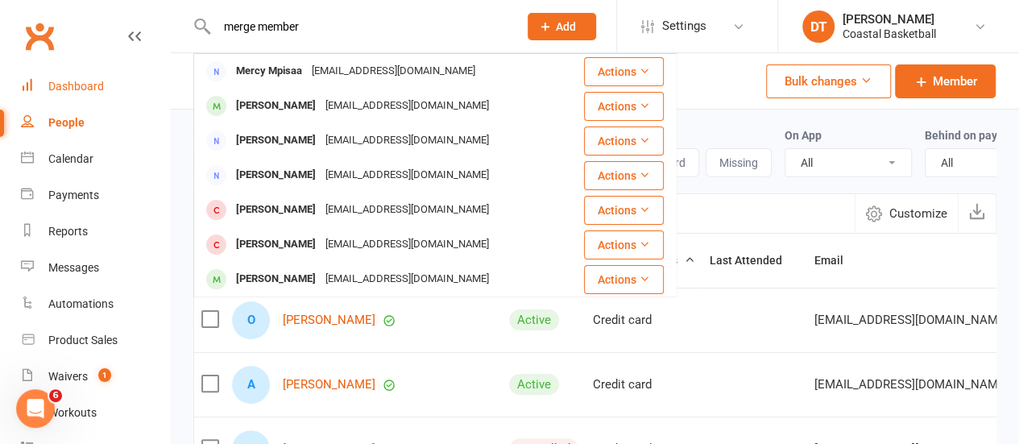
click at [94, 87] on div "Dashboard" at bounding box center [76, 86] width 56 height 13
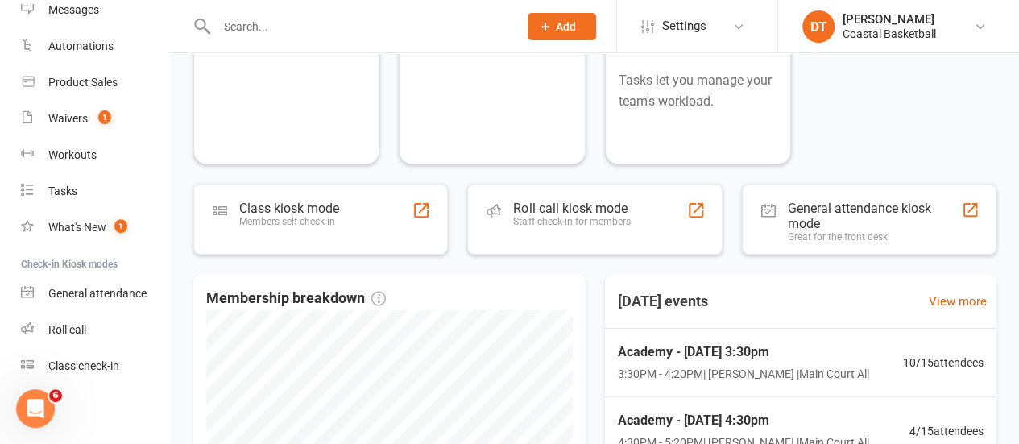
scroll to position [522, 0]
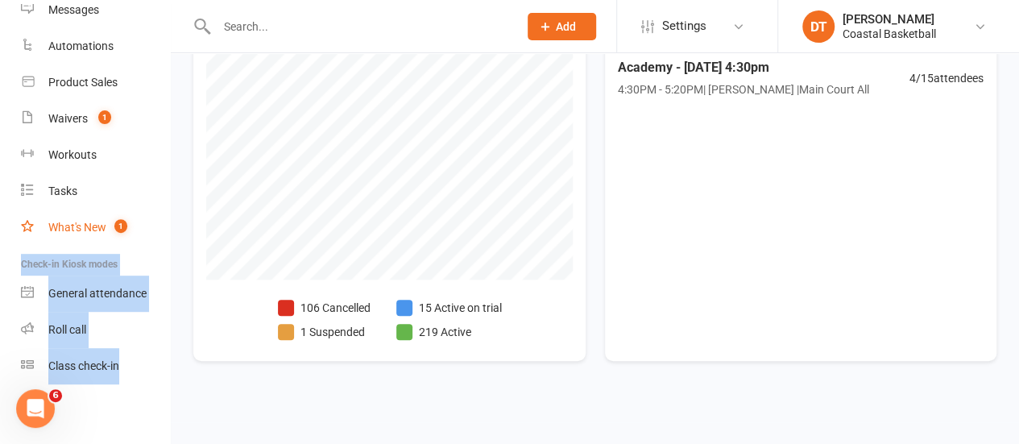
drag, startPoint x: 156, startPoint y: 387, endPoint x: 153, endPoint y: 222, distance: 164.4
click at [153, 222] on nav "Clubworx Dashboard People Calendar Payments Reports Messages Automations Produc…" at bounding box center [85, 226] width 171 height 444
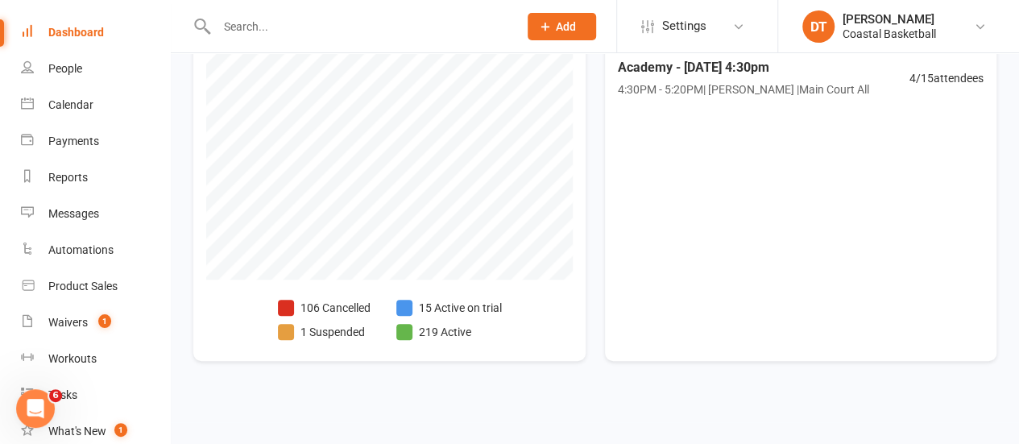
scroll to position [0, 0]
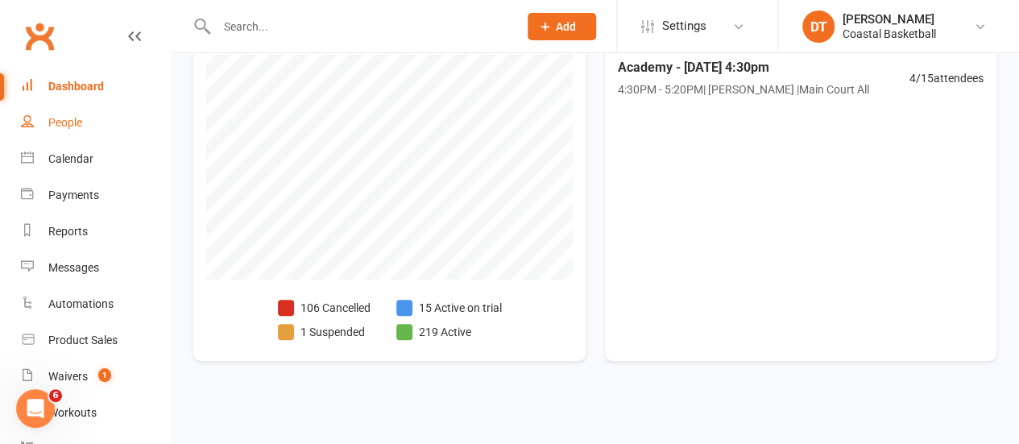
click at [60, 115] on link "People" at bounding box center [95, 123] width 149 height 36
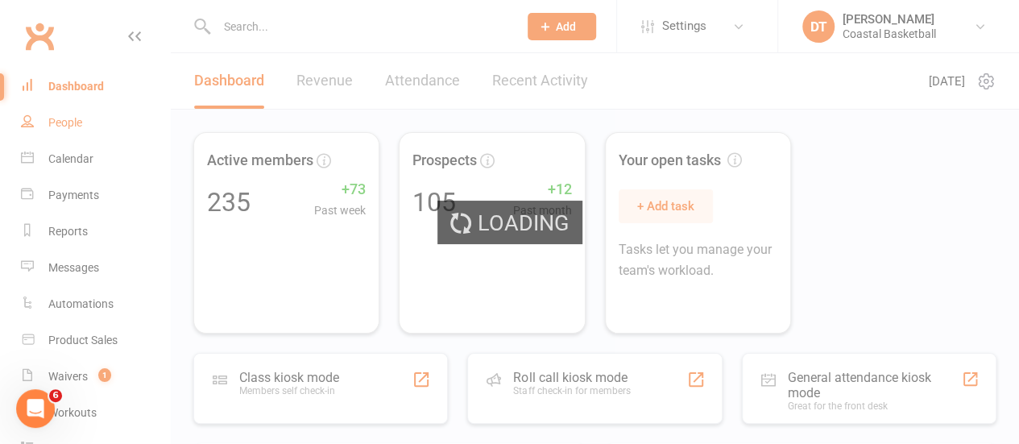
select select "100"
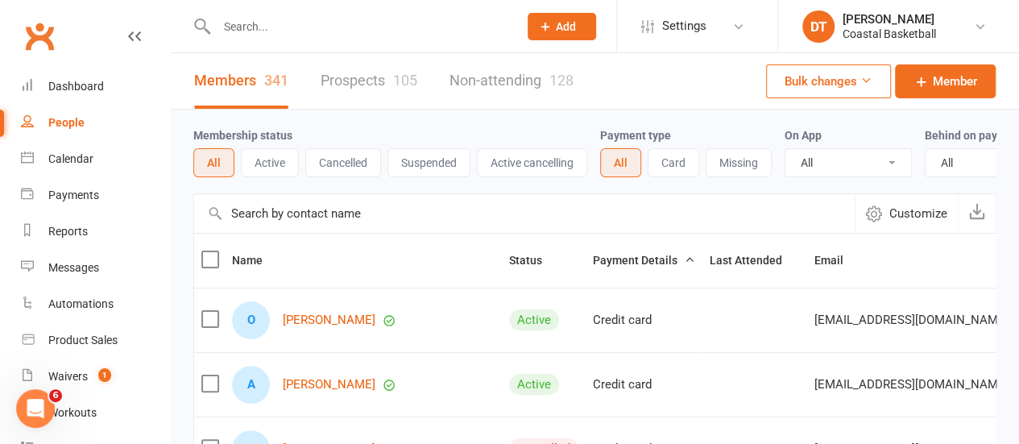
click at [851, 79] on button "Bulk changes" at bounding box center [828, 81] width 125 height 34
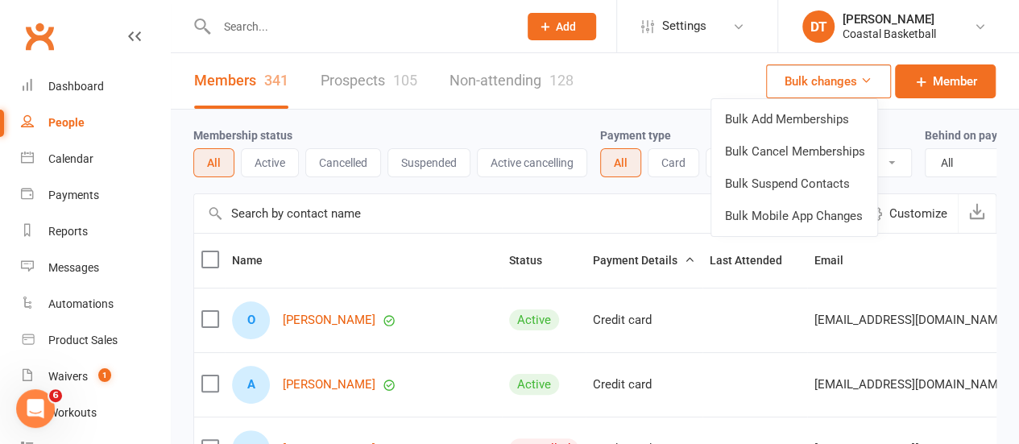
click at [851, 79] on button "Bulk changes" at bounding box center [828, 81] width 125 height 34
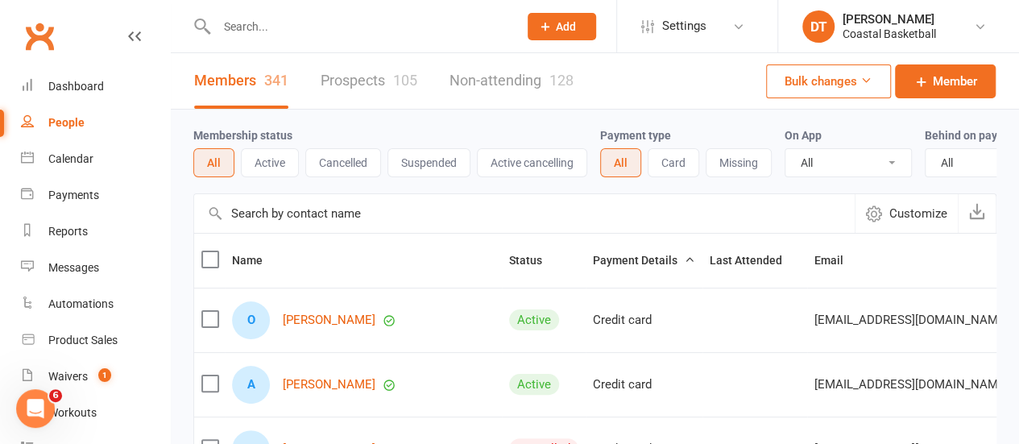
click at [906, 223] on span "Customize" at bounding box center [918, 213] width 58 height 19
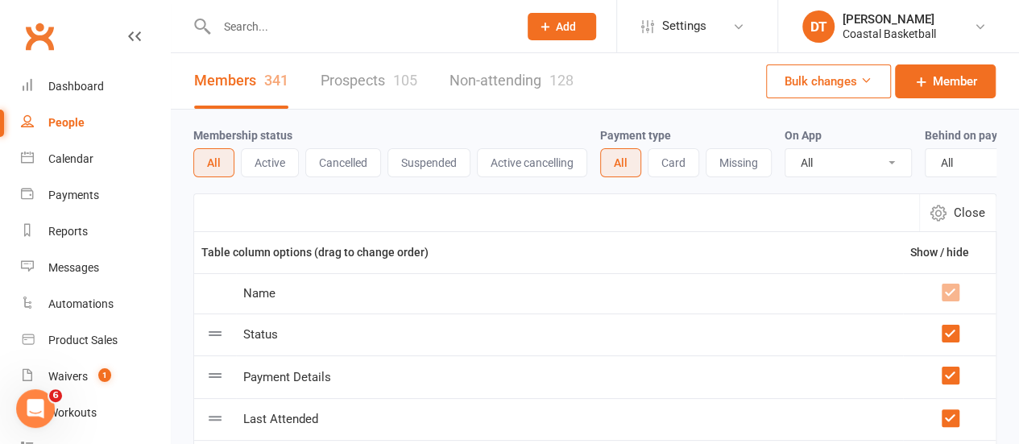
click at [959, 213] on button "Close" at bounding box center [957, 212] width 77 height 37
select select "100"
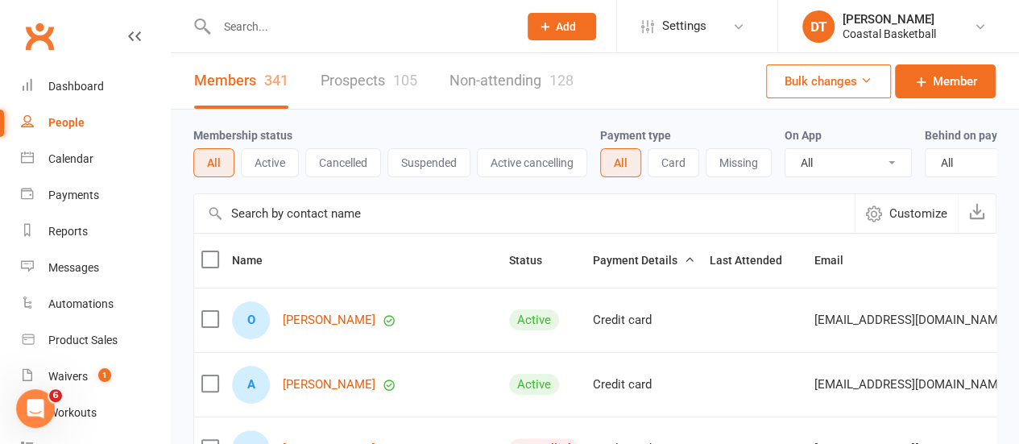
click at [209, 325] on label at bounding box center [209, 319] width 16 height 16
click at [209, 311] on input "checkbox" at bounding box center [209, 311] width 16 height 0
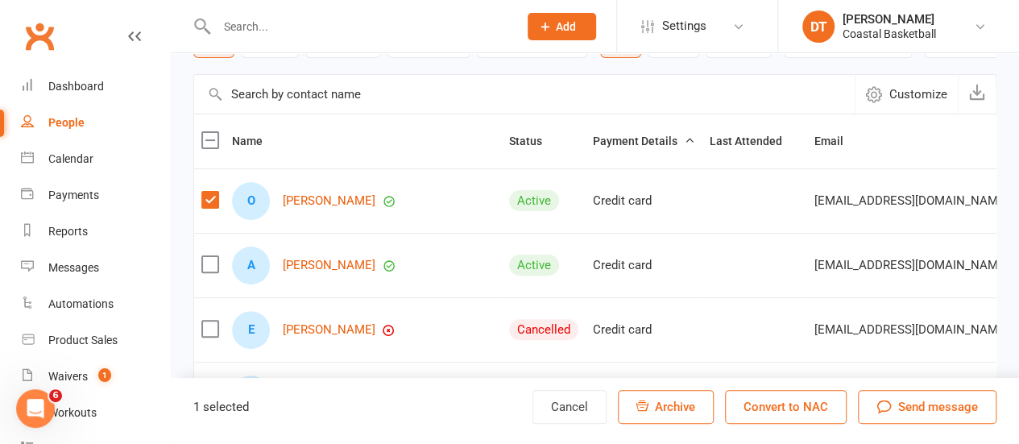
scroll to position [129, 0]
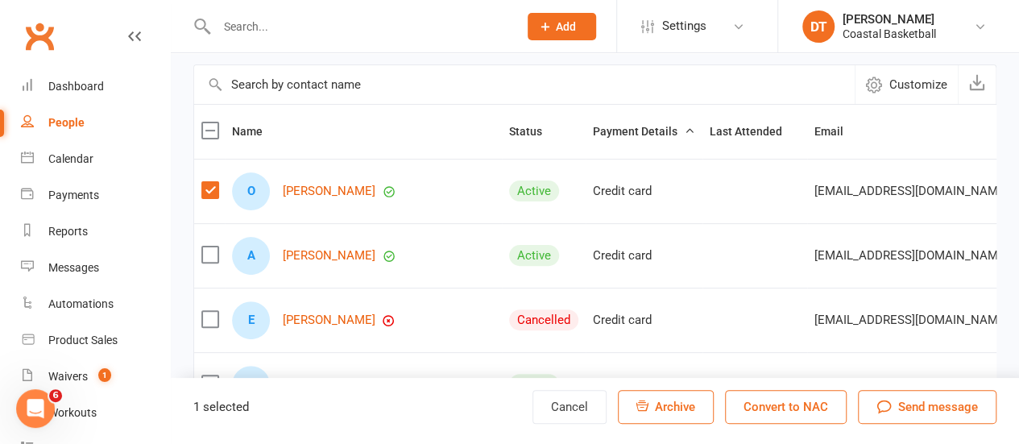
click at [213, 263] on label at bounding box center [209, 255] width 16 height 16
click at [213, 247] on input "checkbox" at bounding box center [209, 247] width 16 height 0
click at [723, 35] on link "Settings" at bounding box center [697, 26] width 112 height 36
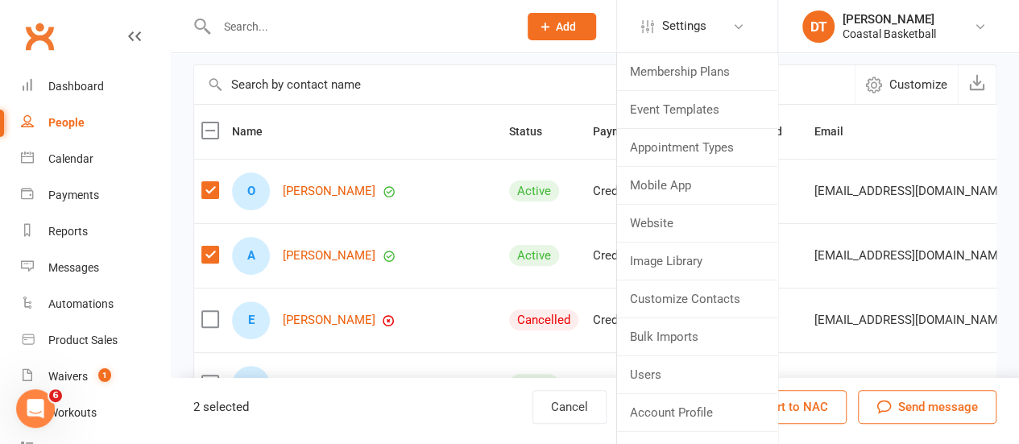
click at [412, 26] on input "text" at bounding box center [360, 26] width 296 height 23
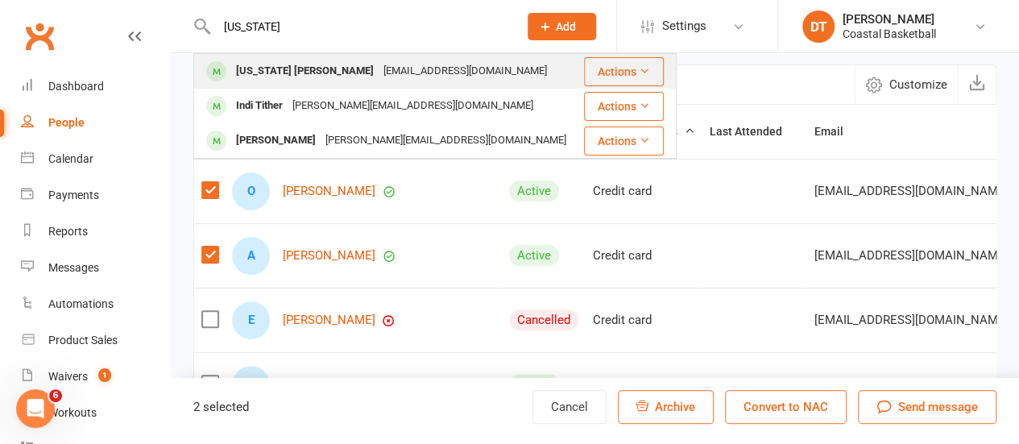
type input "indiana"
click at [511, 75] on div "Indiana Musitano dbmusitano@bigpond.com" at bounding box center [388, 71] width 387 height 33
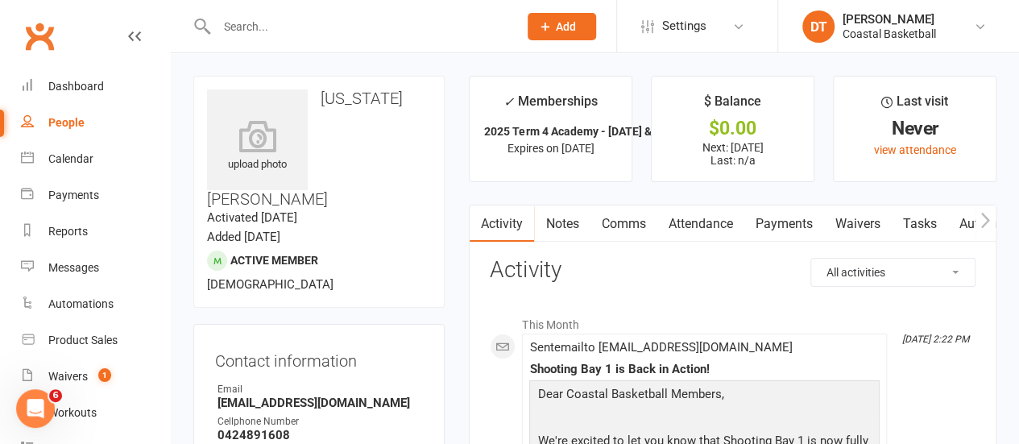
click at [376, 27] on input "text" at bounding box center [360, 26] width 296 height 23
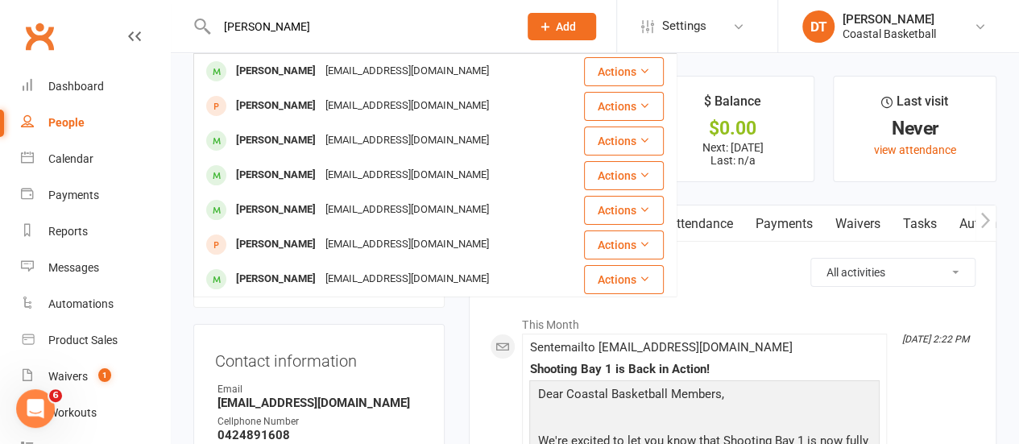
type input "harry"
click at [385, 61] on div "kellydybdahl@outlook.com" at bounding box center [407, 71] width 173 height 23
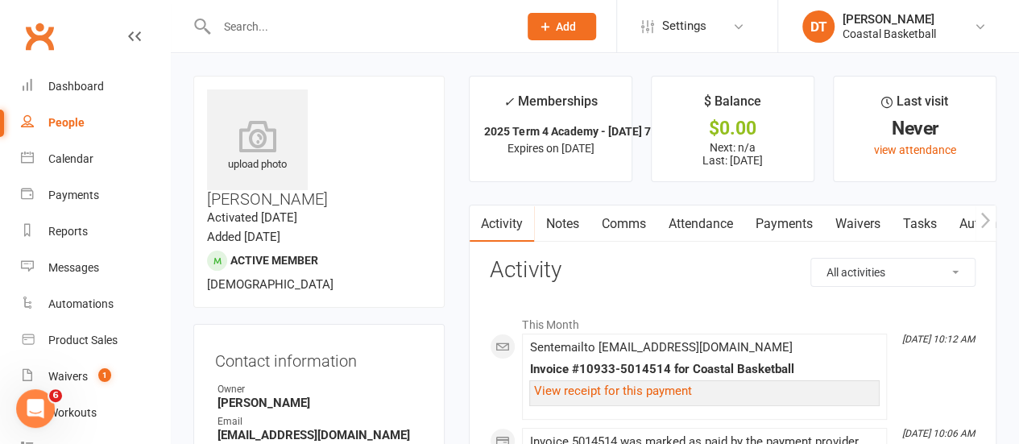
click at [77, 123] on div "People" at bounding box center [66, 122] width 36 height 13
select select "100"
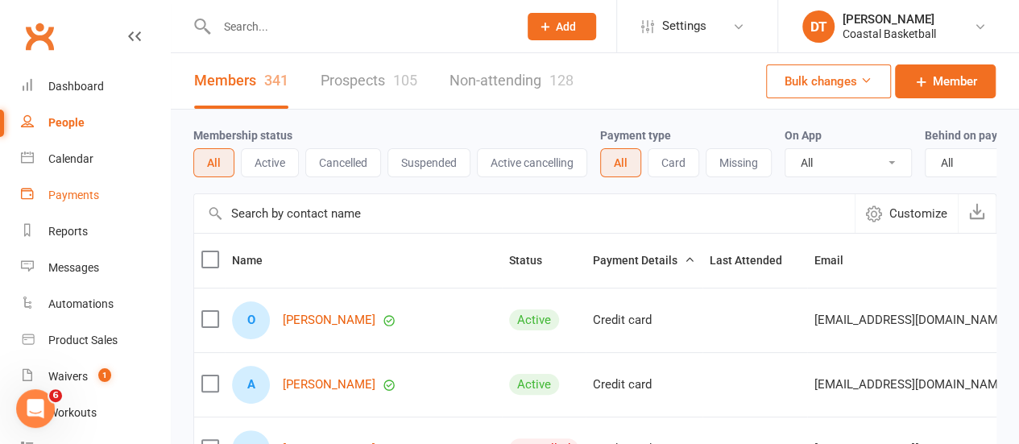
click at [56, 201] on div "Payments" at bounding box center [73, 195] width 51 height 13
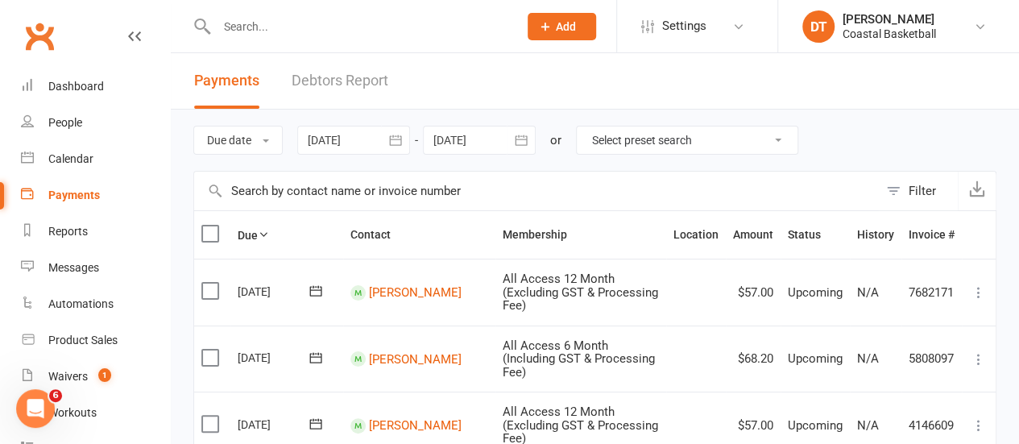
click at [351, 184] on input "text" at bounding box center [536, 191] width 684 height 39
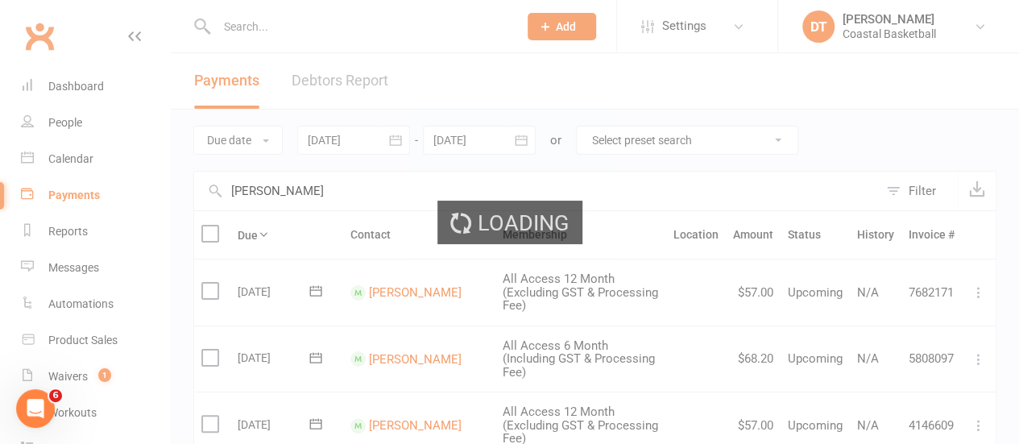
type input "simone"
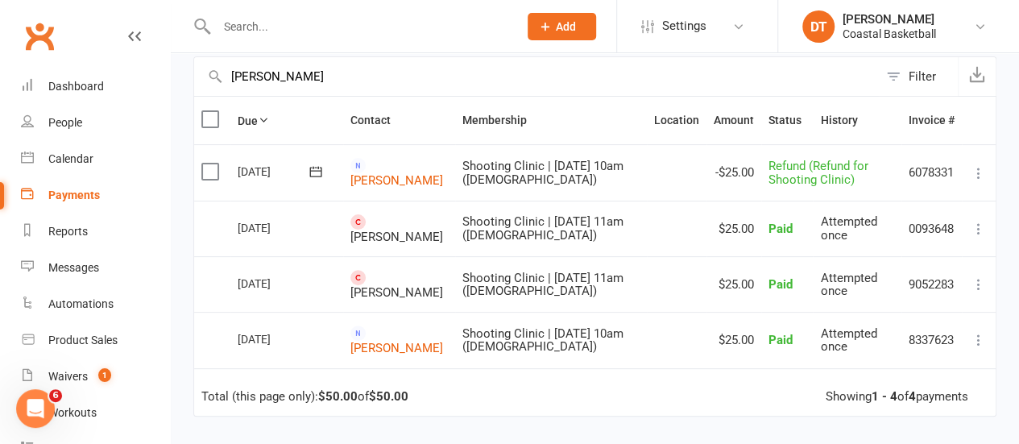
scroll to position [121, 0]
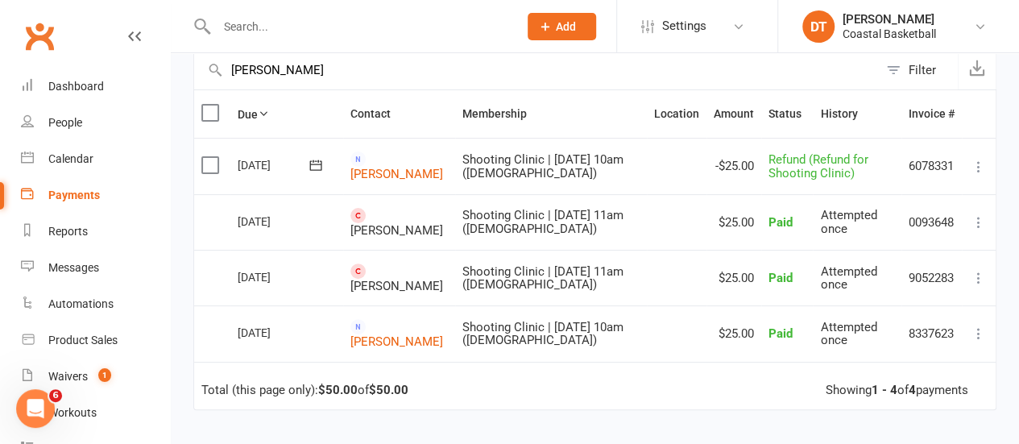
click at [935, 276] on td "9052283" at bounding box center [932, 278] width 60 height 56
click at [943, 272] on td "9052283" at bounding box center [932, 278] width 60 height 56
click at [935, 276] on td "9052283" at bounding box center [932, 278] width 60 height 56
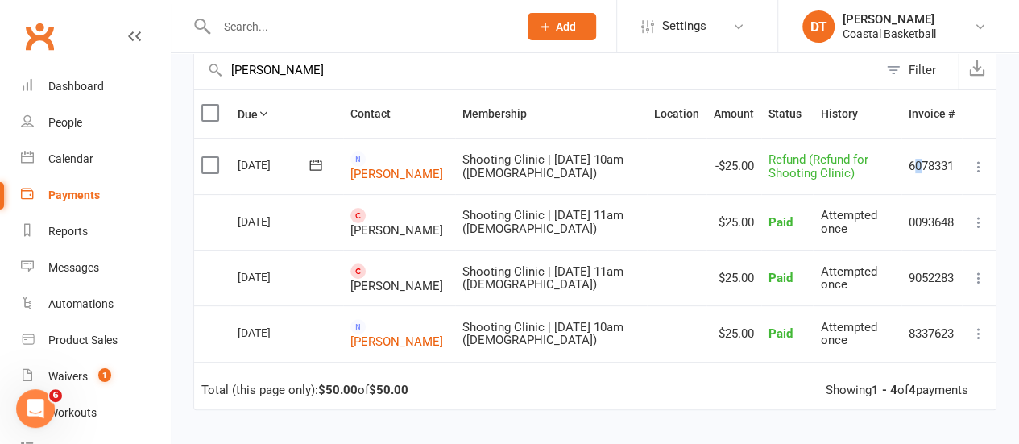
drag, startPoint x: 910, startPoint y: 164, endPoint x: 918, endPoint y: 155, distance: 11.4
click at [918, 155] on td "6078331" at bounding box center [932, 166] width 60 height 56
click at [907, 174] on td "6078331" at bounding box center [932, 166] width 60 height 56
drag, startPoint x: 948, startPoint y: 329, endPoint x: 889, endPoint y: 327, distance: 58.8
click at [889, 327] on tr "Select this 04 Sep 2025 Simone Logue Shooting Clinic | 9th Oct | 10am (7-11yo) …" at bounding box center [595, 333] width 802 height 56
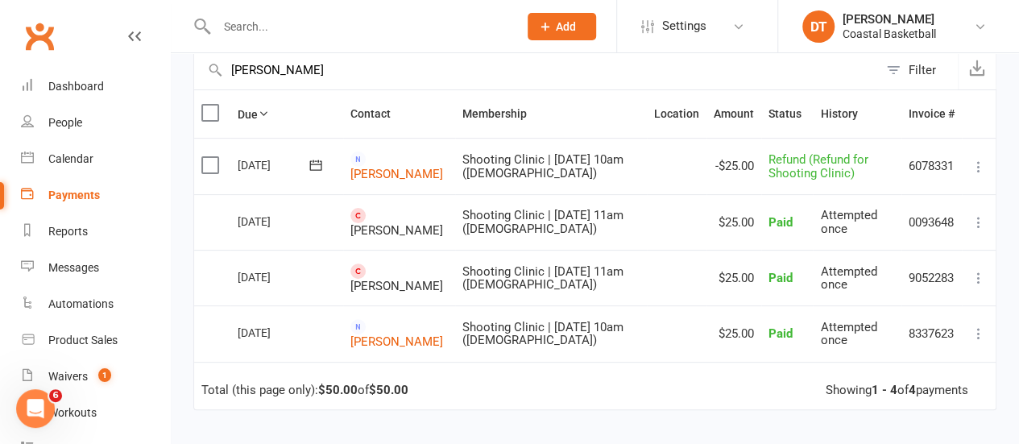
click at [963, 178] on td "Send message Delete" at bounding box center [979, 166] width 34 height 56
drag, startPoint x: 914, startPoint y: 342, endPoint x: 966, endPoint y: 344, distance: 52.4
click at [966, 344] on tr "Select this 04 Sep 2025 Simone Logue Shooting Clinic | 9th Oct | 10am (7-11yo) …" at bounding box center [595, 333] width 802 height 56
click at [945, 336] on td "8337623" at bounding box center [932, 333] width 60 height 56
drag, startPoint x: 959, startPoint y: 333, endPoint x: 988, endPoint y: 181, distance: 154.2
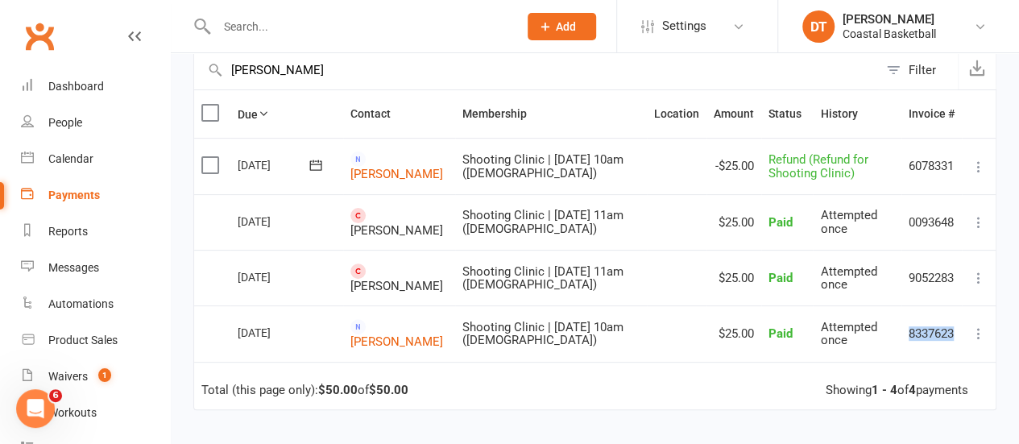
click at [906, 332] on td "8337623" at bounding box center [932, 333] width 60 height 56
drag, startPoint x: 956, startPoint y: 164, endPoint x: 891, endPoint y: 166, distance: 64.5
click at [891, 166] on tr "Select this 17 Sep 2025 Simone Logue Shooting Clinic | 9th Oct | 10am (7-11yo) …" at bounding box center [595, 166] width 802 height 56
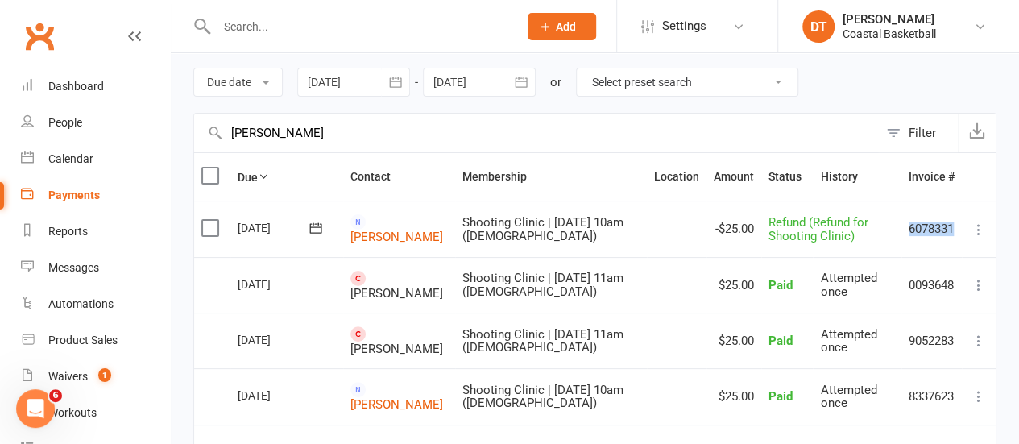
scroll to position [100, 0]
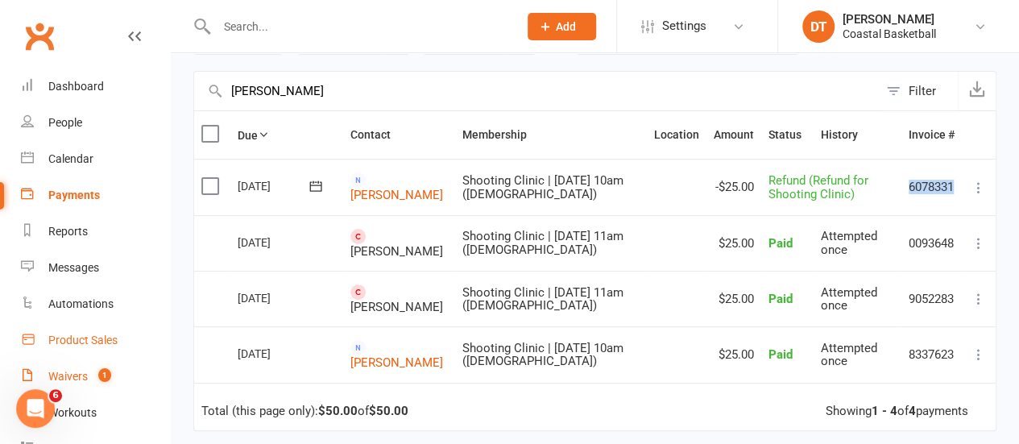
drag, startPoint x: 64, startPoint y: 378, endPoint x: 124, endPoint y: 327, distance: 78.3
click at [64, 378] on div "Waivers" at bounding box center [67, 376] width 39 height 13
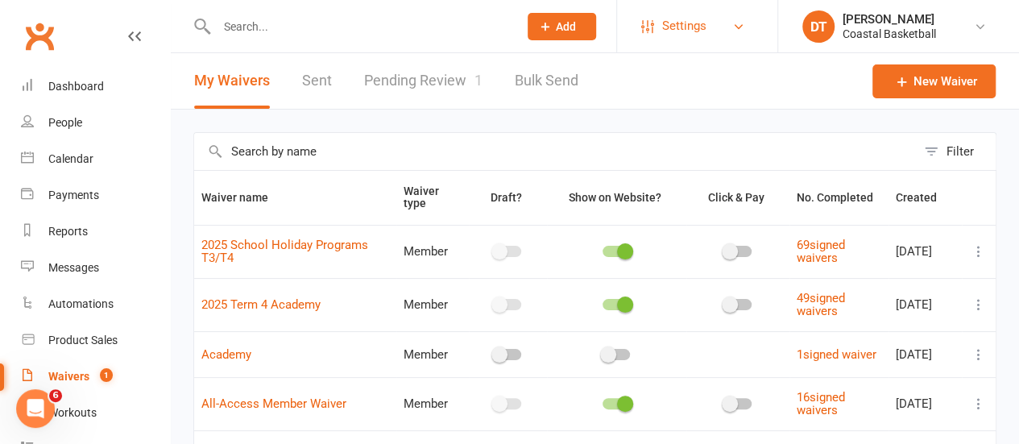
click at [735, 18] on link "Settings" at bounding box center [697, 26] width 112 height 36
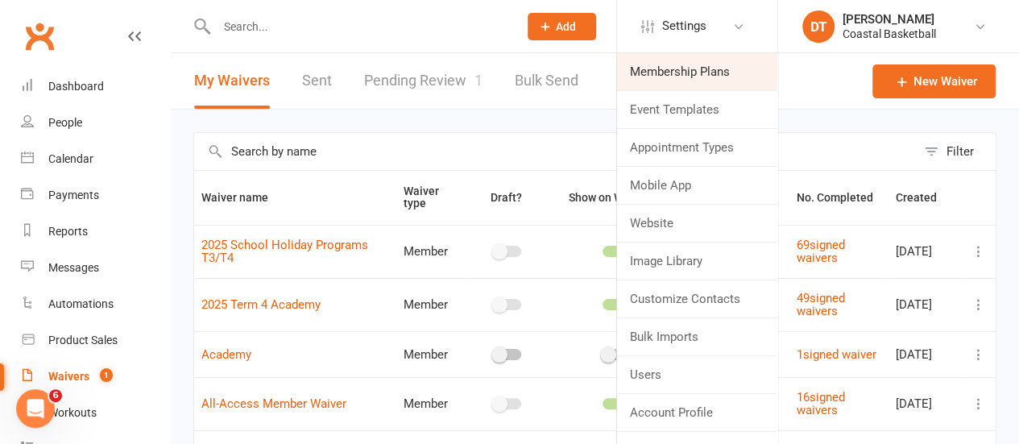
click at [691, 75] on link "Membership Plans" at bounding box center [697, 71] width 160 height 37
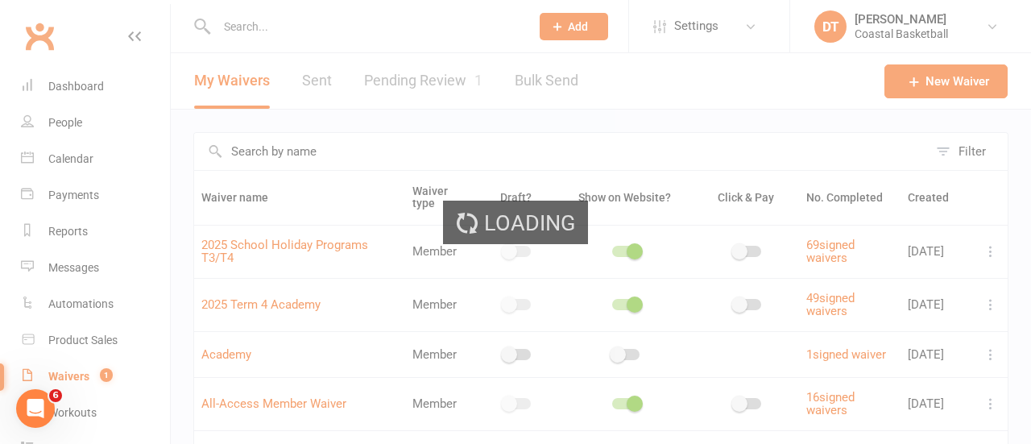
select select "100"
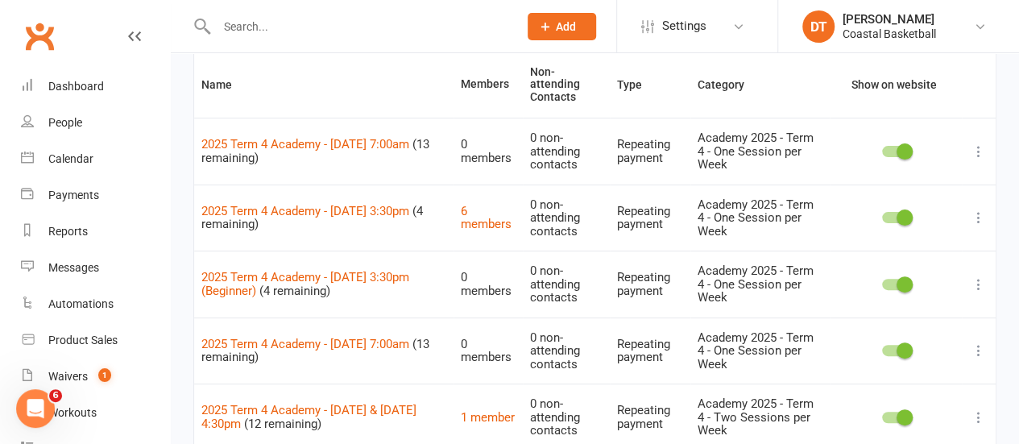
scroll to position [330, 0]
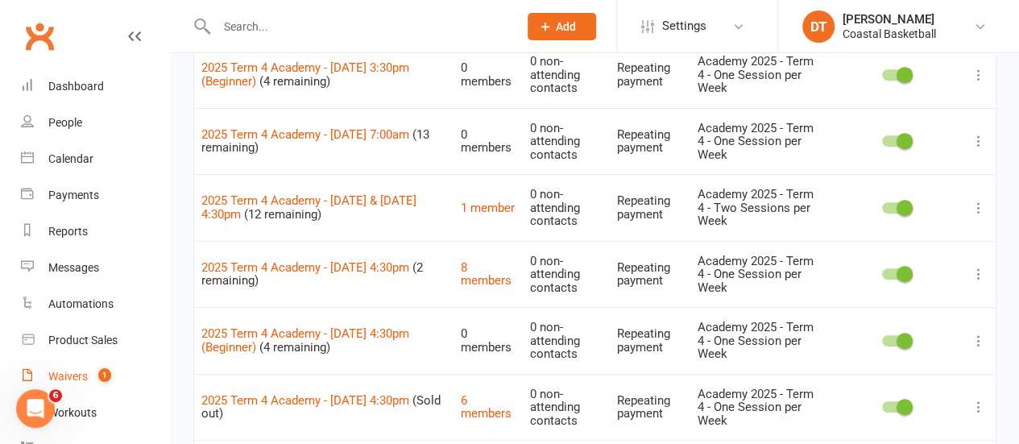
drag, startPoint x: 70, startPoint y: 377, endPoint x: 108, endPoint y: 359, distance: 42.2
click at [70, 377] on div "Waivers" at bounding box center [67, 376] width 39 height 13
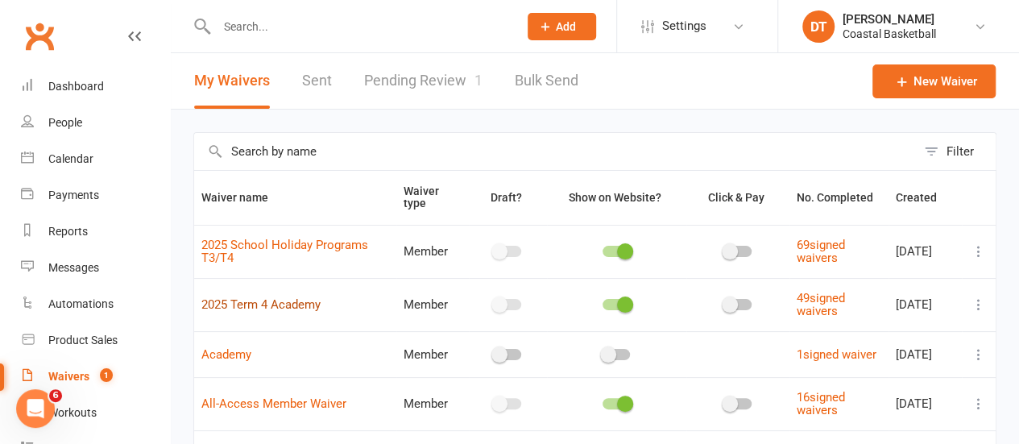
click at [317, 305] on link "2025 Term 4 Academy" at bounding box center [260, 304] width 119 height 15
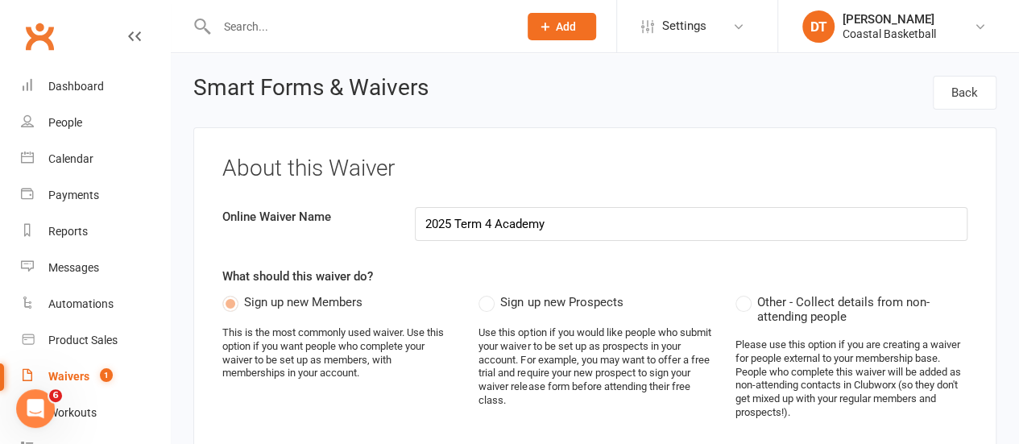
select select "applies_to_dependant_signees"
select select "select"
select select "applies_to_dependant_signees"
select select "select"
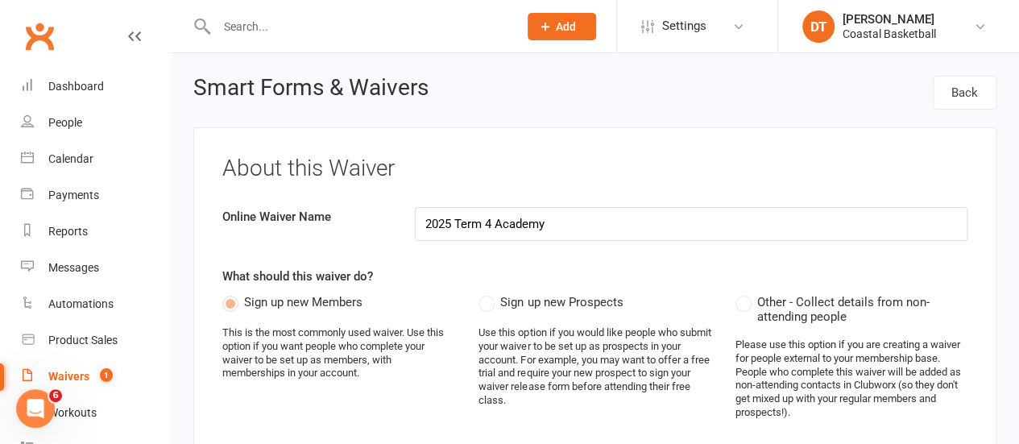
select select "applies_to_dependant_signees"
select select "select"
select select "applies_to_dependant_signees"
select select "checkbox"
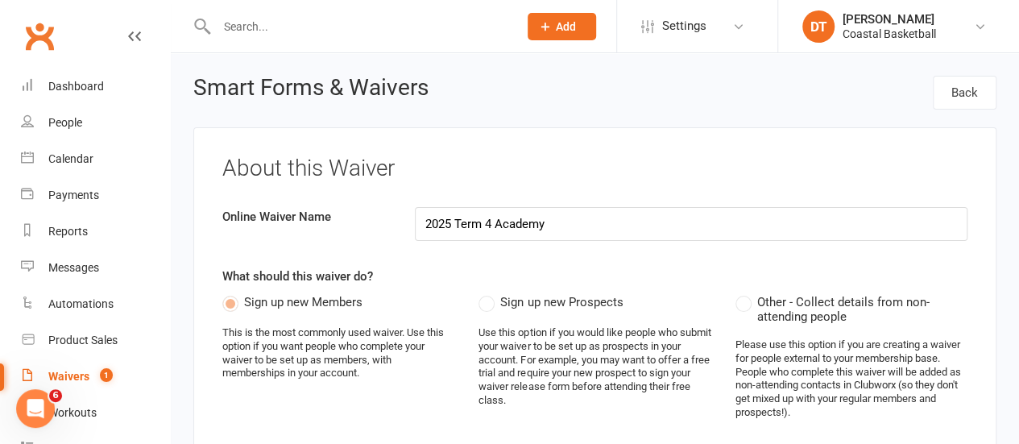
select select "applies_to_dependant_signees"
select select "select"
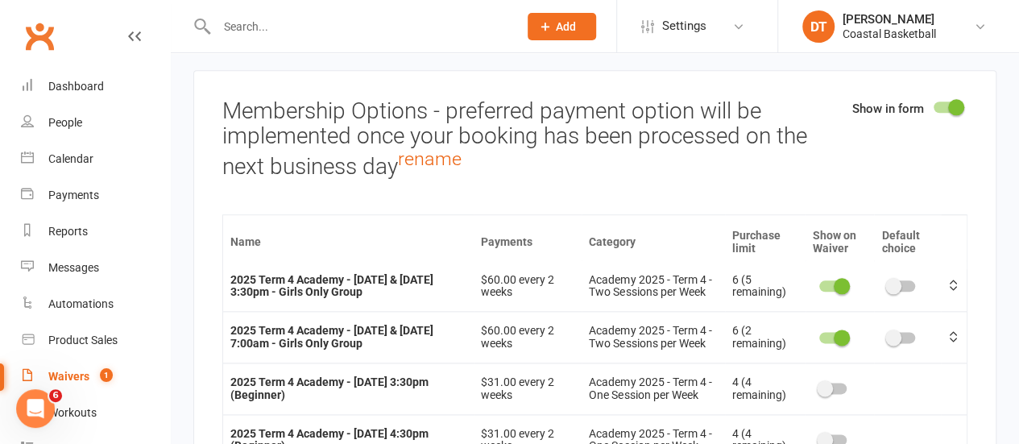
scroll to position [578, 0]
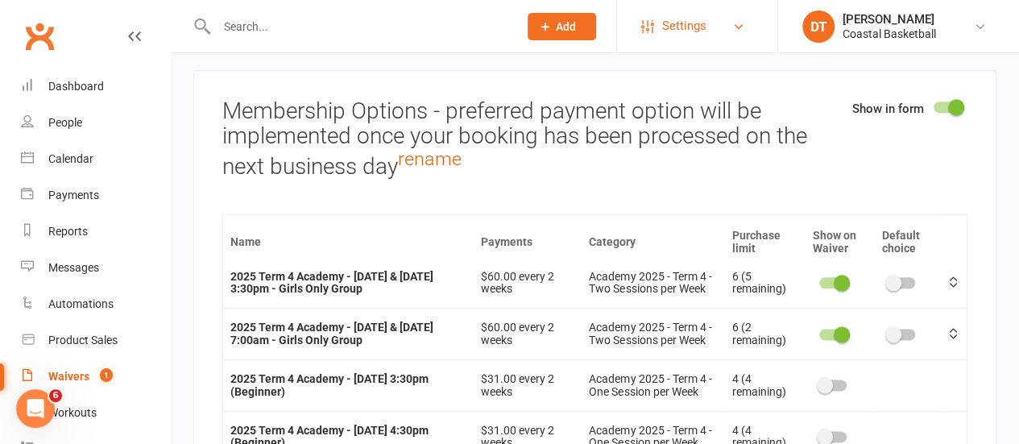
click at [725, 21] on link "Settings" at bounding box center [697, 26] width 112 height 36
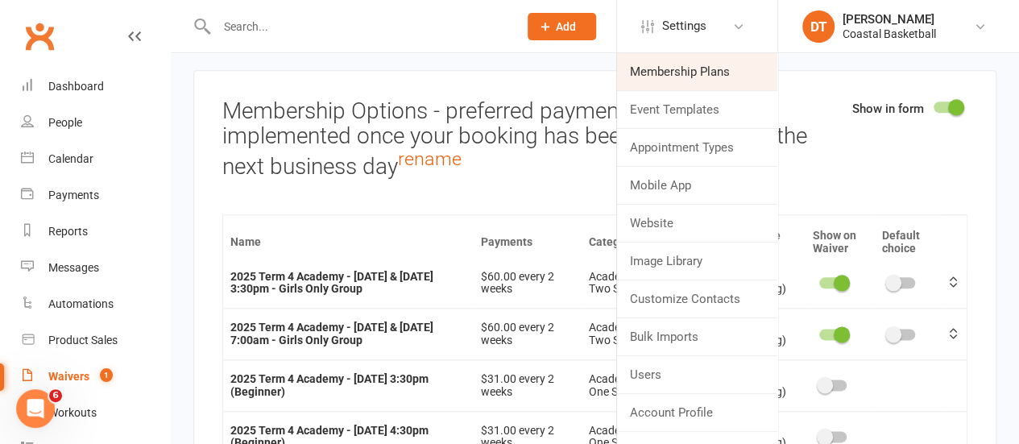
click at [702, 65] on link "Membership Plans" at bounding box center [697, 71] width 160 height 37
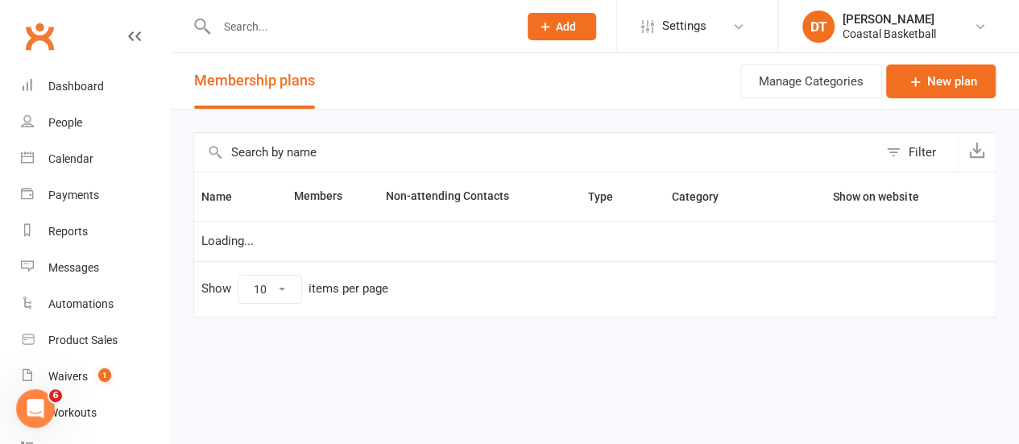
select select "100"
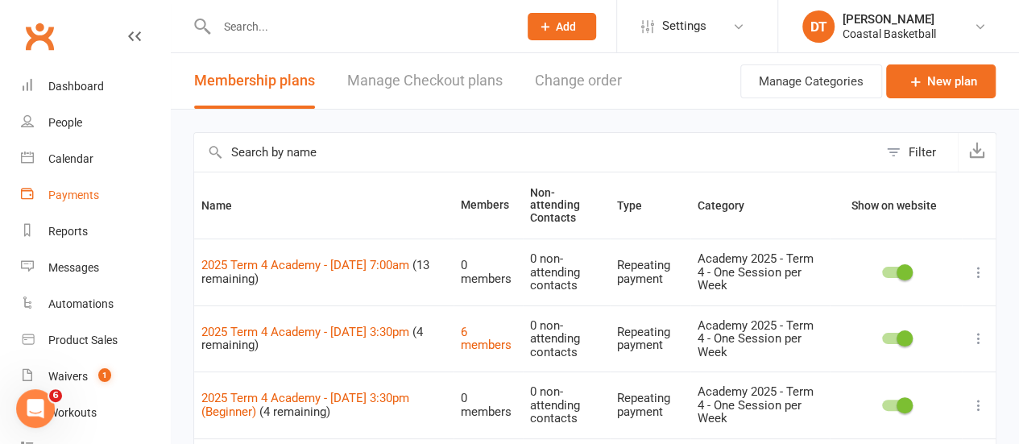
drag, startPoint x: 90, startPoint y: 201, endPoint x: 234, endPoint y: 145, distance: 154.6
click at [90, 201] on div "Payments" at bounding box center [73, 195] width 51 height 13
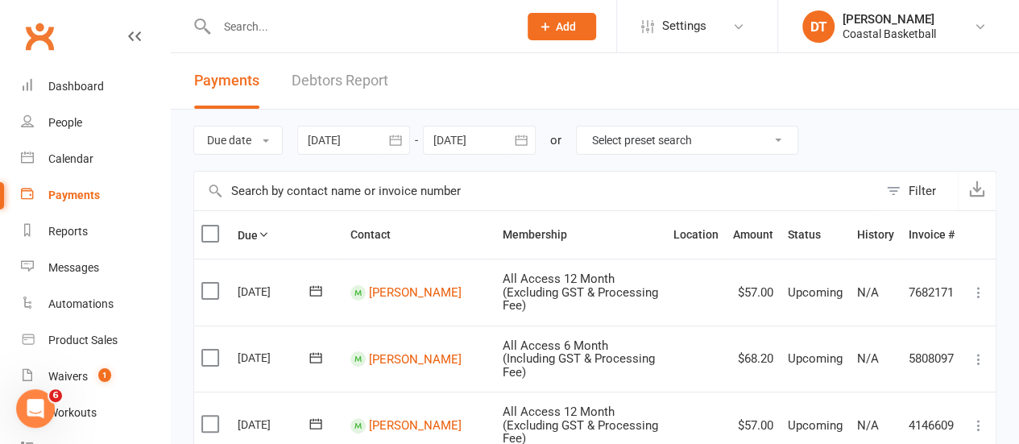
click at [350, 202] on input "text" at bounding box center [536, 191] width 684 height 39
type input "simone"
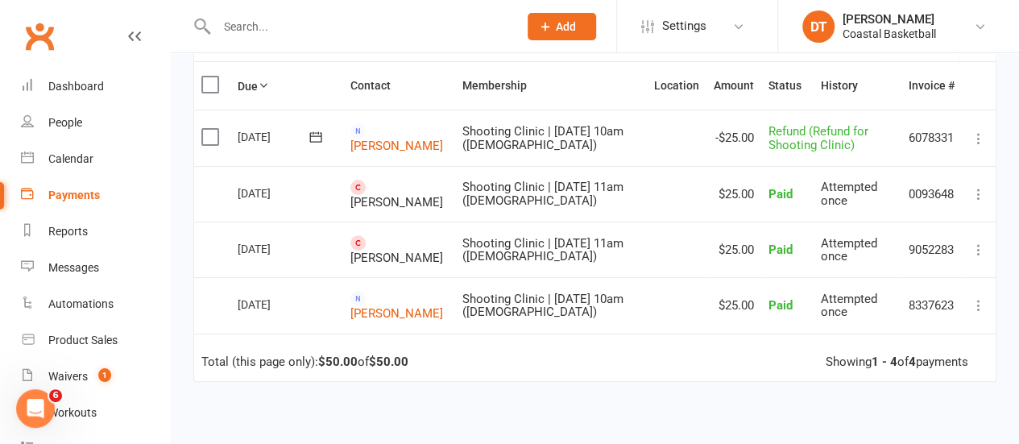
scroll to position [147, 0]
click at [980, 247] on icon at bounding box center [979, 251] width 16 height 16
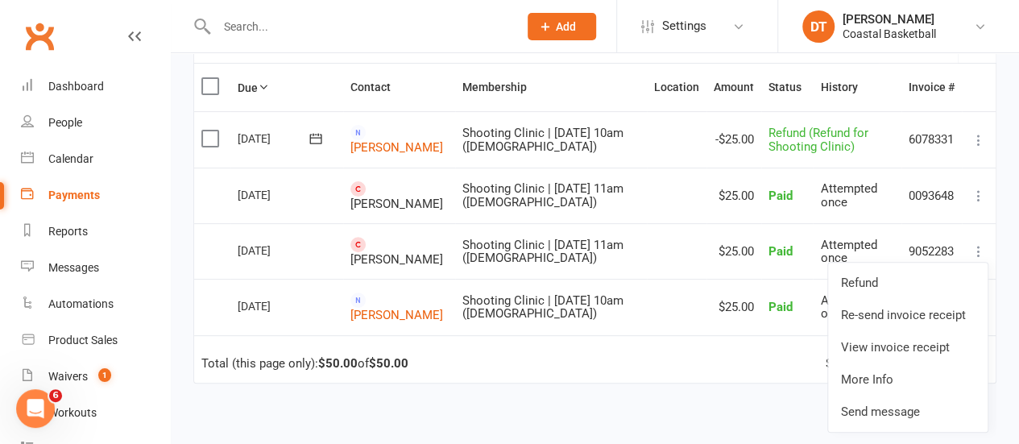
click at [382, 252] on span "Simone Logue" at bounding box center [396, 259] width 93 height 15
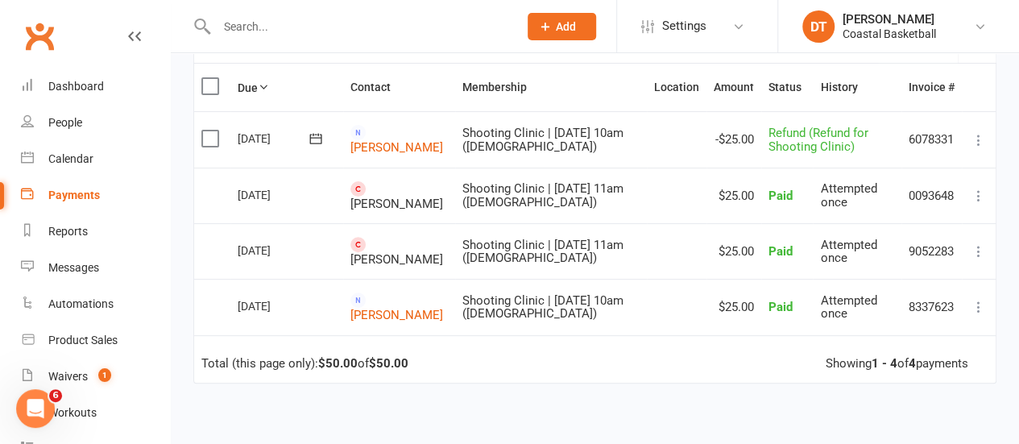
drag, startPoint x: 379, startPoint y: 239, endPoint x: 436, endPoint y: 248, distance: 57.9
click at [379, 252] on span "Simone Logue" at bounding box center [396, 259] width 93 height 15
click at [647, 249] on td at bounding box center [677, 251] width 60 height 56
click at [352, 252] on span "Simone Logue" at bounding box center [396, 259] width 93 height 15
click at [301, 35] on input "text" at bounding box center [360, 26] width 296 height 23
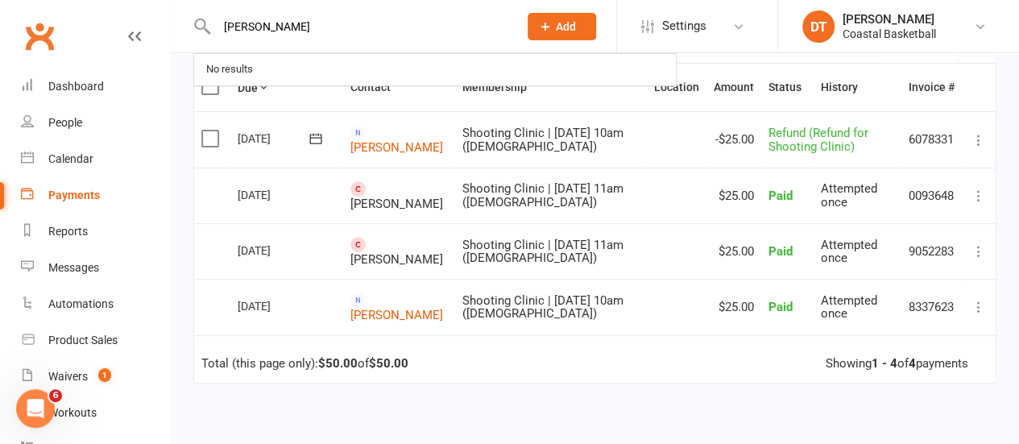
type input "simone"
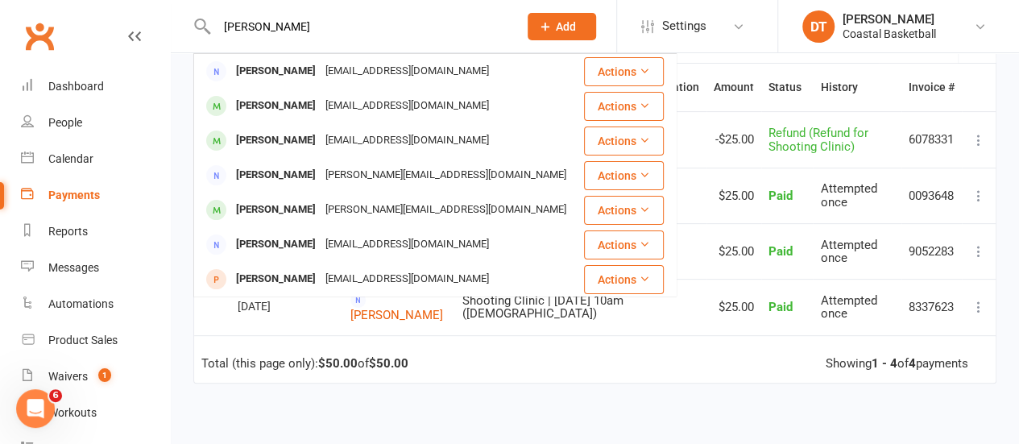
click at [638, 400] on div "Due Contact Membership Location Amount Status History Invoice # Select this 17 …" at bounding box center [594, 327] width 803 height 529
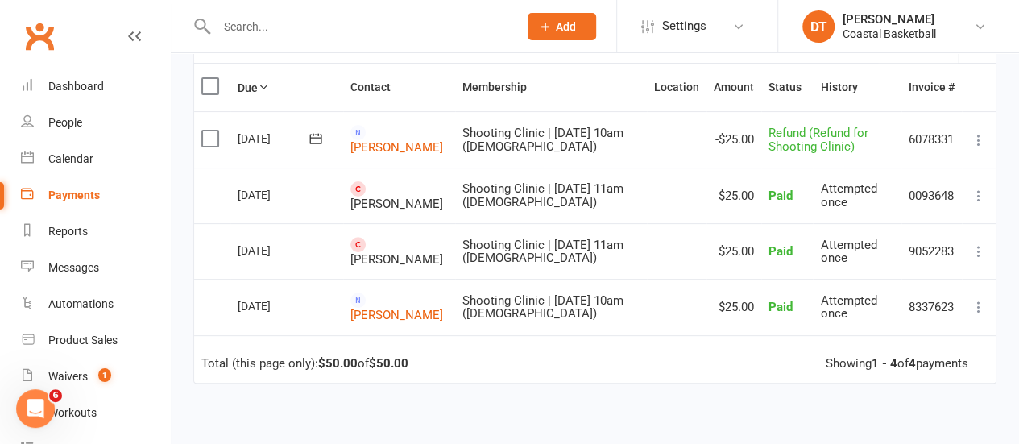
click at [980, 250] on icon at bounding box center [979, 251] width 16 height 16
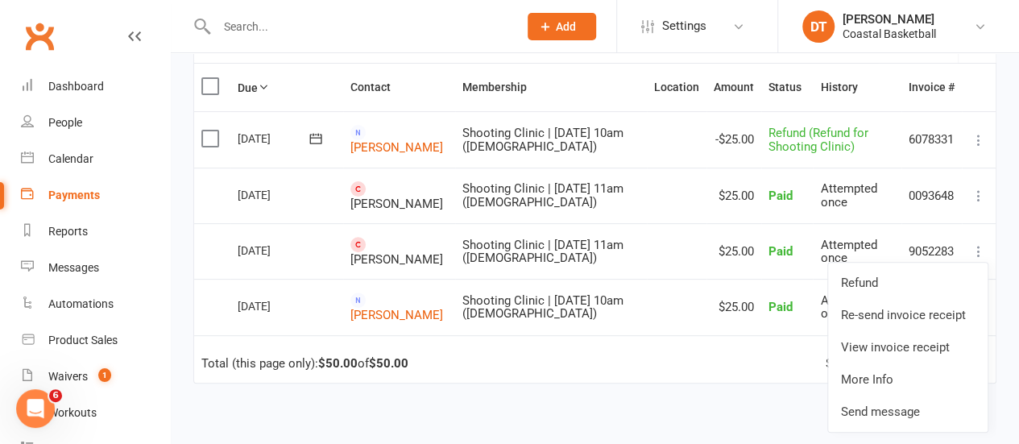
click at [371, 252] on span "Simone Logue" at bounding box center [396, 259] width 93 height 15
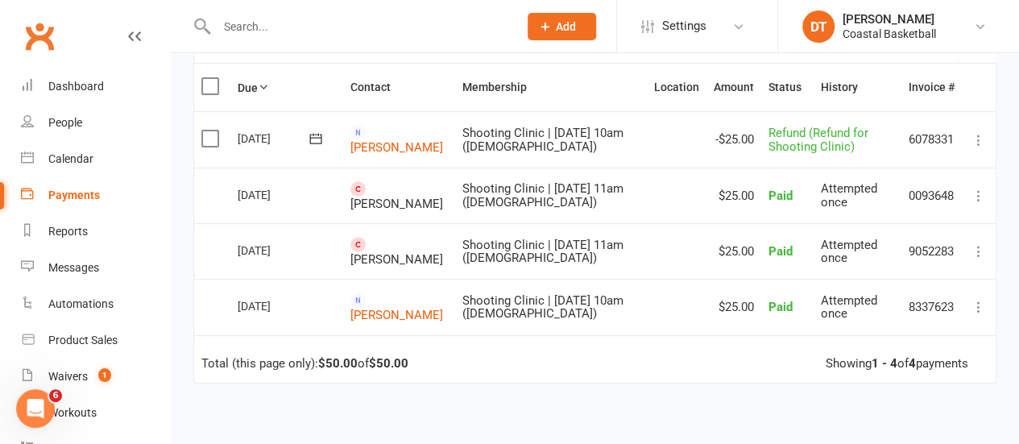
click at [444, 404] on div "Due Contact Membership Location Amount Status History Invoice # Select this 17 …" at bounding box center [594, 327] width 803 height 529
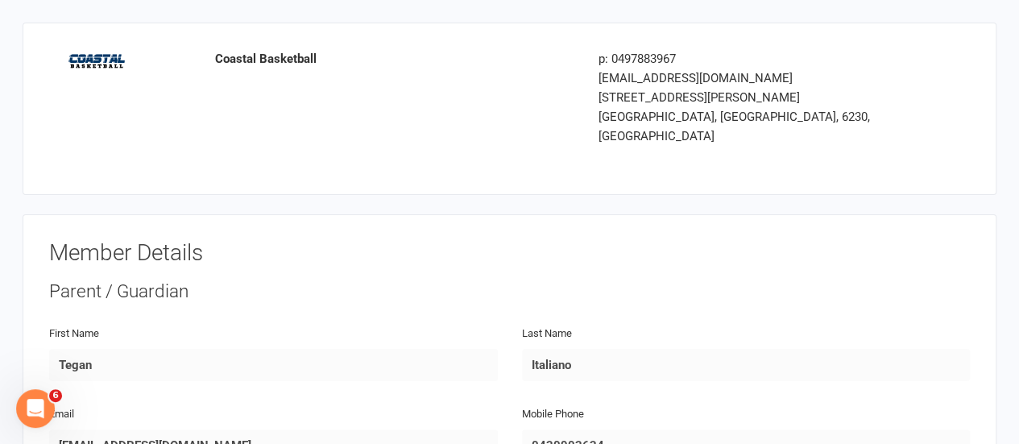
drag, startPoint x: 1030, startPoint y: 31, endPoint x: 1020, endPoint y: -23, distance: 55.6
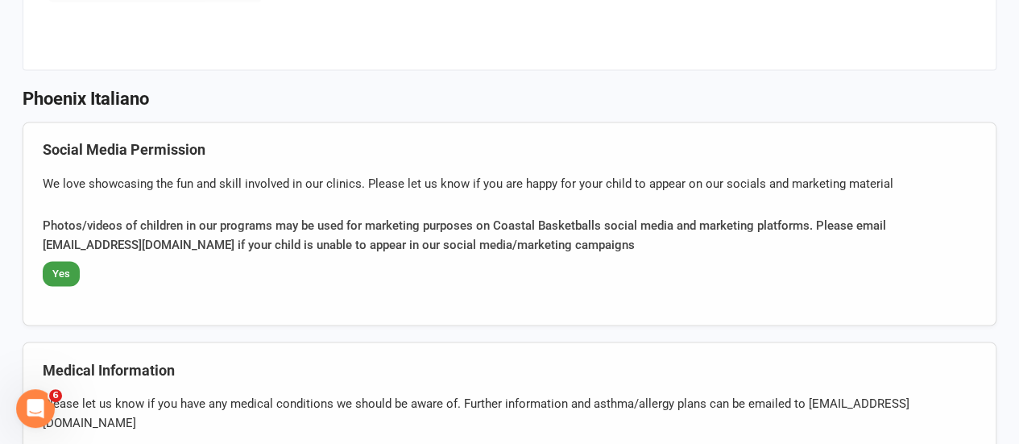
scroll to position [1313, 0]
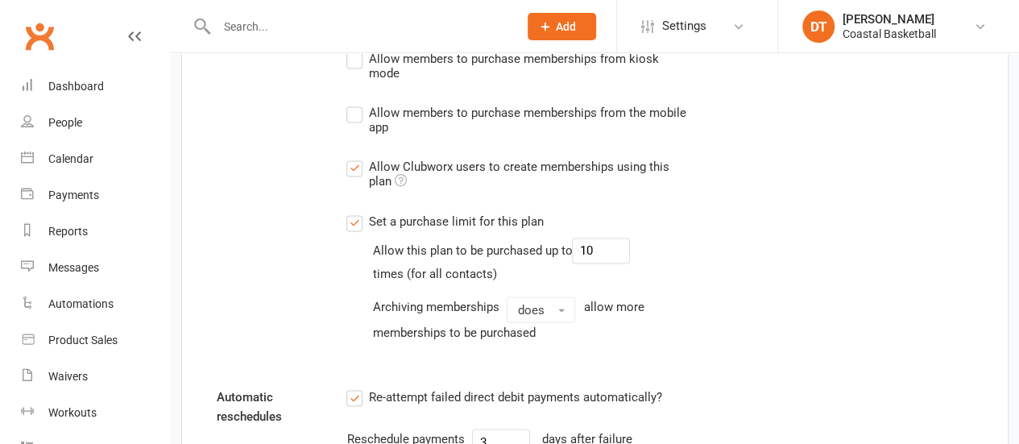
scroll to position [1324, 0]
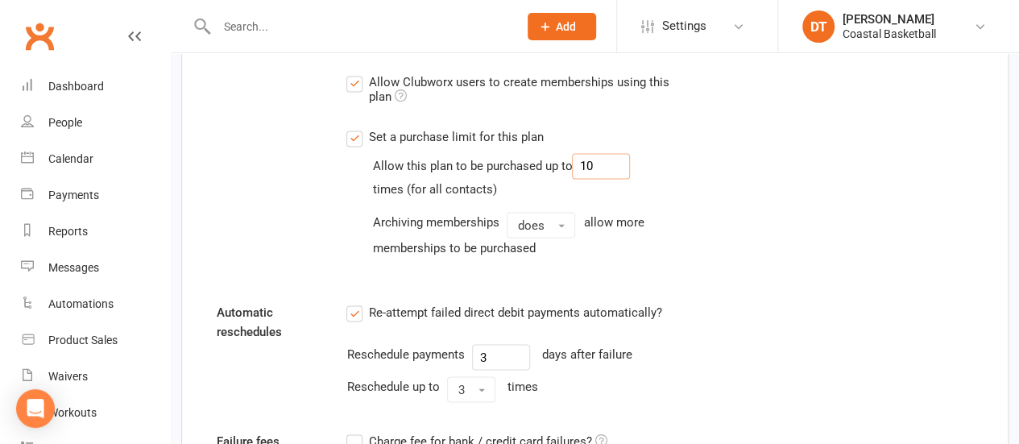
drag, startPoint x: 602, startPoint y: 165, endPoint x: 549, endPoint y: 152, distance: 53.9
click at [550, 153] on div "Allow this plan to be purchased up to 10" at bounding box center [501, 166] width 258 height 26
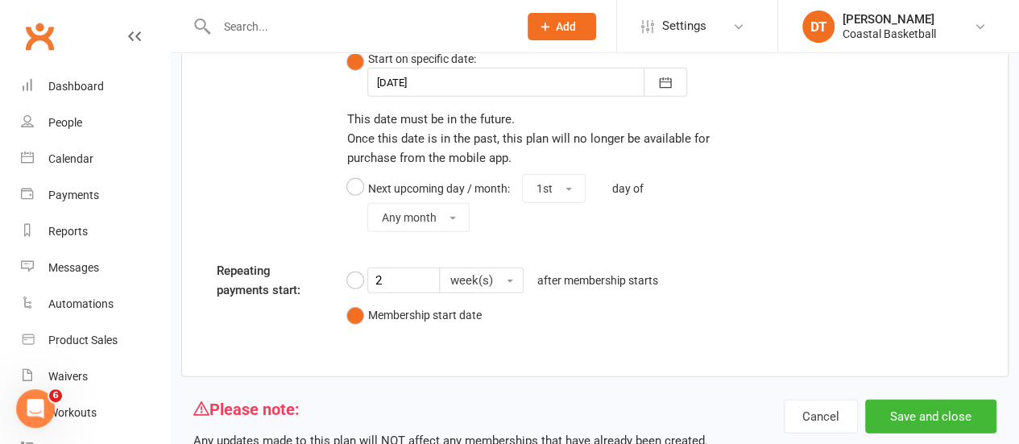
scroll to position [2075, 0]
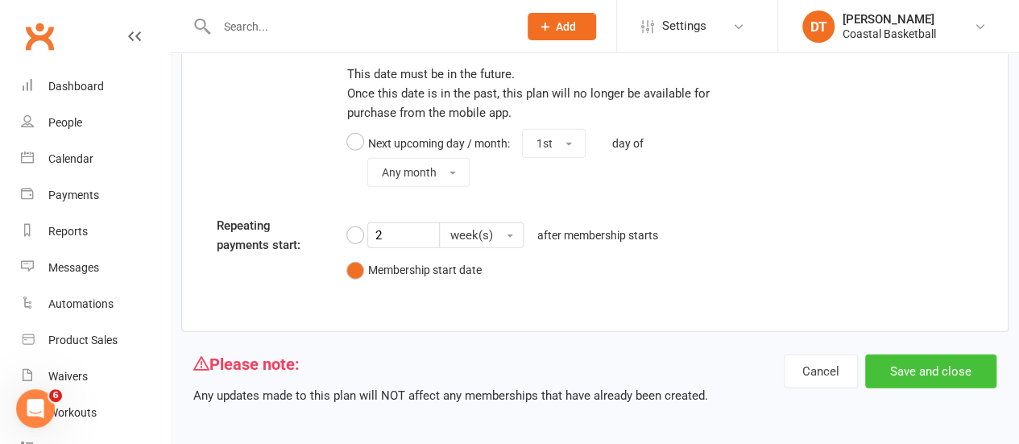
type input "13"
click at [935, 376] on button "Save and close" at bounding box center [930, 371] width 131 height 34
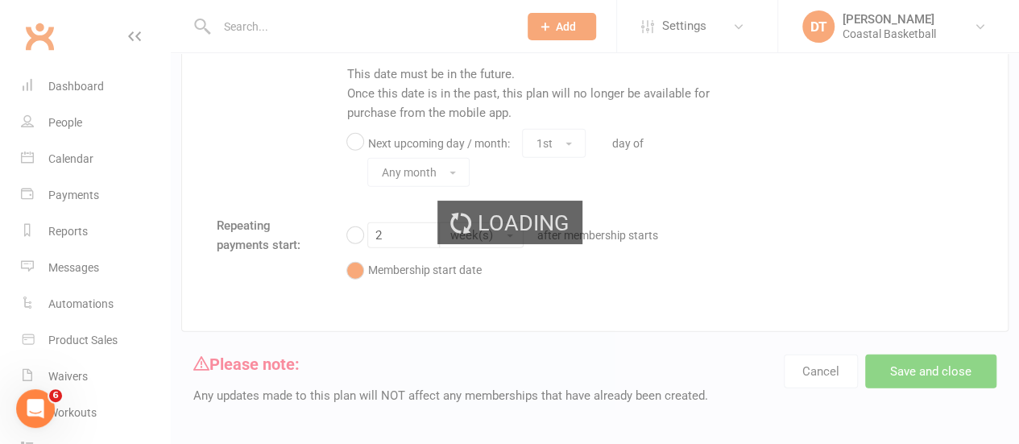
select select "100"
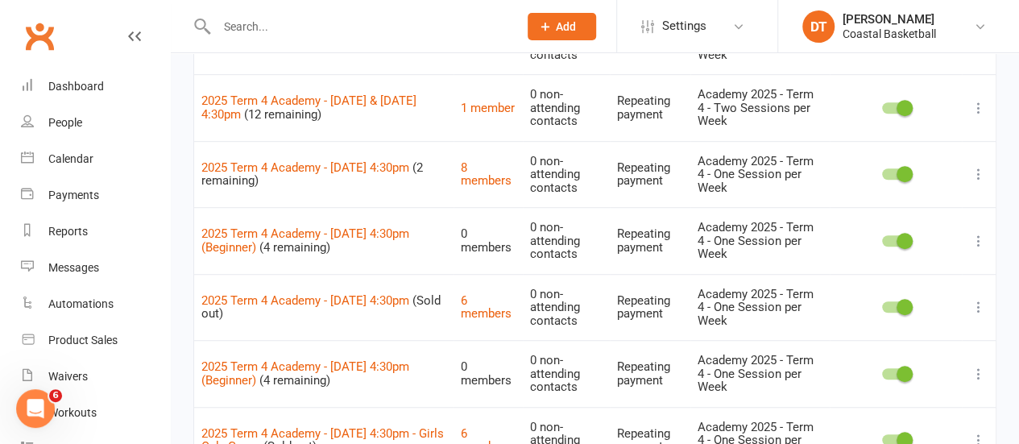
scroll to position [403, 0]
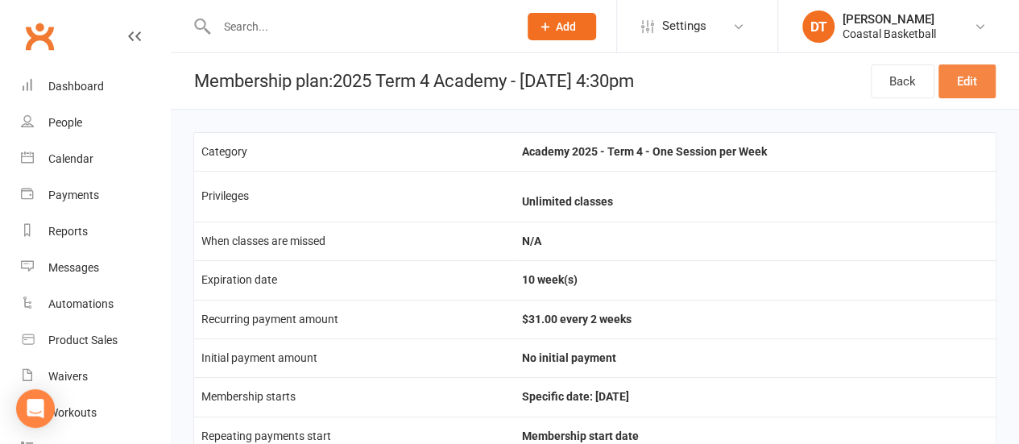
click at [970, 74] on link "Edit" at bounding box center [967, 81] width 57 height 34
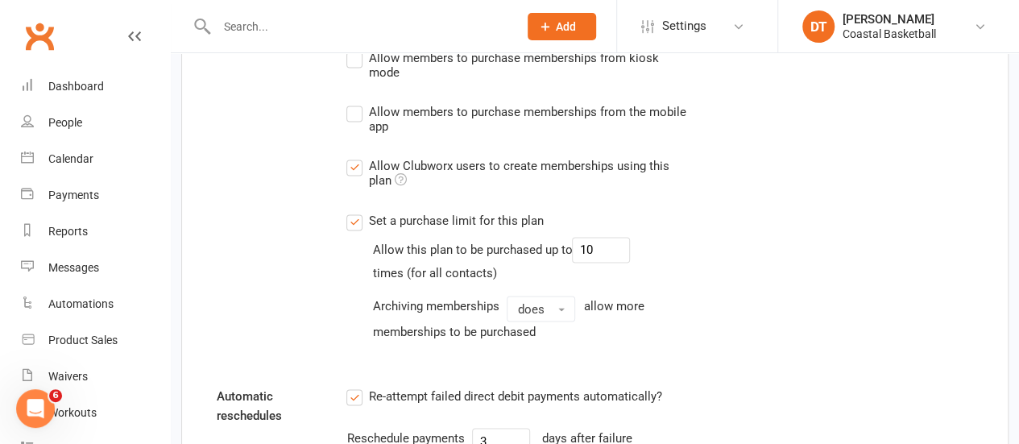
scroll to position [1299, 0]
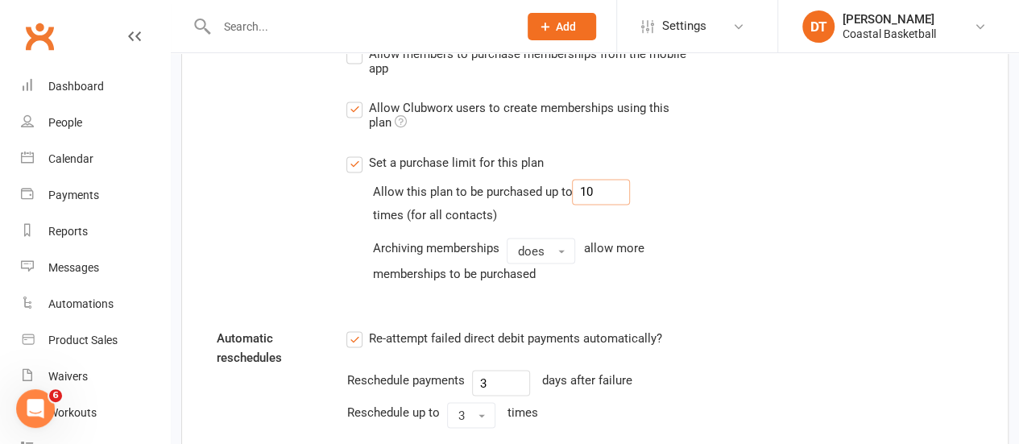
drag, startPoint x: 608, startPoint y: 185, endPoint x: 695, endPoint y: 173, distance: 87.8
click at [553, 167] on div "Set a purchase limit for this plan Allow this plan to be purchased up to 10 tim…" at bounding box center [529, 217] width 367 height 131
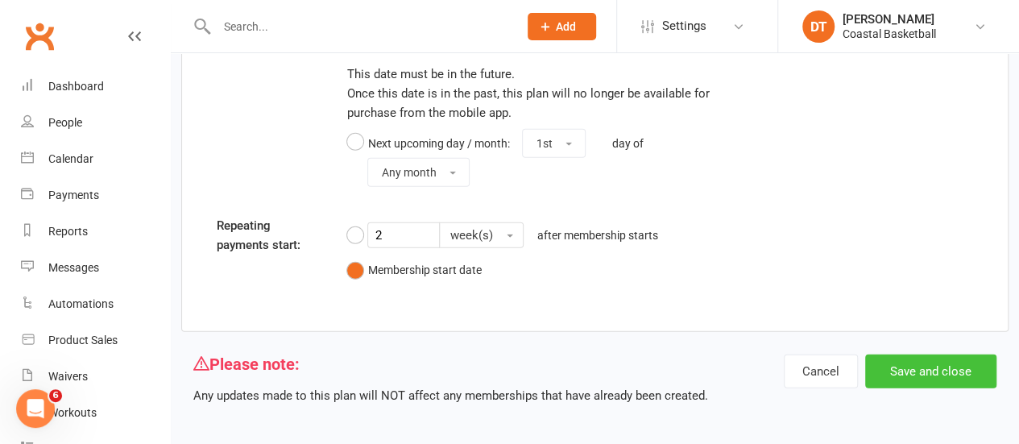
type input "13"
click at [923, 378] on button "Save and close" at bounding box center [930, 371] width 131 height 34
click at [969, 370] on button "Save and close" at bounding box center [930, 371] width 131 height 34
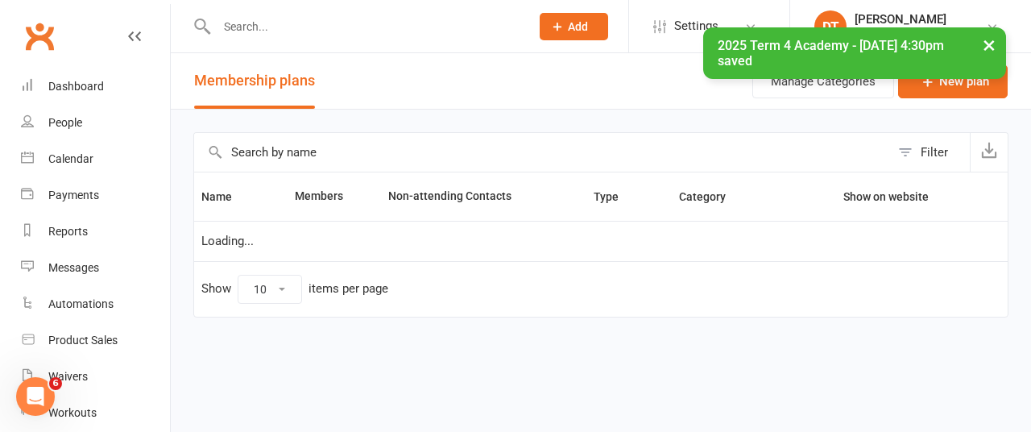
select select "100"
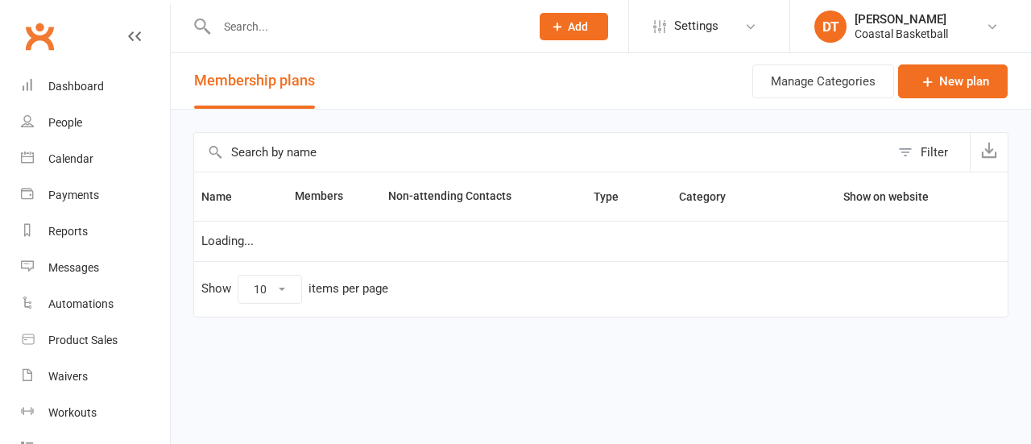
select select "100"
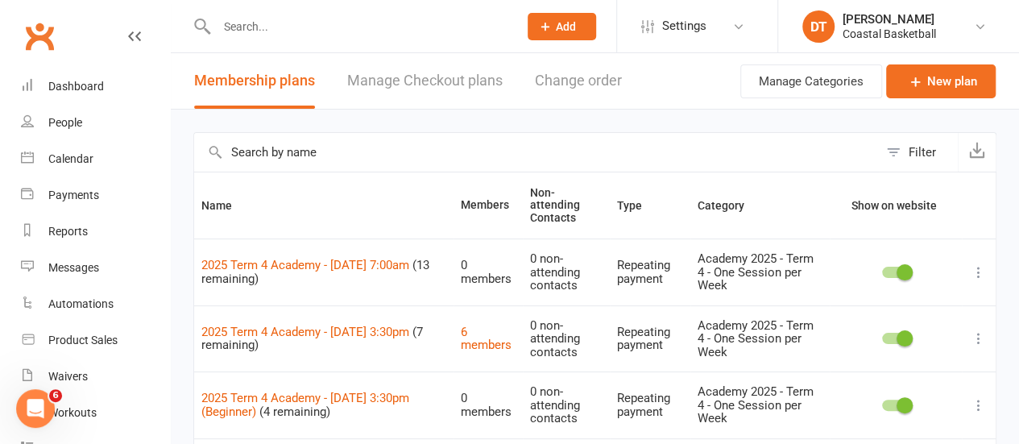
click at [422, 155] on input "text" at bounding box center [536, 152] width 684 height 39
type input "beginner"
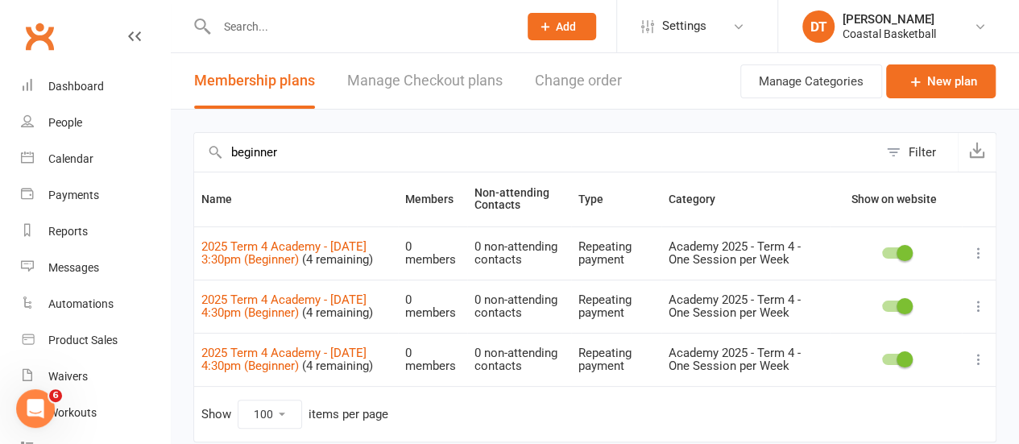
click at [975, 247] on icon at bounding box center [979, 253] width 16 height 16
click at [930, 339] on link "Delete" at bounding box center [896, 348] width 160 height 32
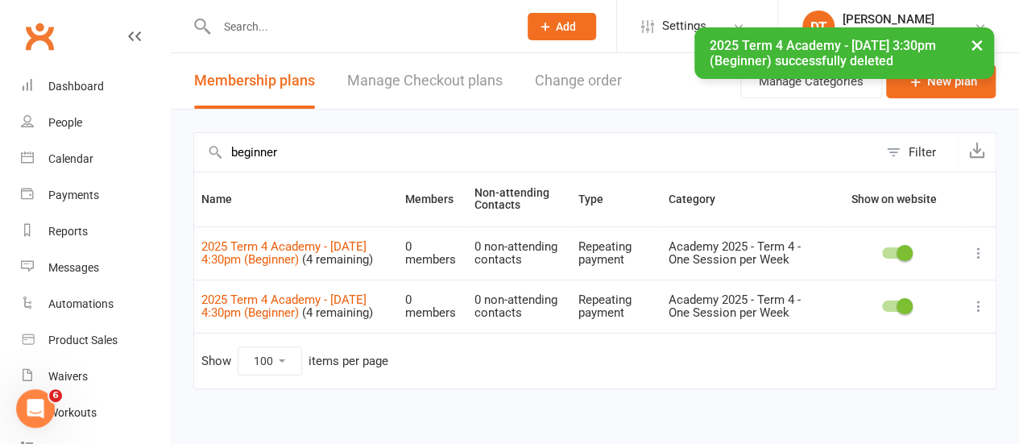
click at [979, 249] on icon at bounding box center [979, 253] width 16 height 16
click at [873, 349] on link "Delete" at bounding box center [896, 348] width 160 height 32
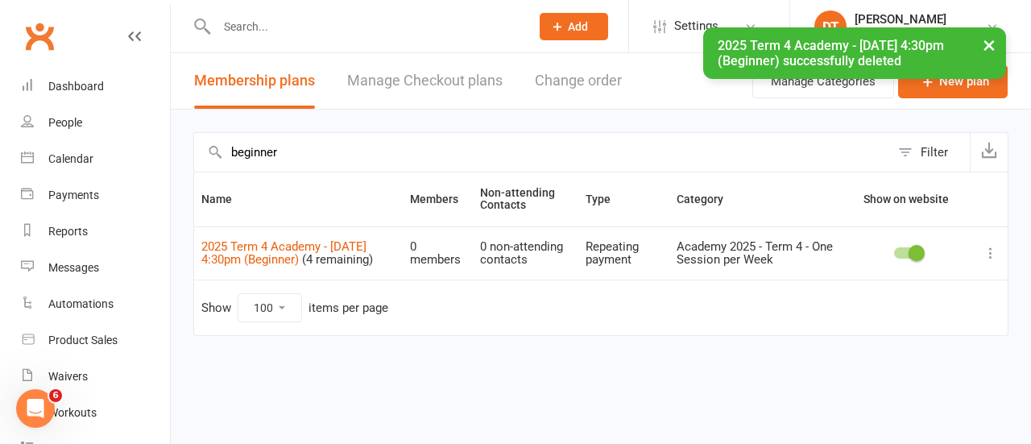
click at [980, 248] on td at bounding box center [991, 252] width 34 height 53
click at [989, 251] on icon at bounding box center [991, 253] width 16 height 16
click at [896, 356] on link "Delete" at bounding box center [920, 348] width 160 height 32
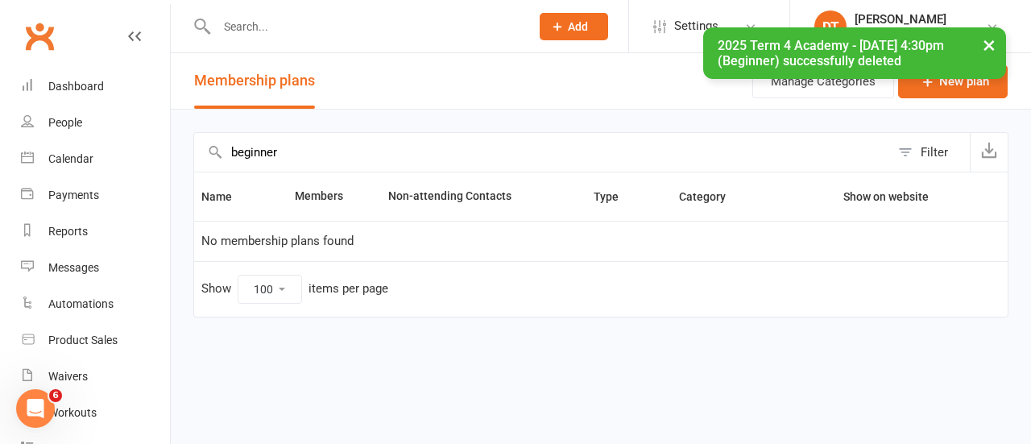
click at [294, 154] on input "beginner" at bounding box center [542, 152] width 696 height 39
click at [837, 134] on input "text" at bounding box center [542, 152] width 696 height 39
click at [660, 239] on td "Loading..." at bounding box center [601, 241] width 814 height 40
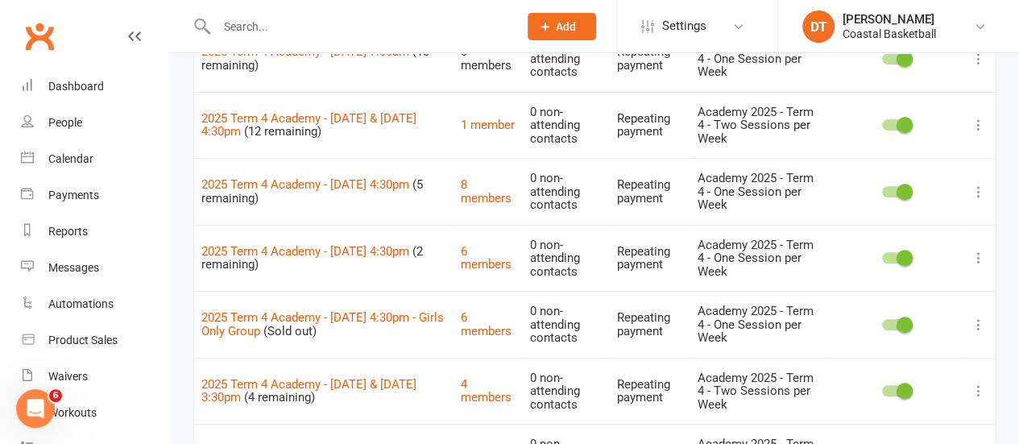
scroll to position [380, 0]
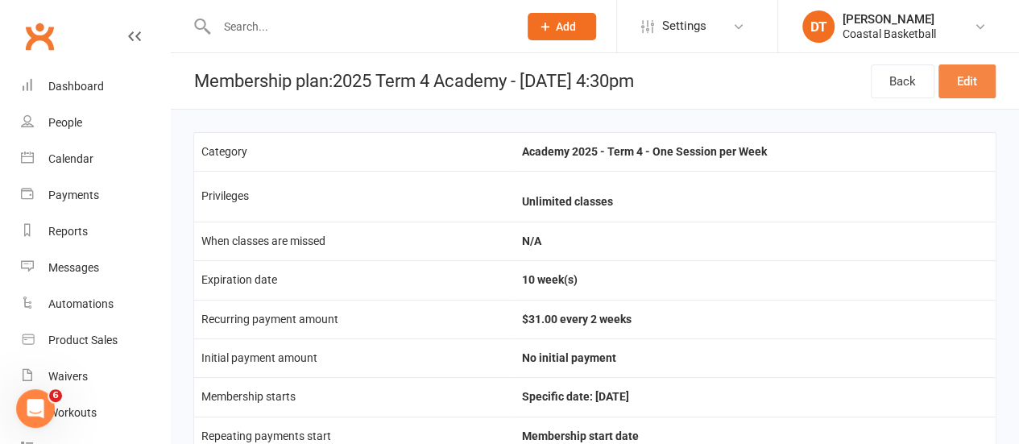
drag, startPoint x: 989, startPoint y: 76, endPoint x: 999, endPoint y: 99, distance: 25.6
click at [989, 76] on link "Edit" at bounding box center [967, 81] width 57 height 34
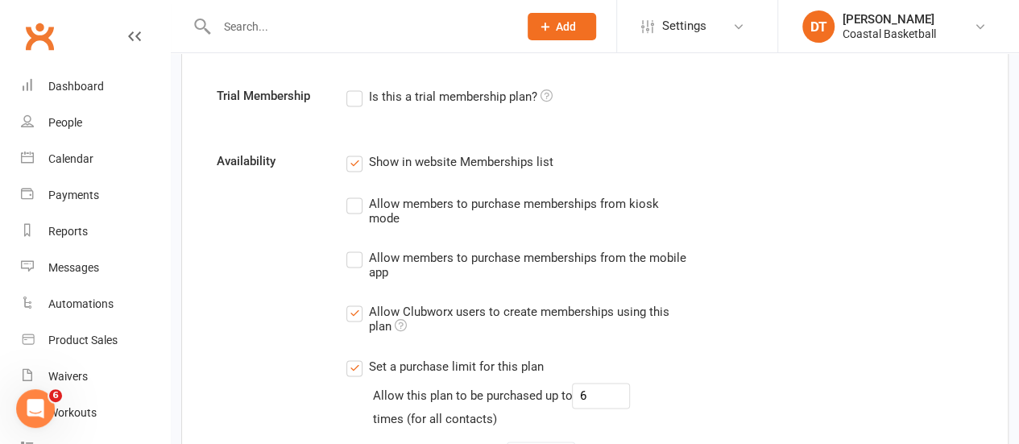
scroll to position [1264, 0]
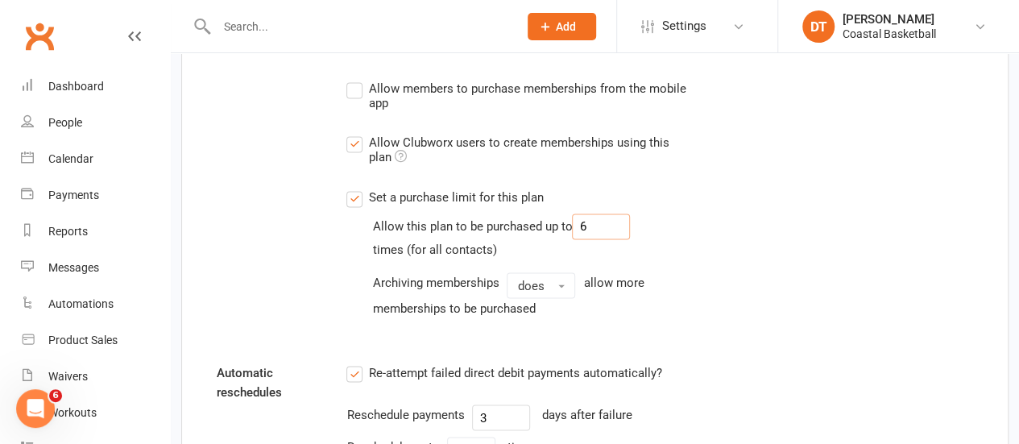
drag, startPoint x: 591, startPoint y: 220, endPoint x: 541, endPoint y: 194, distance: 56.2
click at [541, 194] on div "Set a purchase limit for this plan Allow this plan to be purchased up to 6 time…" at bounding box center [529, 252] width 367 height 131
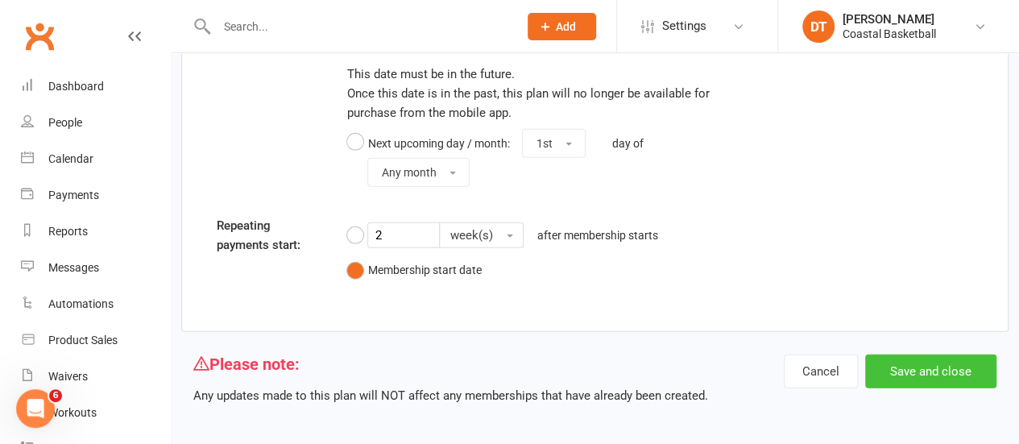
type input "8"
click at [992, 370] on button "Save and close" at bounding box center [930, 371] width 131 height 34
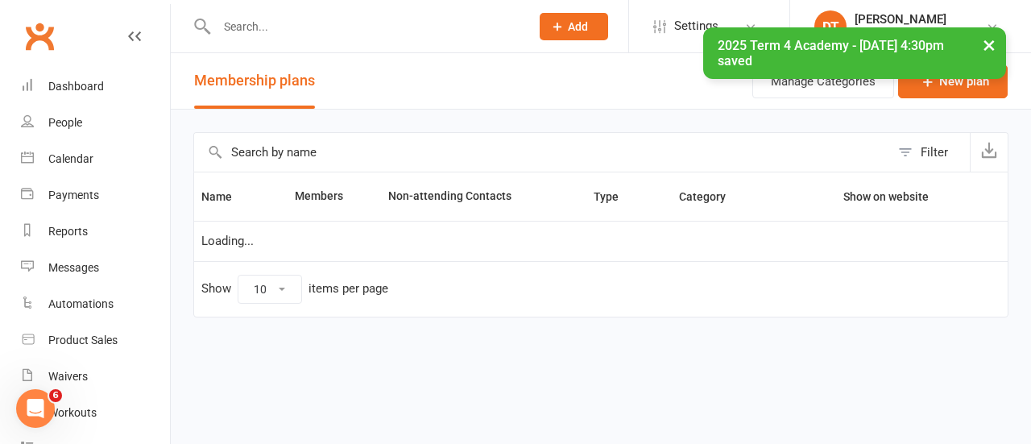
select select "100"
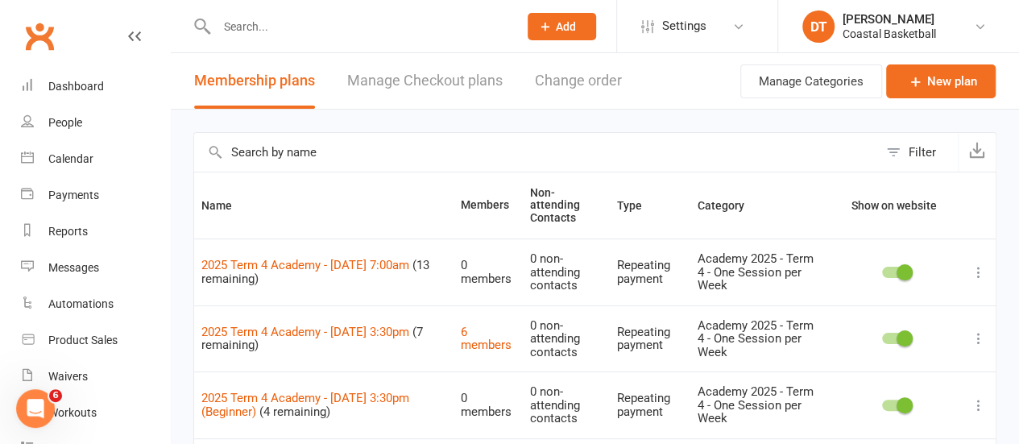
click at [318, 35] on input "text" at bounding box center [360, 26] width 296 height 23
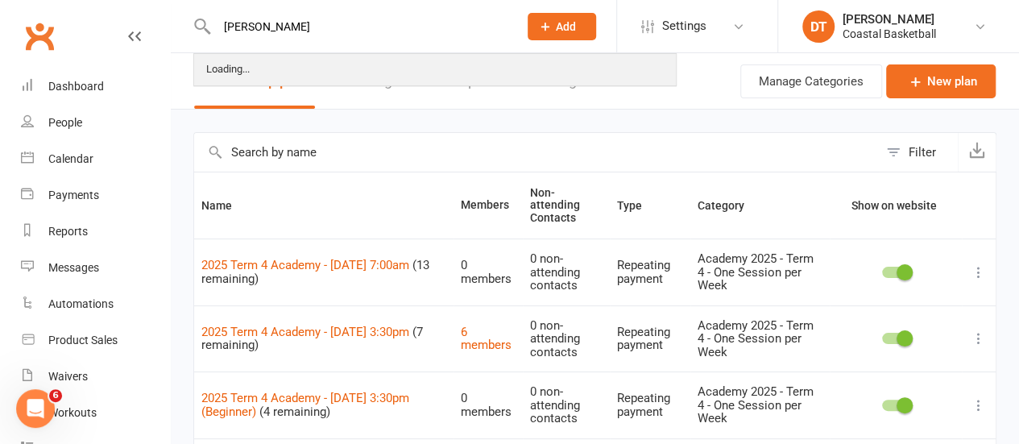
type input "patrick"
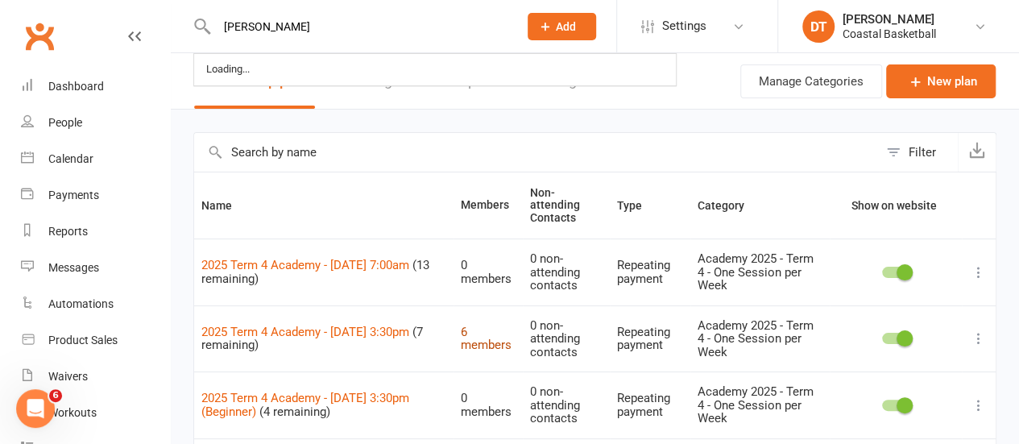
click at [461, 326] on link "6 members" at bounding box center [486, 339] width 51 height 28
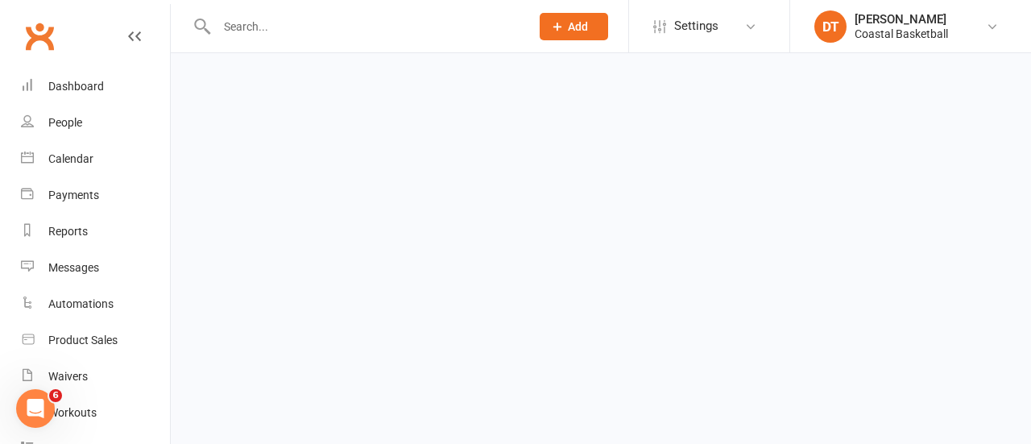
click at [1018, 76] on html "Prospect Member Non-attending contact Class / event Appointment Task Membership…" at bounding box center [515, 38] width 1031 height 76
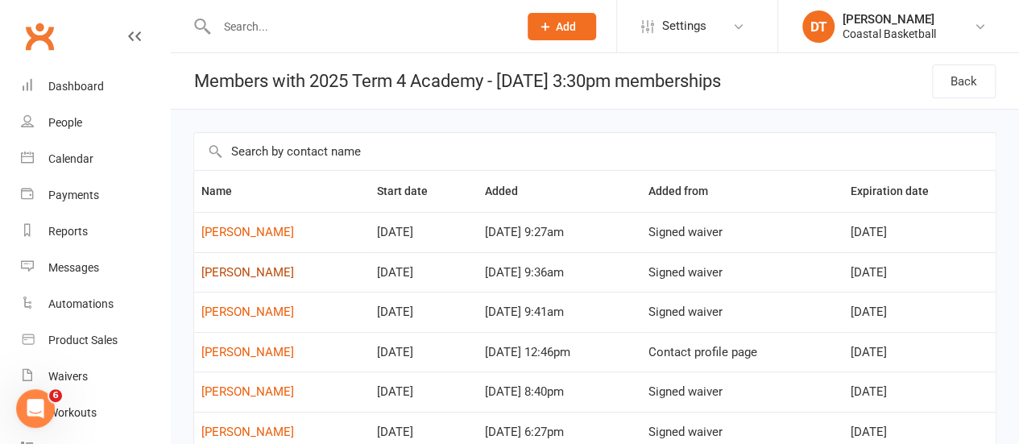
click at [244, 273] on link "[PERSON_NAME]" at bounding box center [247, 272] width 93 height 15
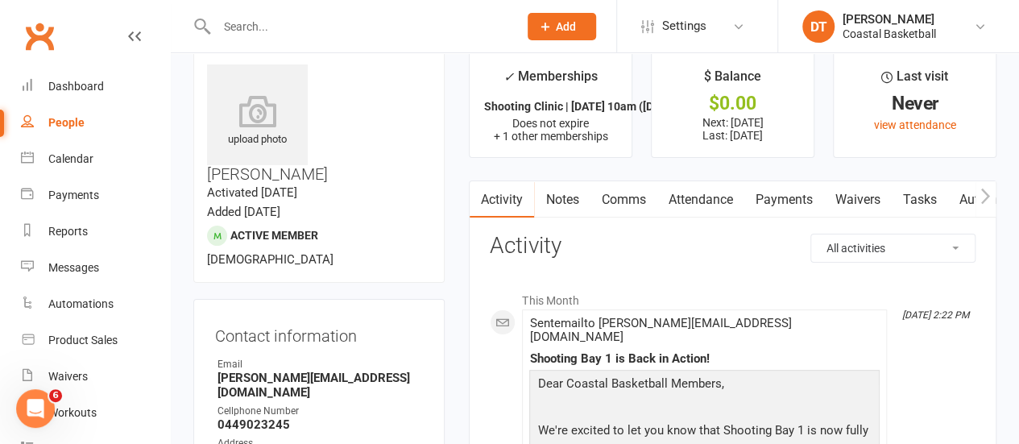
scroll to position [19, 0]
